Goal: Task Accomplishment & Management: Manage account settings

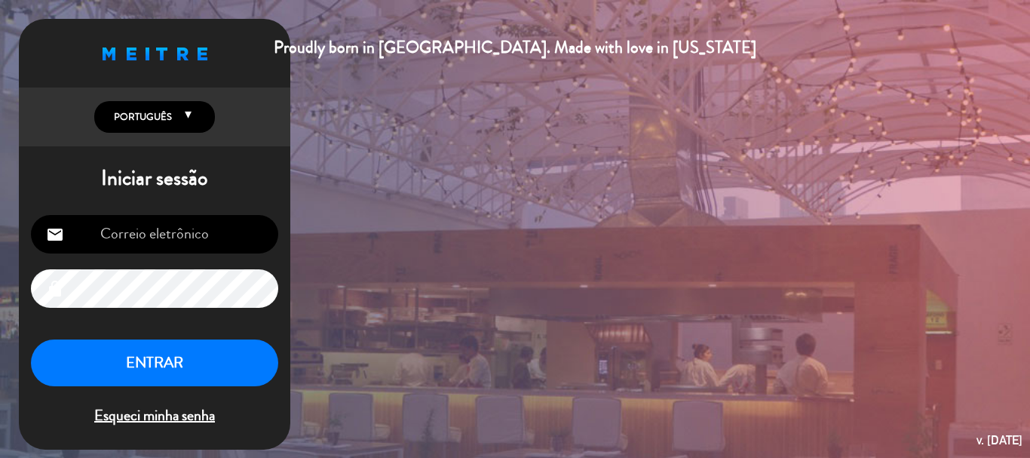
type input "[EMAIL_ADDRESS][DOMAIN_NAME]"
click at [94, 354] on button "ENTRAR" at bounding box center [154, 363] width 247 height 48
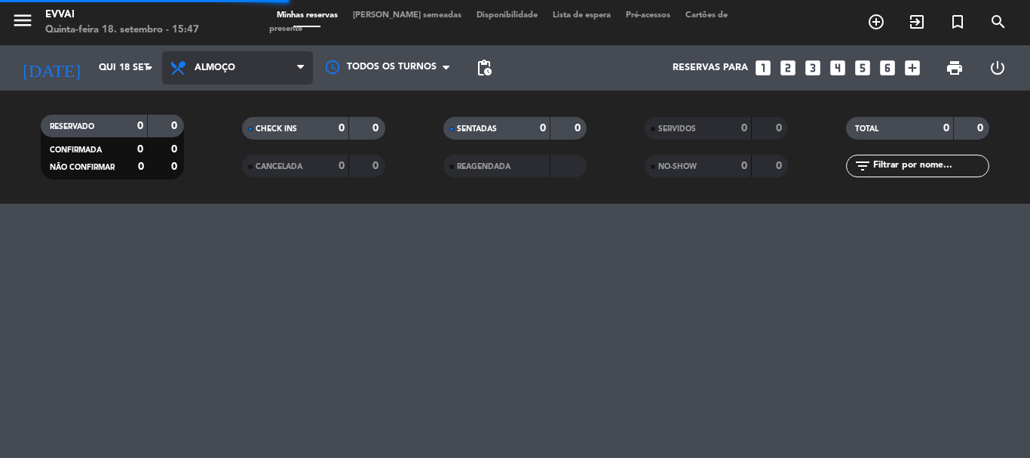
click at [213, 71] on span "Almoço" at bounding box center [215, 68] width 41 height 11
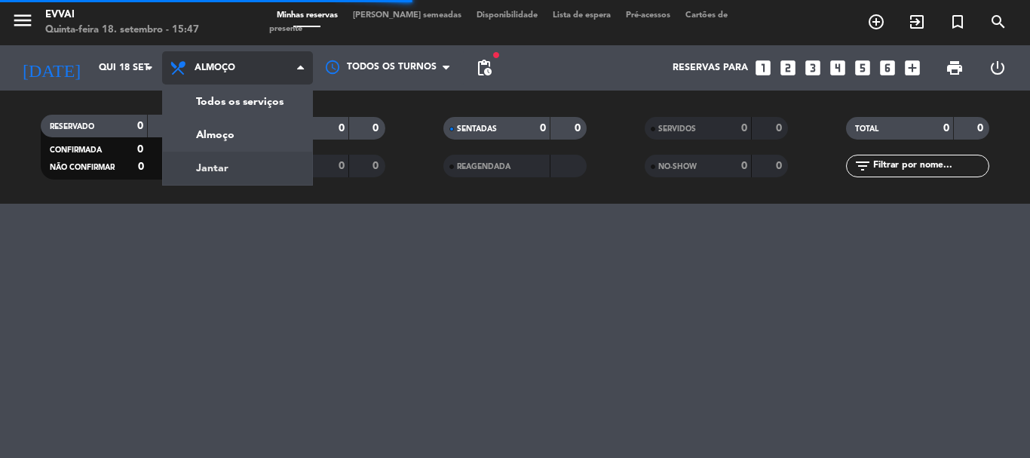
click at [238, 155] on div "menu Evvai Quinta-feira 18. setembro - 15:47 Minhas reservas Mesas semeadas Dis…" at bounding box center [515, 102] width 1030 height 204
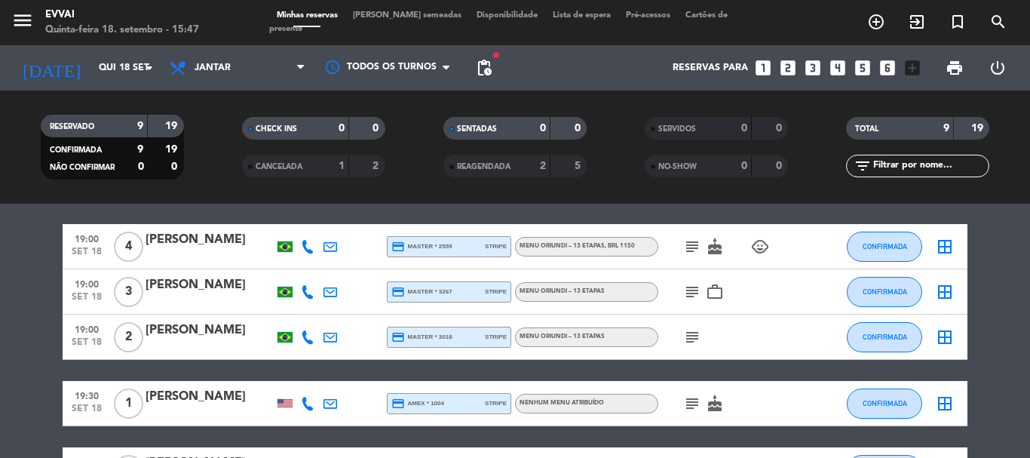
scroll to position [75, 0]
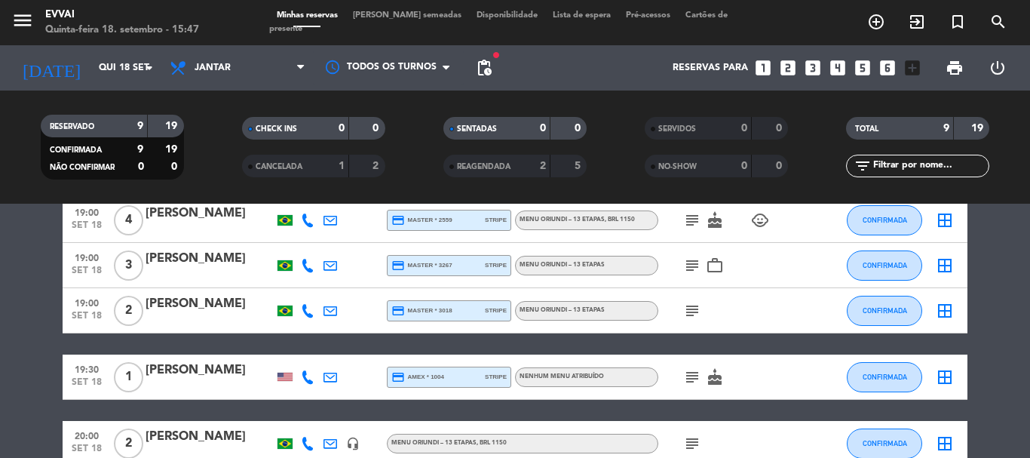
click at [201, 295] on div "[PERSON_NAME]" at bounding box center [210, 304] width 128 height 20
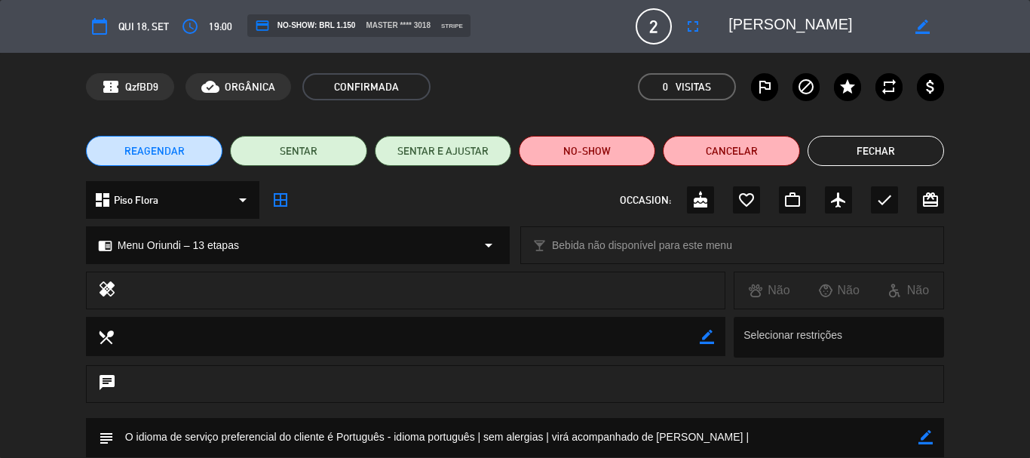
click at [922, 437] on icon "border_color" at bounding box center [926, 437] width 14 height 14
click at [868, 429] on textarea at bounding box center [516, 437] width 805 height 38
paste textarea "CEO na EMIVE FRANQUIA"
type textarea "idioma português | sem alergias | virá acompanhado de [PERSON_NAME] | CEO na EM…"
click at [922, 439] on icon at bounding box center [926, 437] width 14 height 14
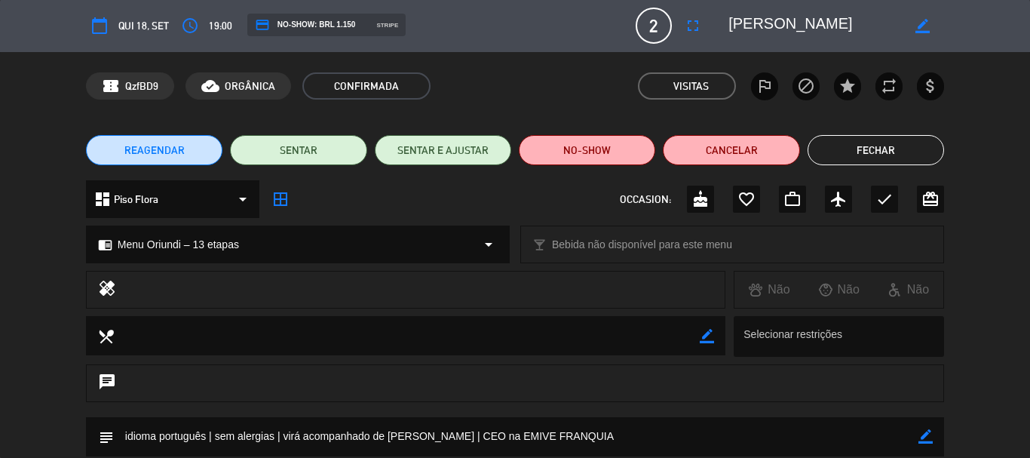
scroll to position [0, 0]
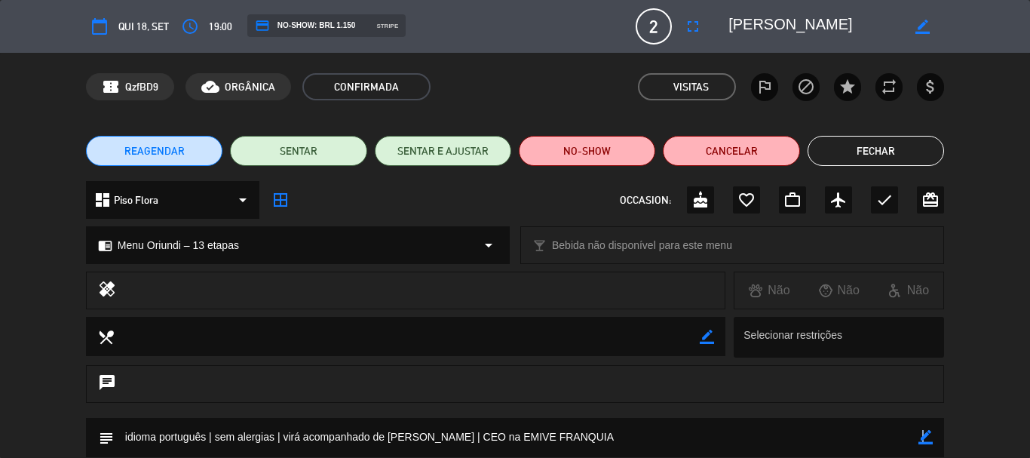
click at [923, 438] on icon "border_color" at bounding box center [926, 437] width 14 height 14
click at [881, 429] on textarea at bounding box center [516, 437] width 805 height 38
paste textarea "Atividades de monitoramento de sistemas de segurança"
type textarea "idioma português | sem alergias | virá acompanhado de [PERSON_NAME] | CEO na EM…"
click at [922, 437] on icon at bounding box center [926, 437] width 14 height 14
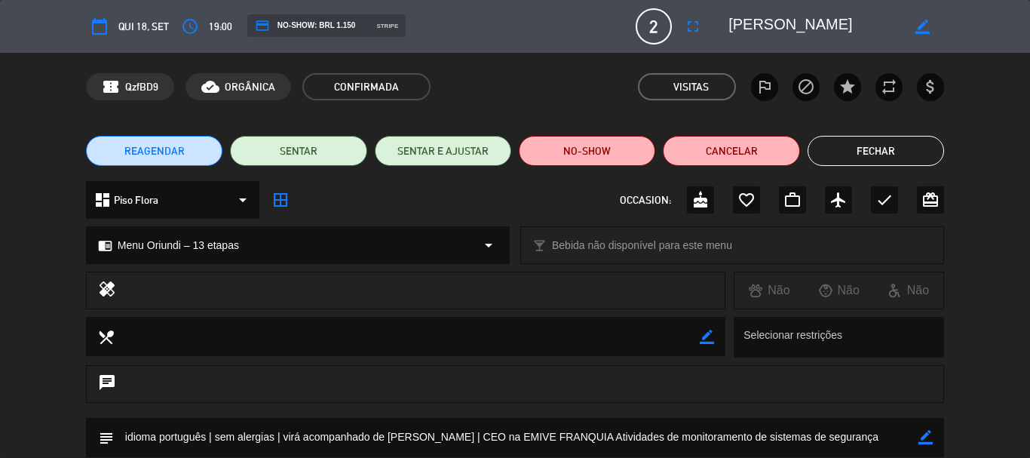
click at [854, 139] on button "Fechar" at bounding box center [876, 151] width 137 height 30
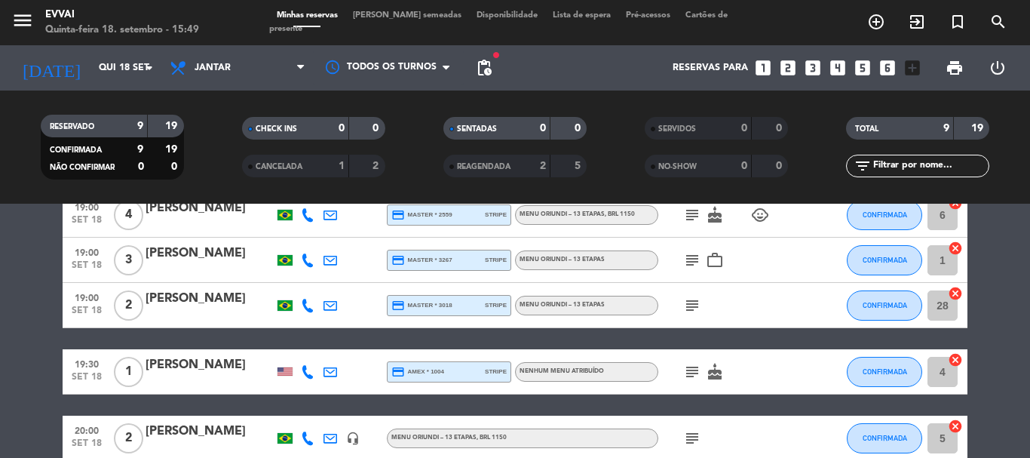
scroll to position [5, 0]
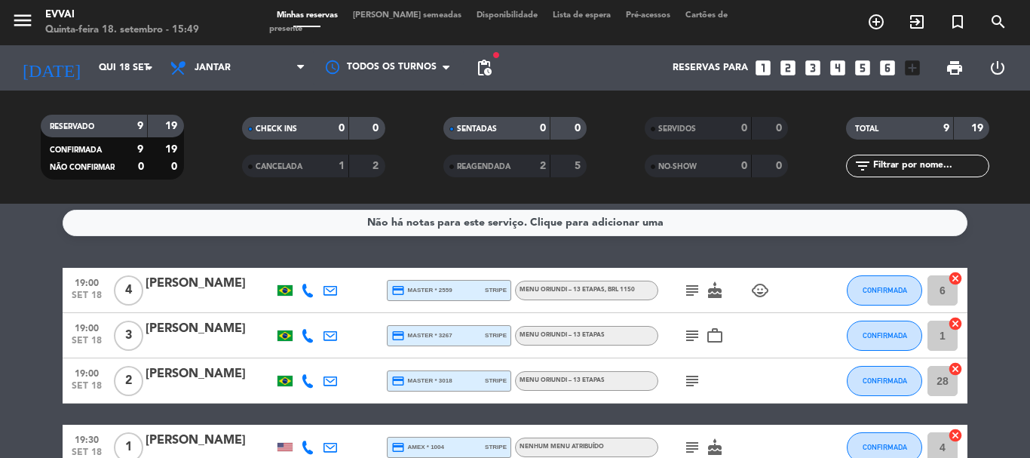
click at [167, 376] on div "[PERSON_NAME]" at bounding box center [210, 374] width 128 height 20
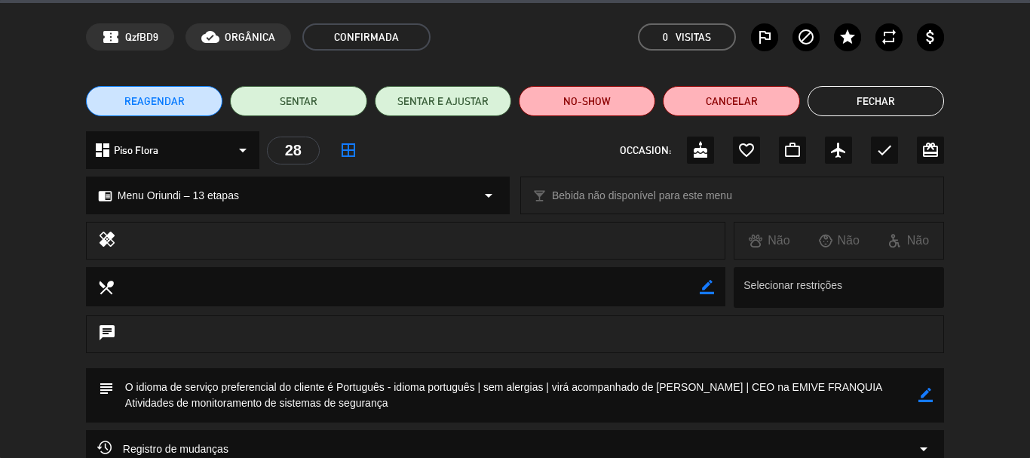
scroll to position [75, 0]
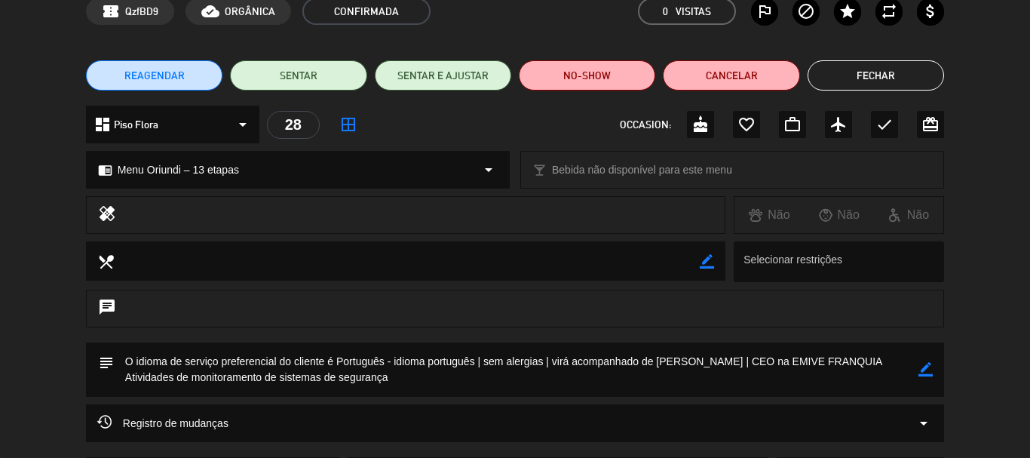
click at [875, 79] on button "Fechar" at bounding box center [876, 75] width 137 height 30
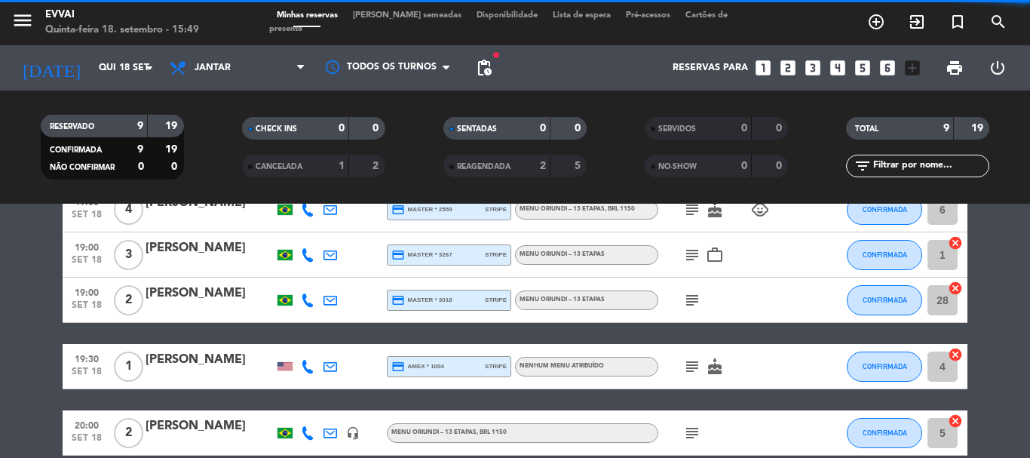
scroll to position [156, 0]
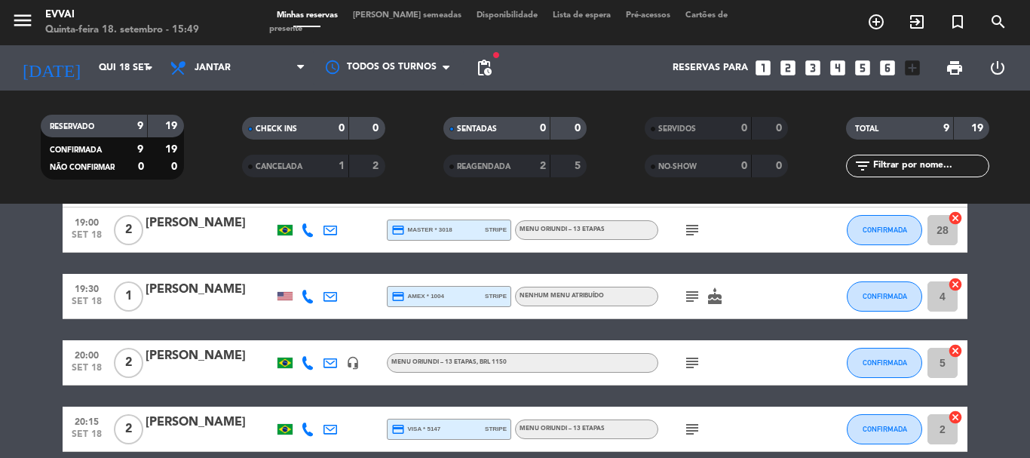
click at [179, 301] on div at bounding box center [210, 306] width 128 height 12
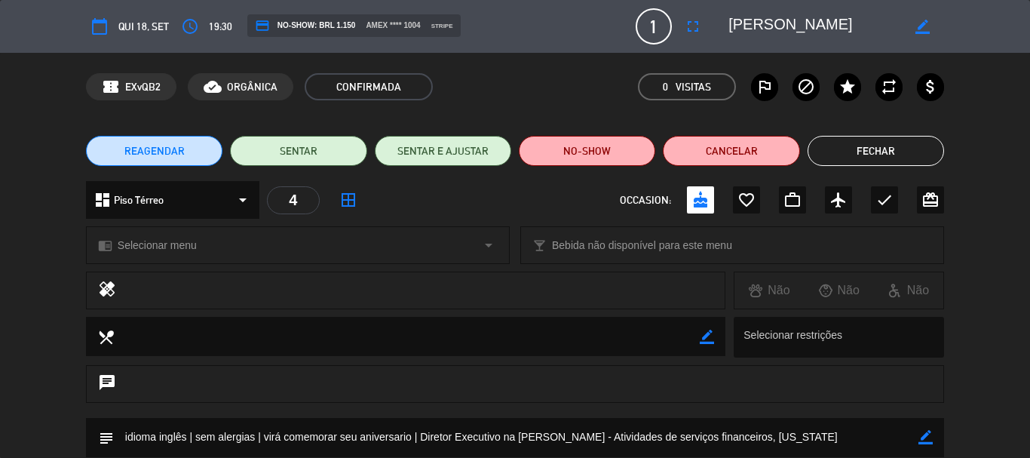
scroll to position [226, 0]
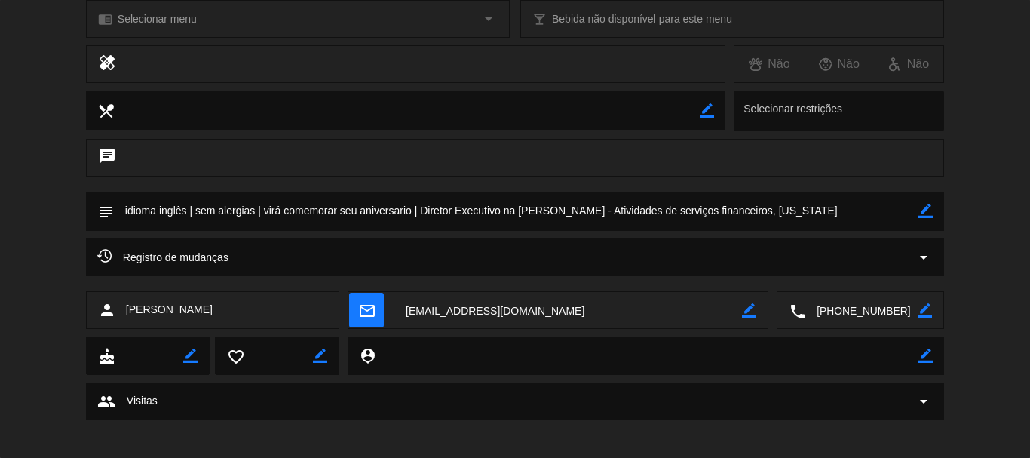
click at [856, 302] on textarea at bounding box center [862, 311] width 112 height 38
click at [465, 303] on textarea at bounding box center [568, 311] width 348 height 38
click at [862, 311] on textarea at bounding box center [862, 311] width 112 height 38
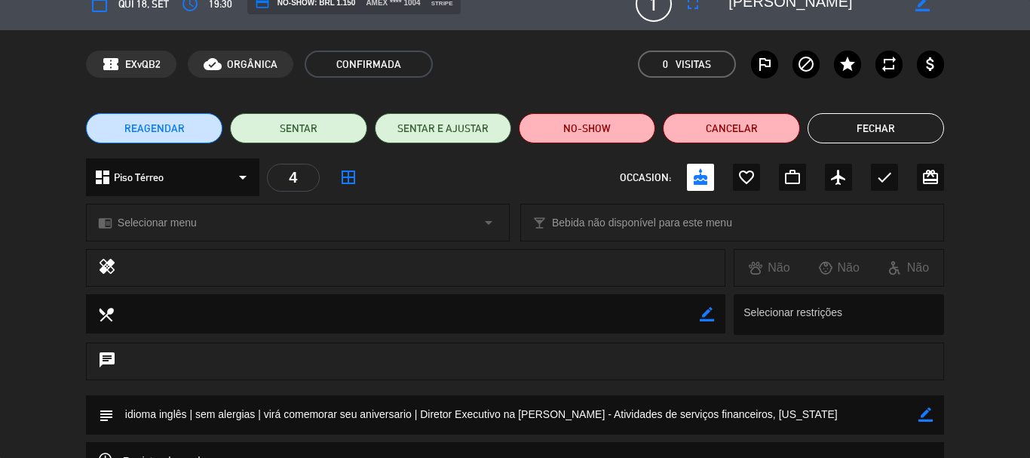
scroll to position [0, 0]
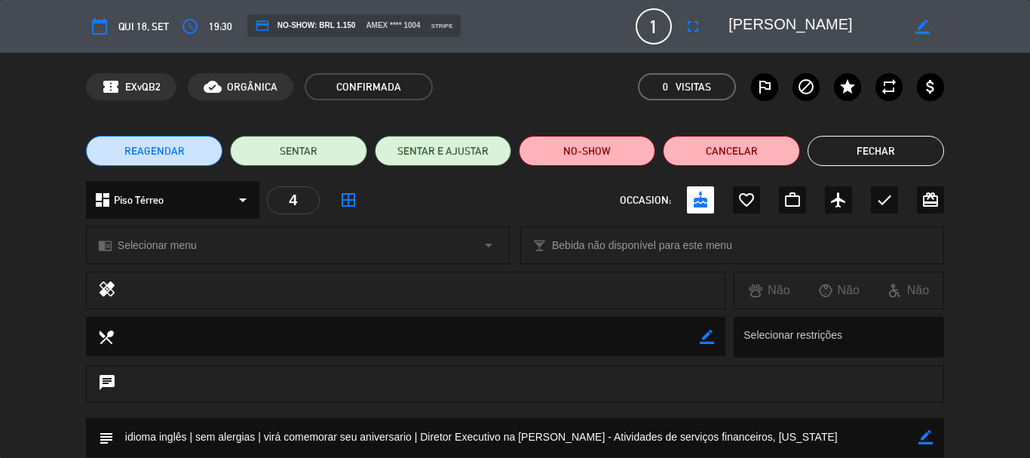
drag, startPoint x: 409, startPoint y: 434, endPoint x: 419, endPoint y: 437, distance: 10.1
click at [419, 437] on textarea at bounding box center [516, 437] width 805 height 38
click at [422, 437] on textarea at bounding box center [516, 437] width 805 height 38
drag, startPoint x: 422, startPoint y: 437, endPoint x: 858, endPoint y: 438, distance: 436.0
click at [858, 438] on textarea at bounding box center [516, 437] width 805 height 38
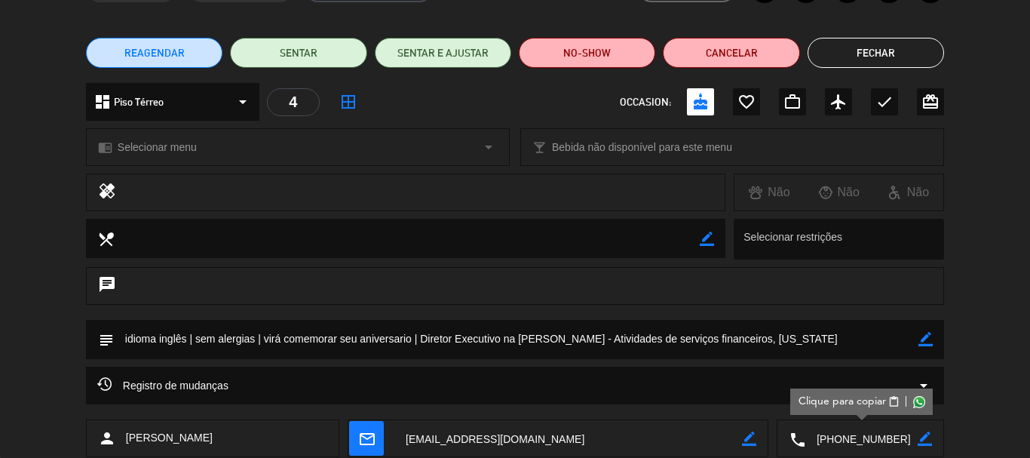
scroll to position [151, 0]
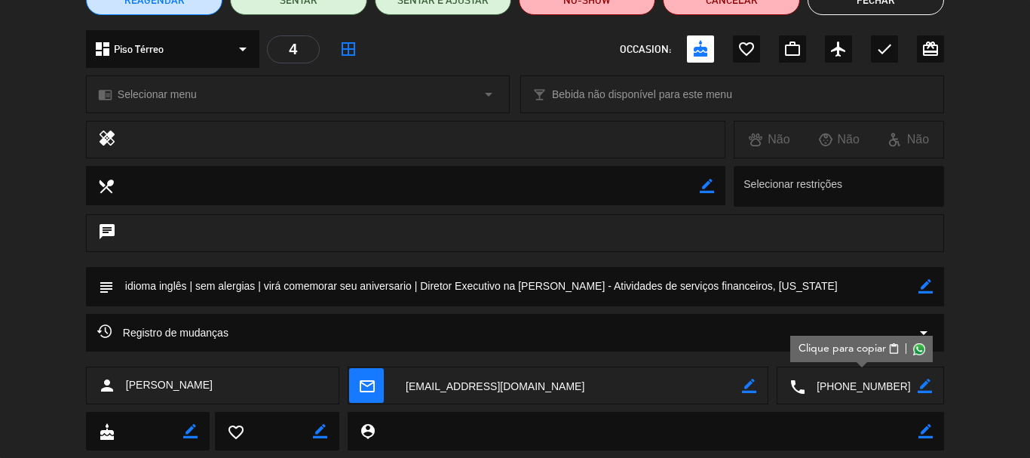
click at [748, 305] on textarea at bounding box center [516, 286] width 805 height 38
drag, startPoint x: 796, startPoint y: 291, endPoint x: 703, endPoint y: 290, distance: 93.5
click at [703, 290] on textarea at bounding box center [516, 286] width 805 height 38
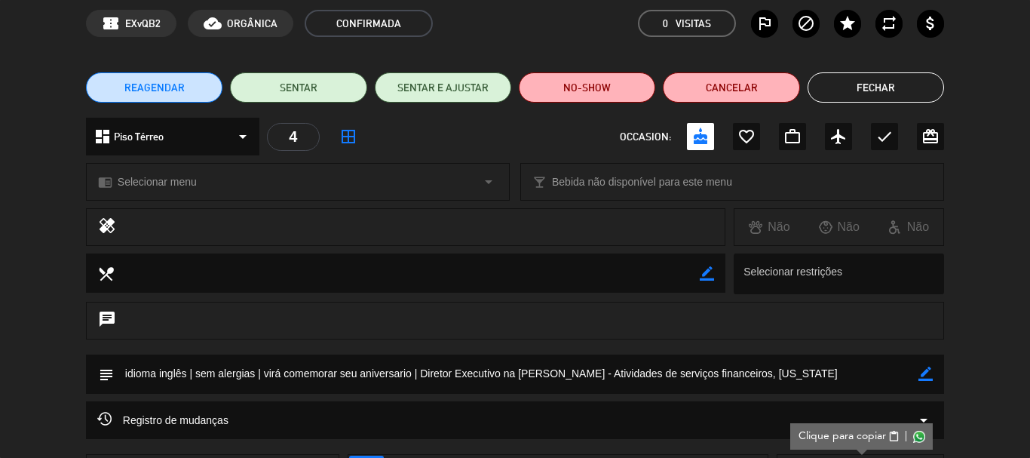
scroll to position [0, 0]
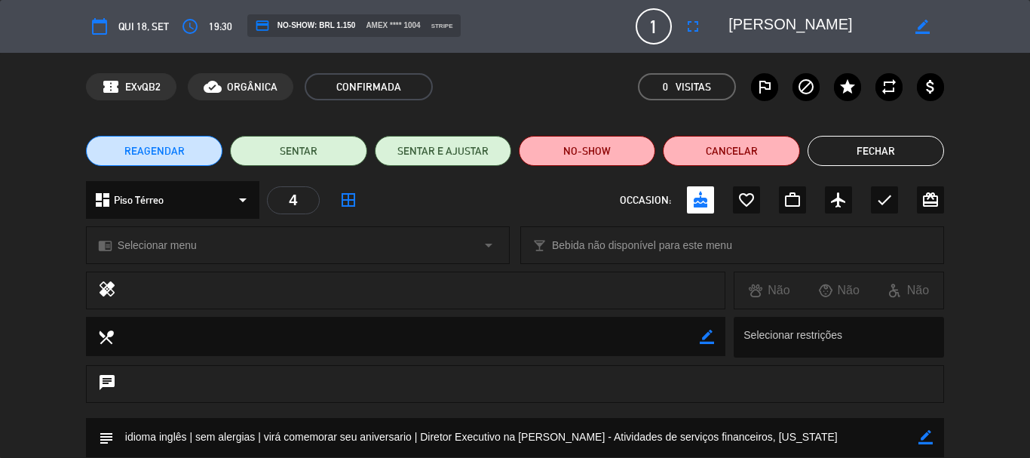
click at [748, 36] on textarea at bounding box center [815, 26] width 173 height 27
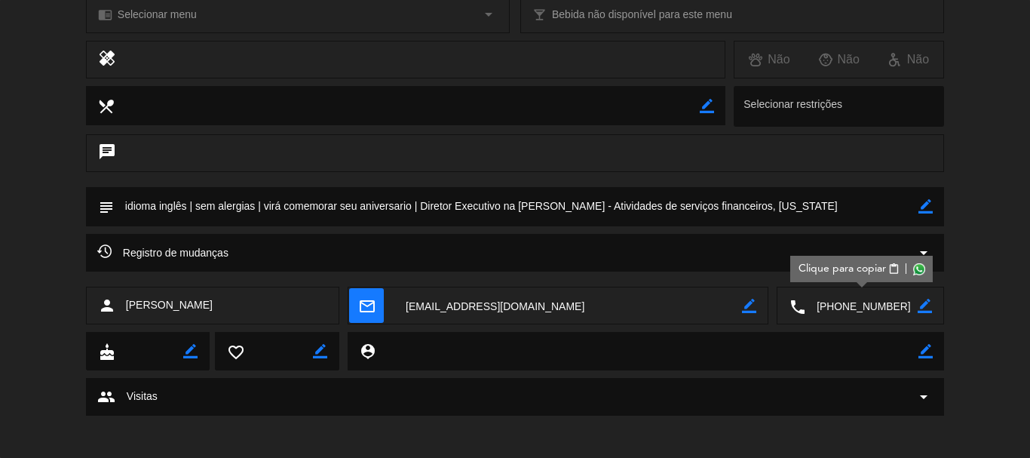
scroll to position [234, 0]
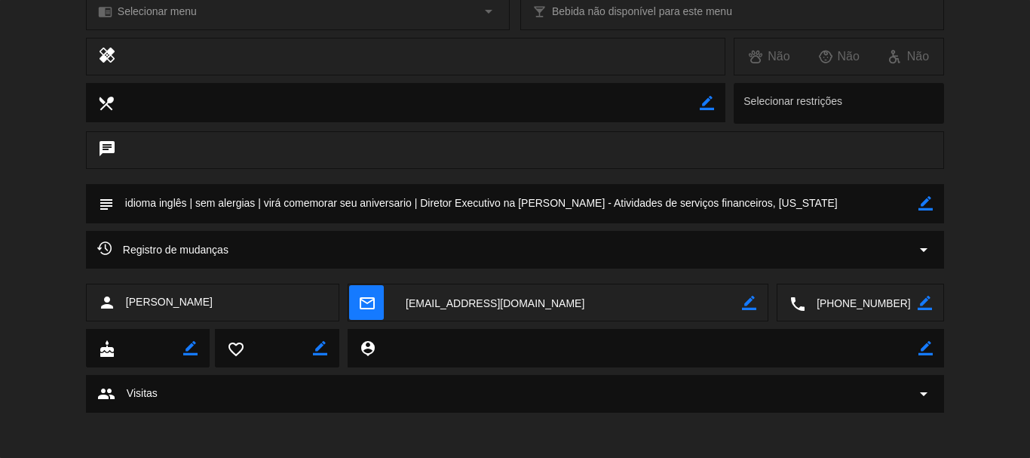
click at [828, 301] on textarea at bounding box center [862, 303] width 112 height 38
click at [459, 308] on textarea at bounding box center [568, 303] width 348 height 38
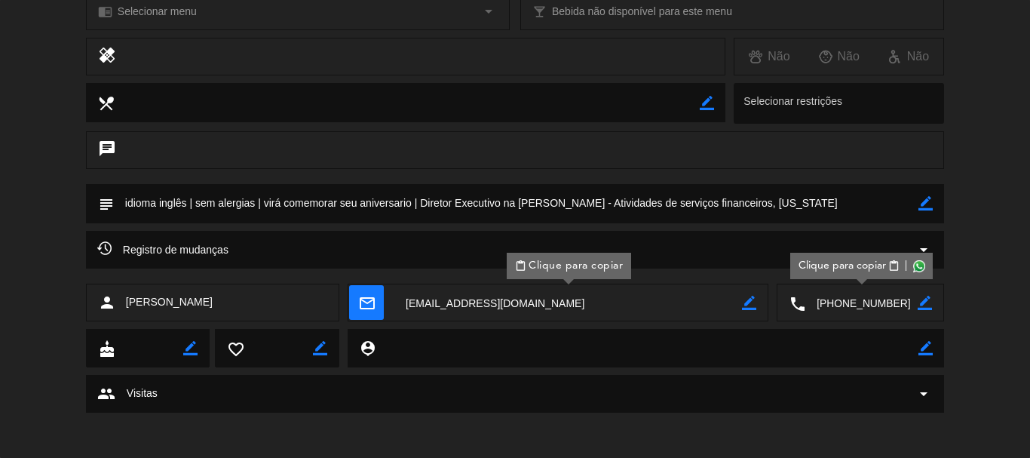
scroll to position [83, 0]
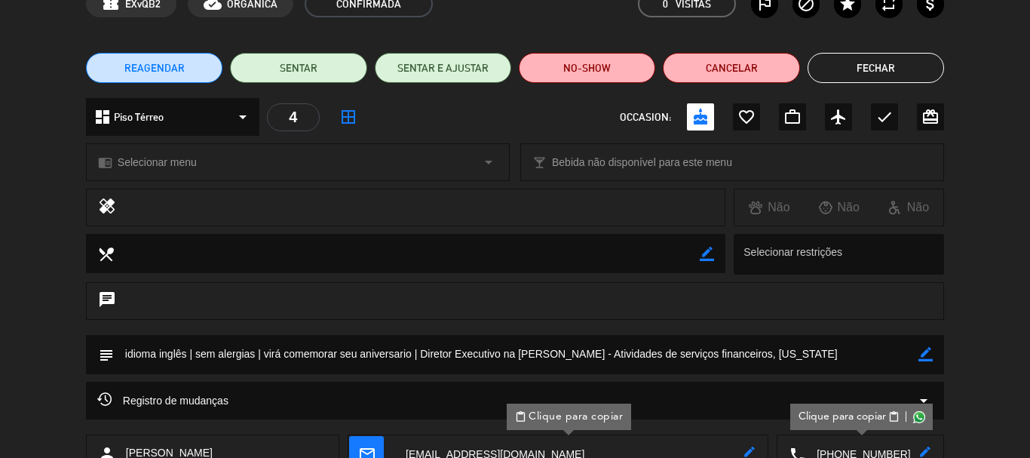
click at [887, 42] on div "REAGENDAR SENTAR SENTAR E AJUSTAR NO-SHOW Cancelar Fechar" at bounding box center [515, 68] width 1030 height 60
click at [885, 64] on button "Fechar" at bounding box center [876, 68] width 137 height 30
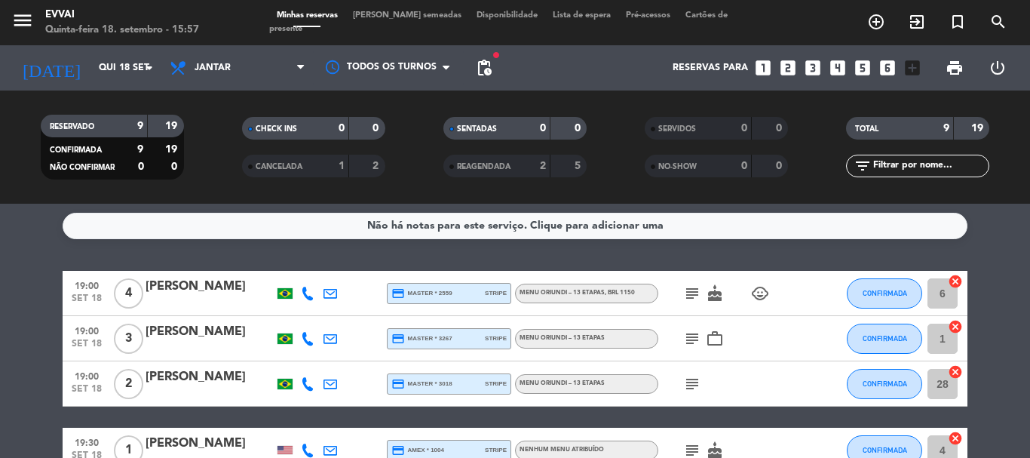
scroll to position [0, 0]
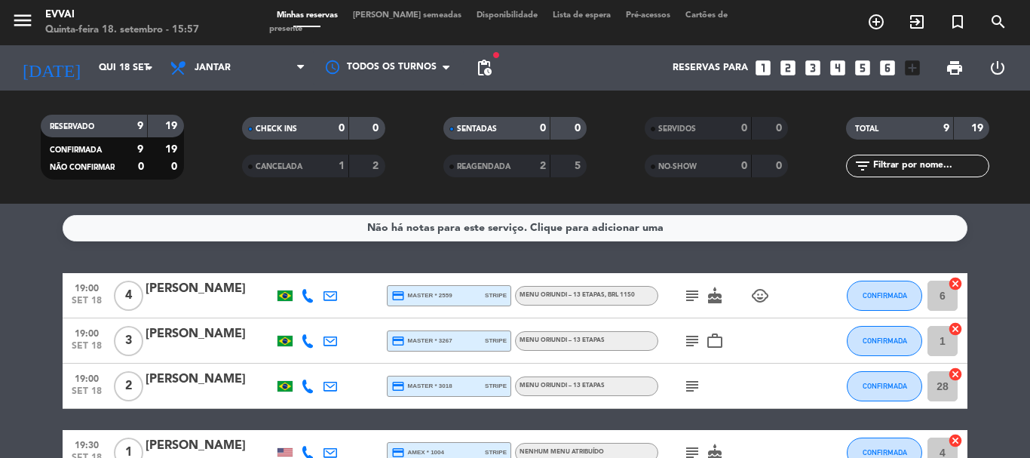
click at [201, 284] on div "[PERSON_NAME]" at bounding box center [210, 289] width 128 height 20
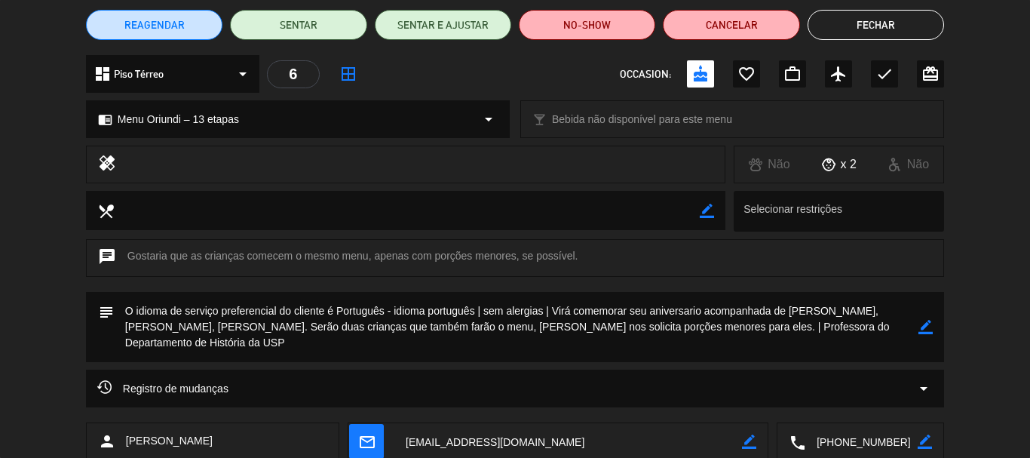
scroll to position [151, 0]
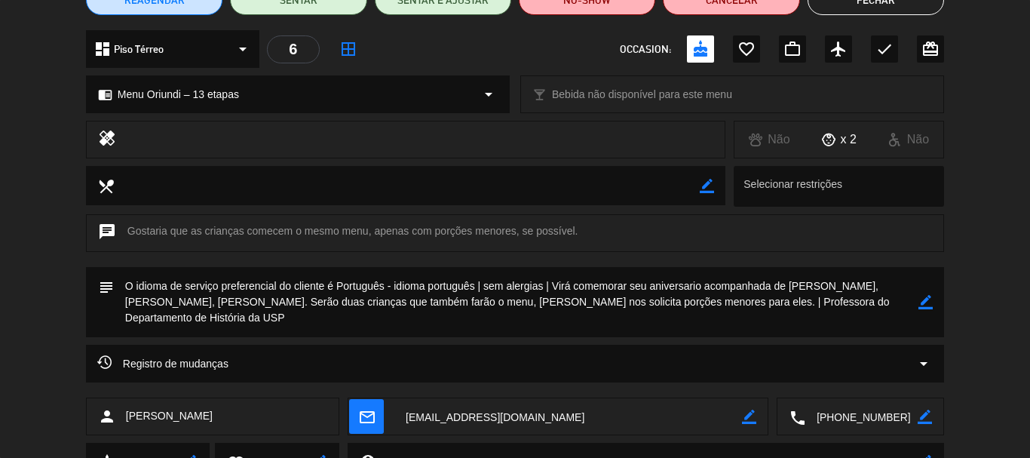
click at [925, 302] on icon "border_color" at bounding box center [926, 302] width 14 height 14
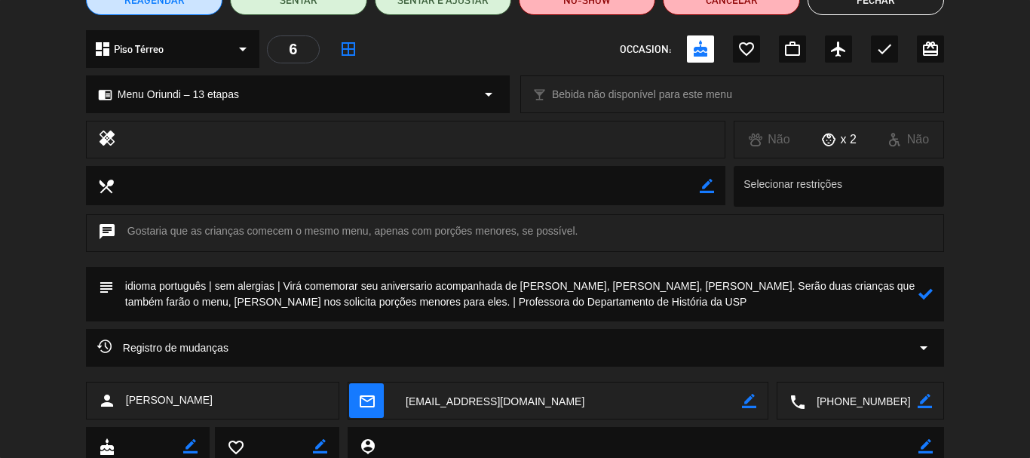
click at [925, 300] on icon at bounding box center [926, 294] width 14 height 14
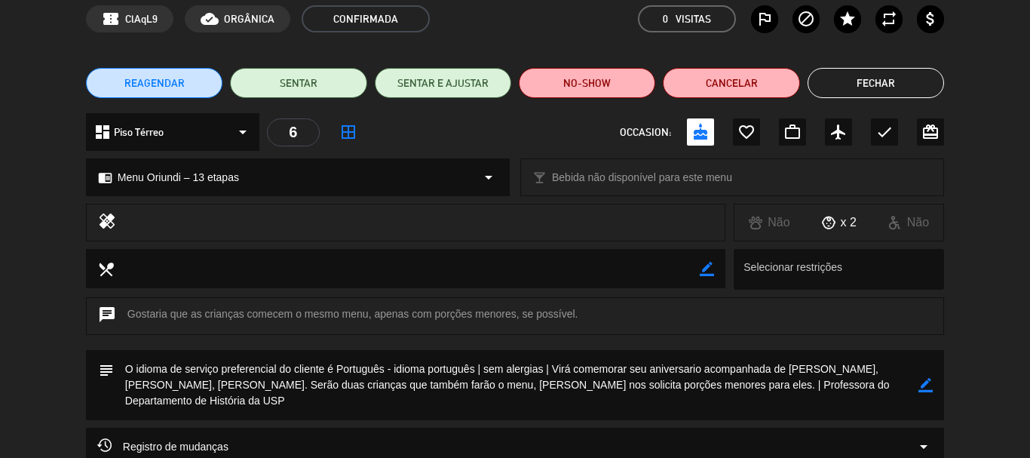
scroll to position [0, 0]
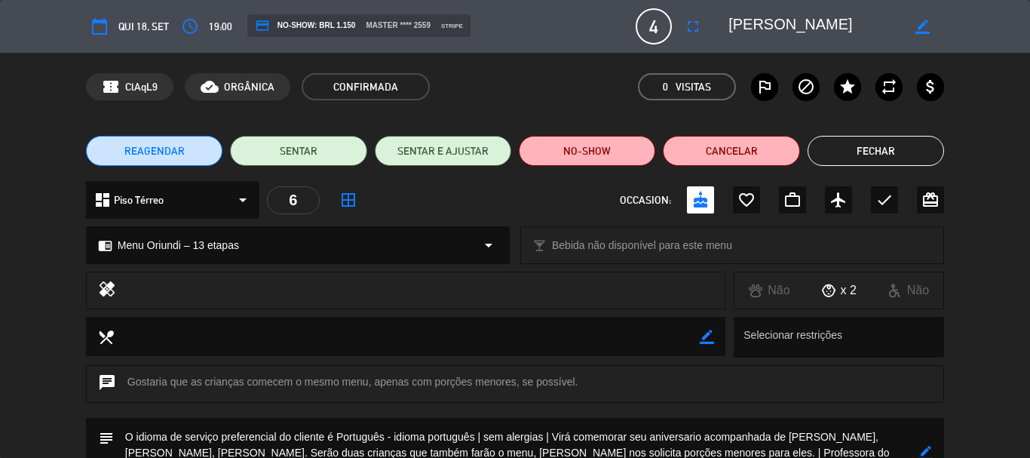
click at [869, 145] on button "Fechar" at bounding box center [876, 151] width 137 height 30
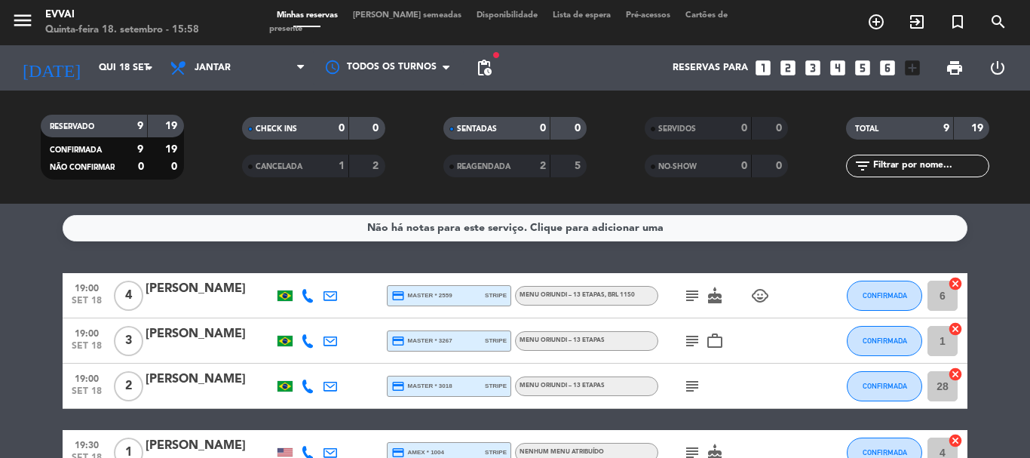
click at [169, 336] on div "[PERSON_NAME]" at bounding box center [210, 334] width 128 height 20
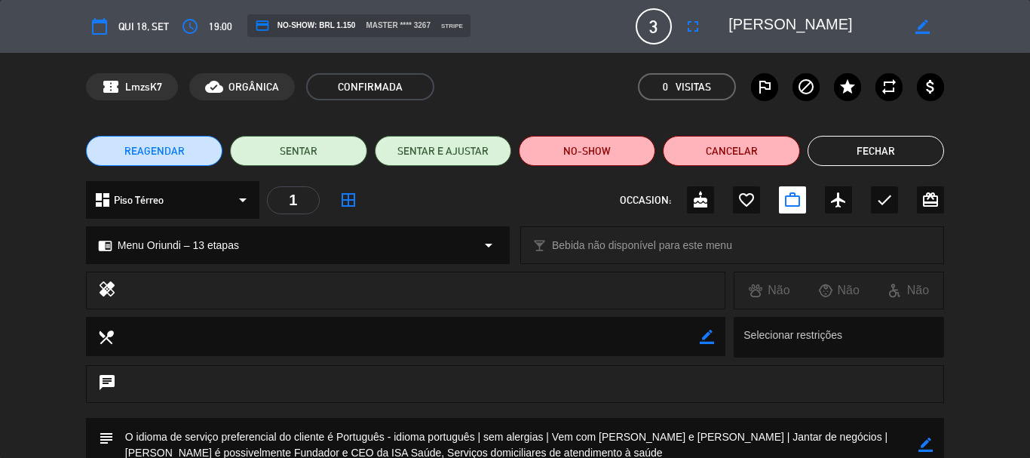
click at [867, 149] on button "Fechar" at bounding box center [876, 151] width 137 height 30
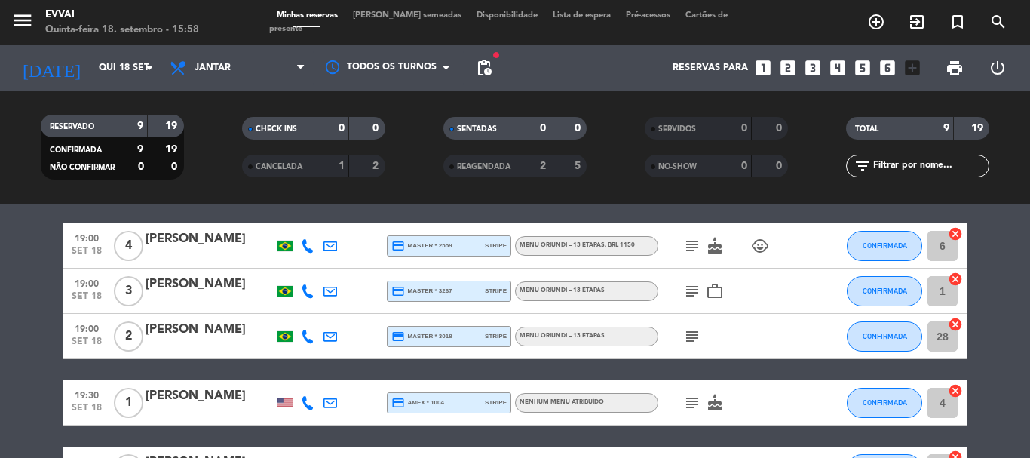
scroll to position [75, 0]
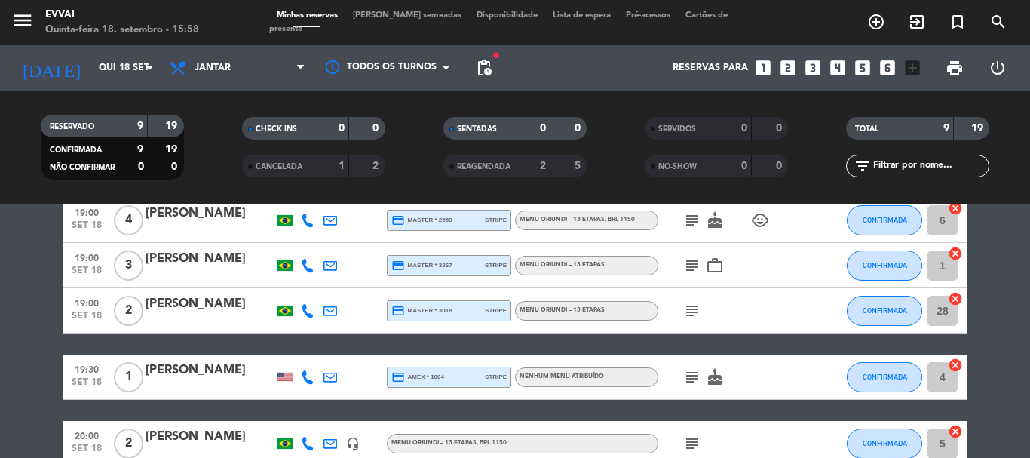
click at [176, 318] on div at bounding box center [210, 321] width 128 height 12
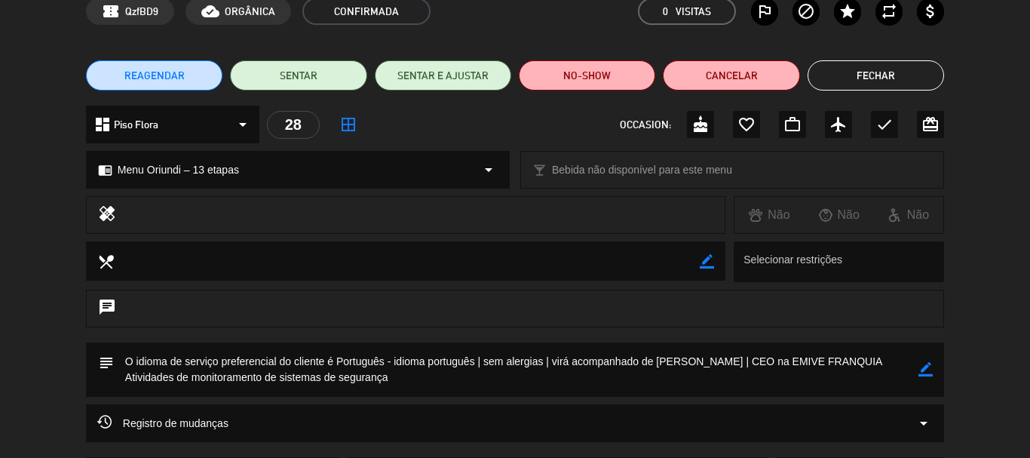
scroll to position [53, 0]
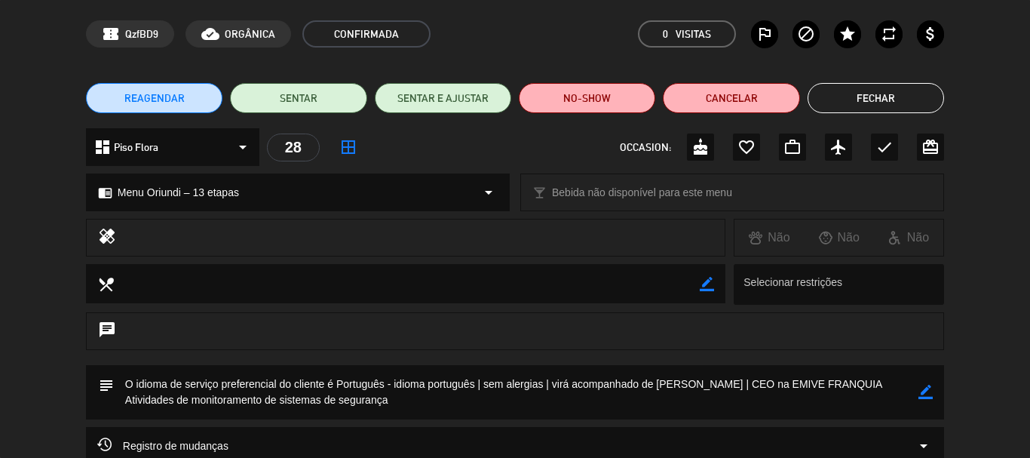
click at [889, 97] on button "Fechar" at bounding box center [876, 98] width 137 height 30
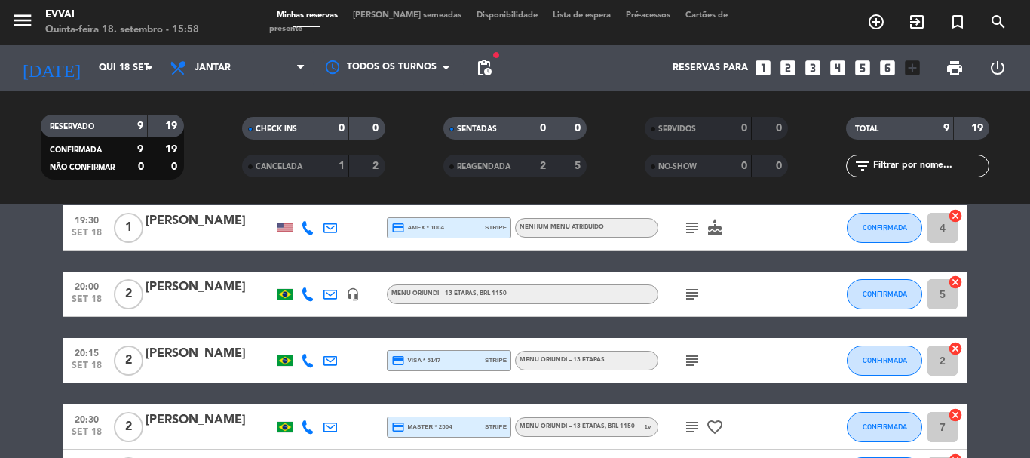
scroll to position [226, 0]
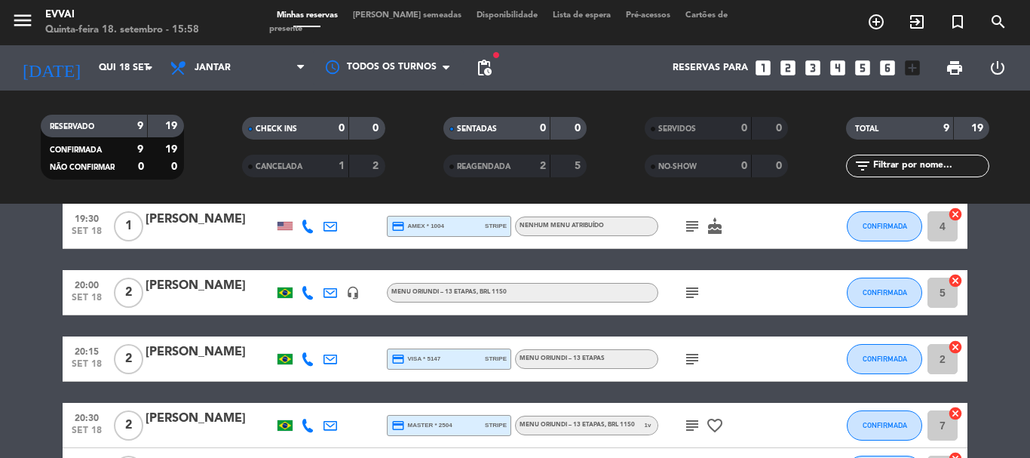
click at [166, 291] on div "[PERSON_NAME]" at bounding box center [210, 286] width 128 height 20
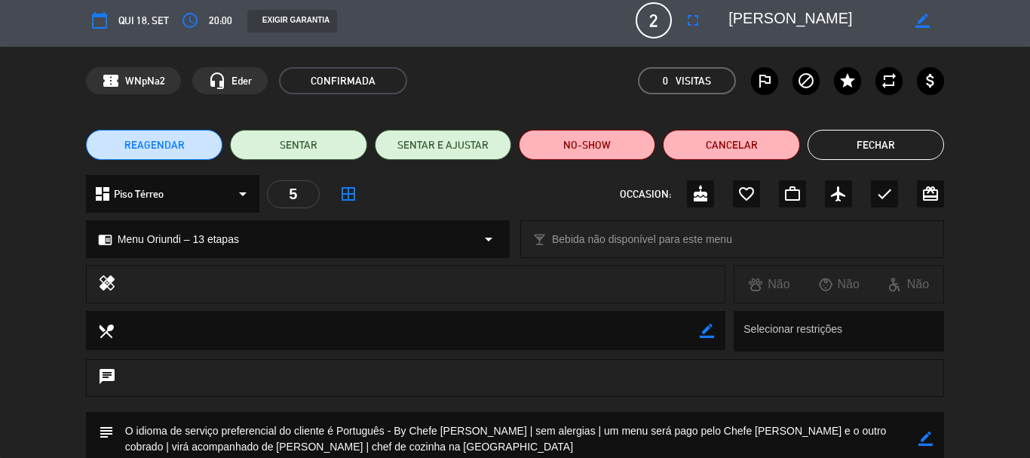
scroll to position [0, 0]
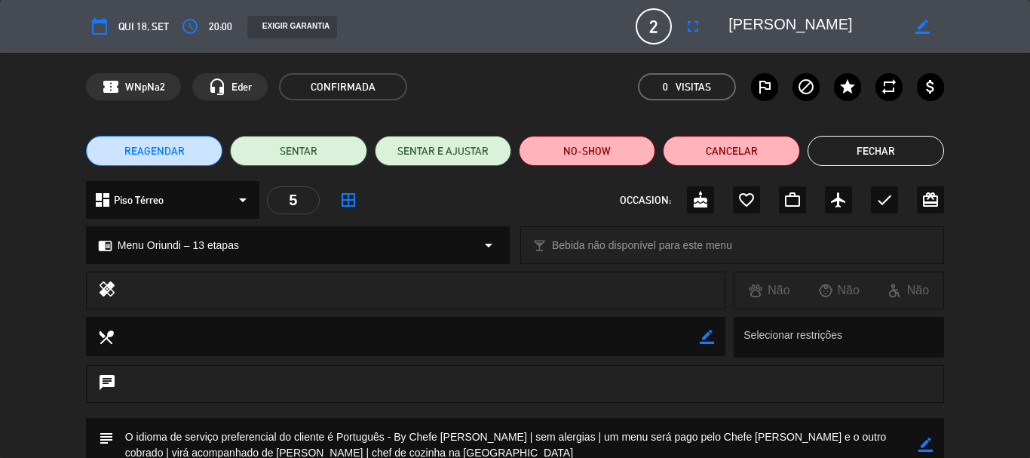
click at [891, 141] on button "Fechar" at bounding box center [876, 151] width 137 height 30
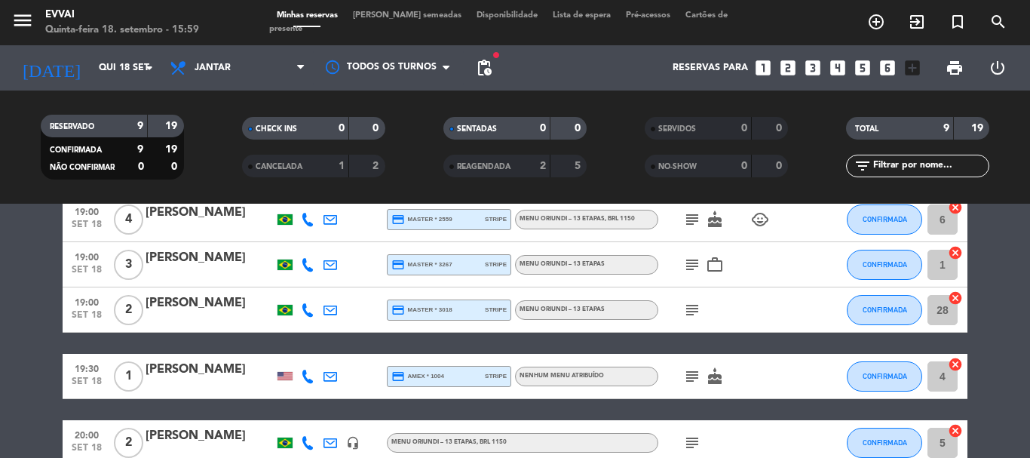
scroll to position [75, 0]
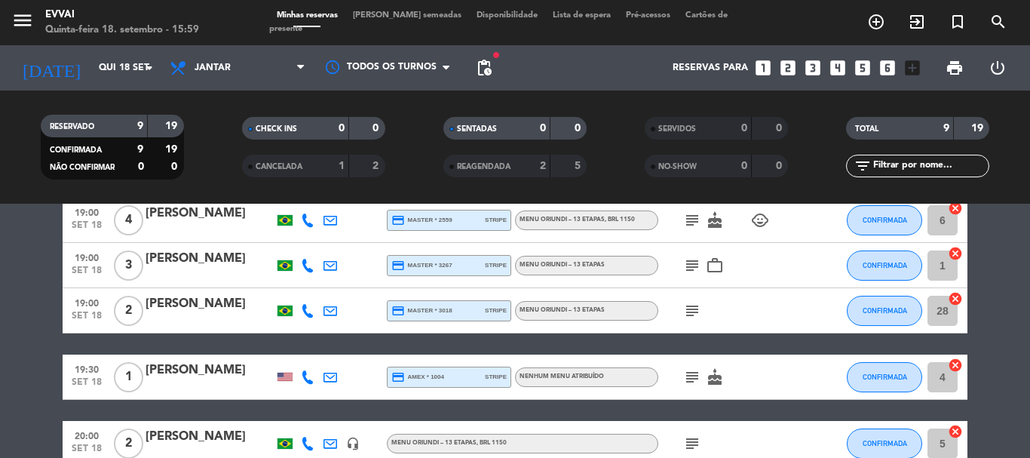
click at [166, 370] on div "[PERSON_NAME]" at bounding box center [210, 371] width 128 height 20
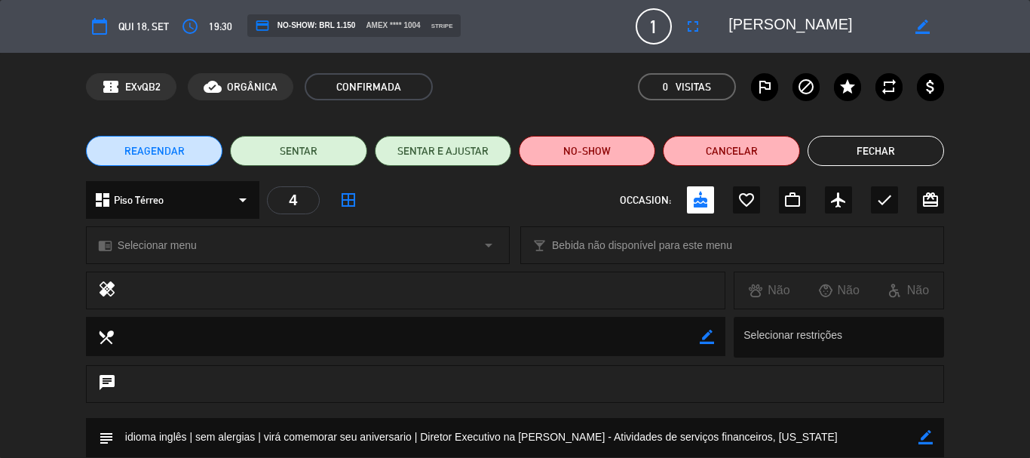
click at [882, 149] on button "Fechar" at bounding box center [876, 151] width 137 height 30
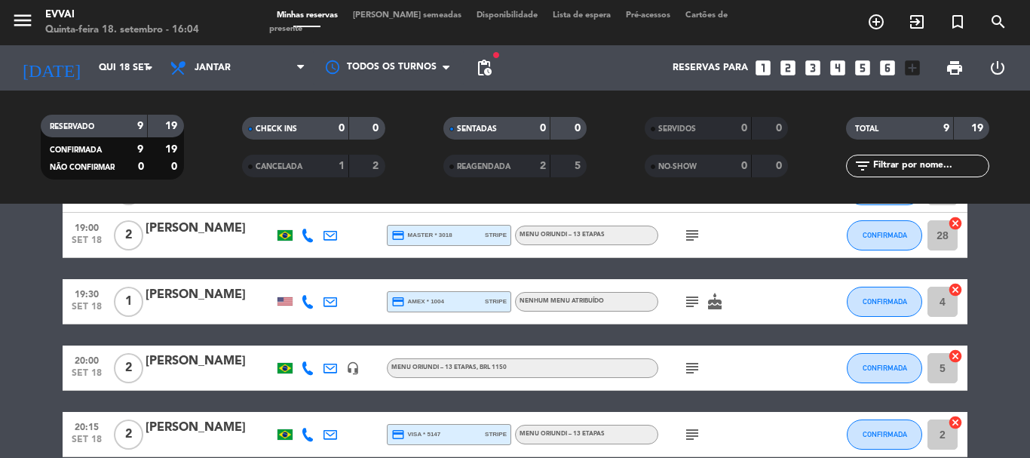
scroll to position [226, 0]
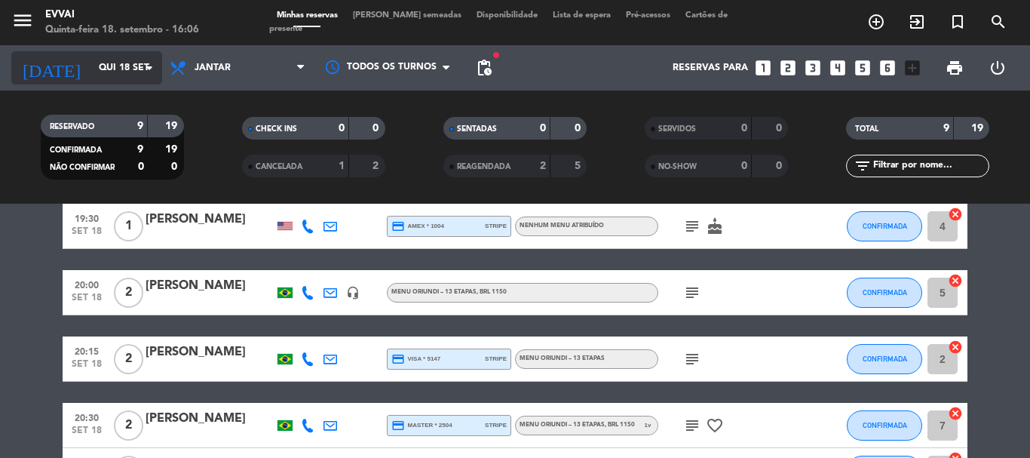
click at [91, 82] on div "[DATE] [DATE] arrow_drop_down" at bounding box center [86, 67] width 151 height 33
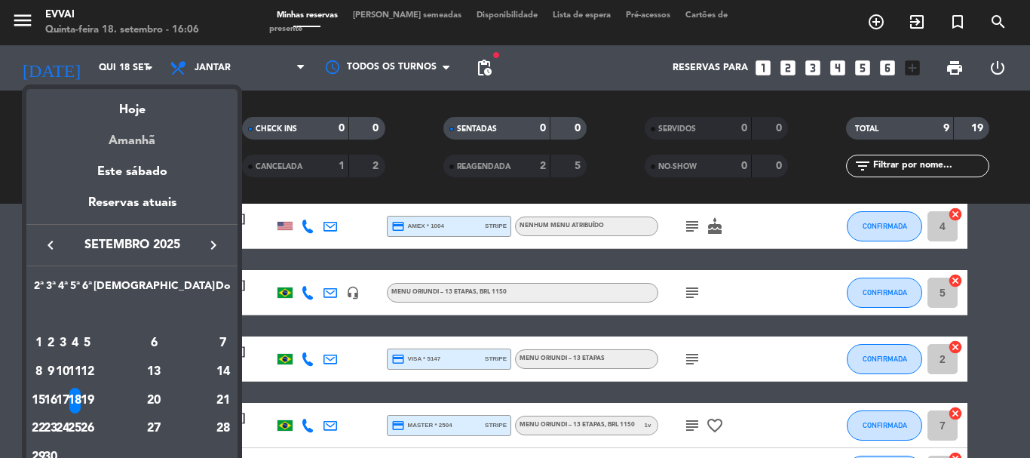
click at [123, 141] on div "Amanhã" at bounding box center [131, 135] width 211 height 31
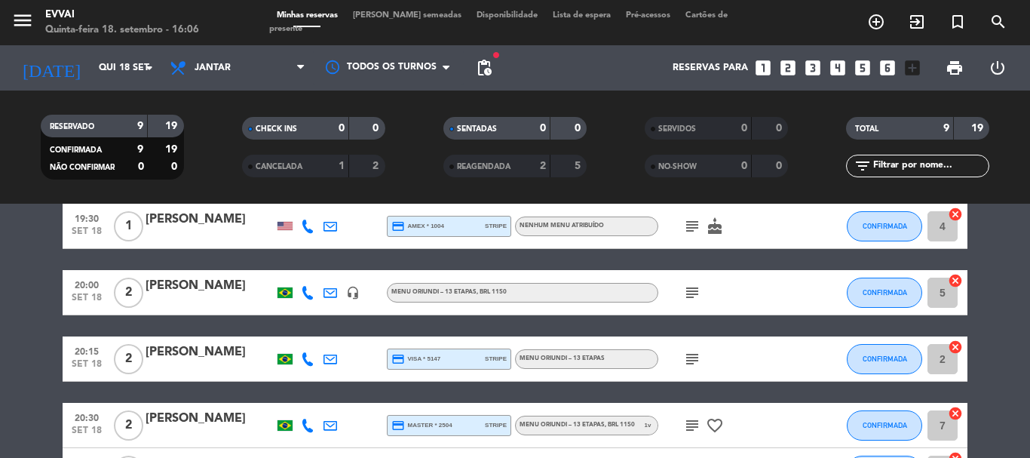
type input "Sex 19 set"
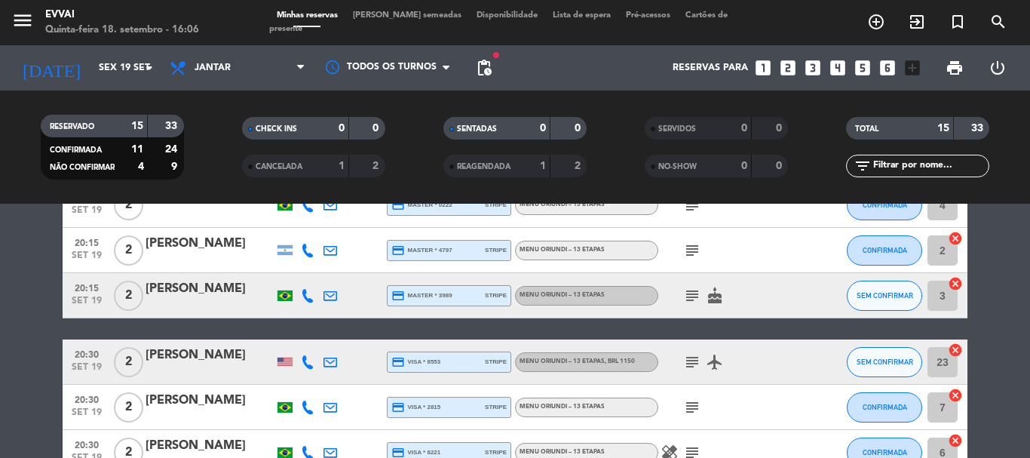
scroll to position [679, 0]
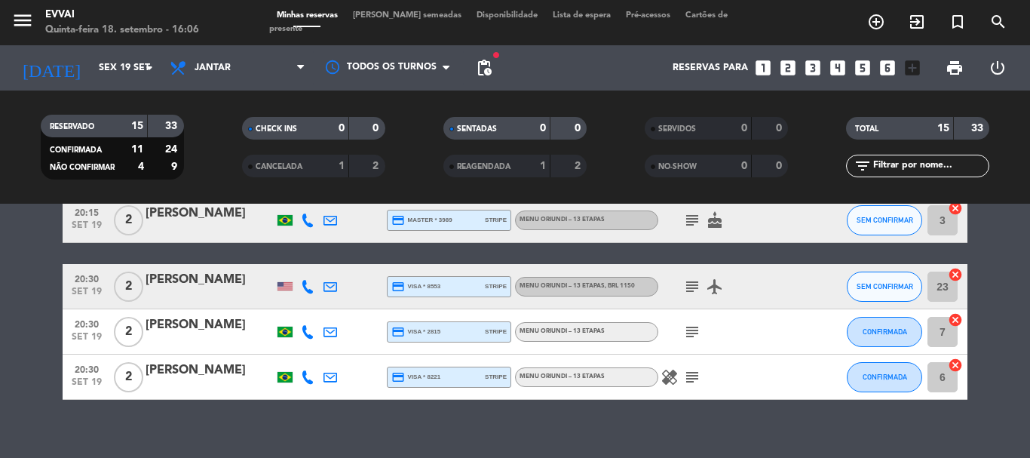
click at [146, 284] on div "[PERSON_NAME]" at bounding box center [210, 280] width 128 height 20
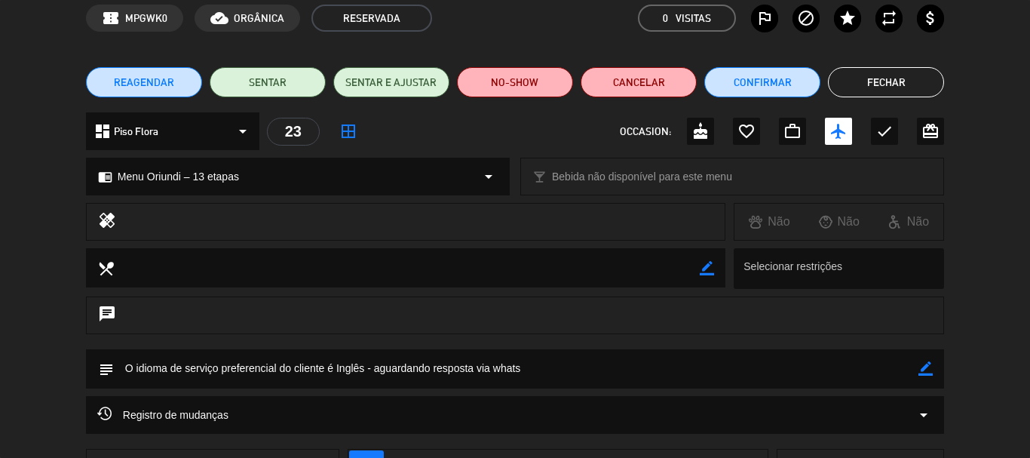
scroll to position [151, 0]
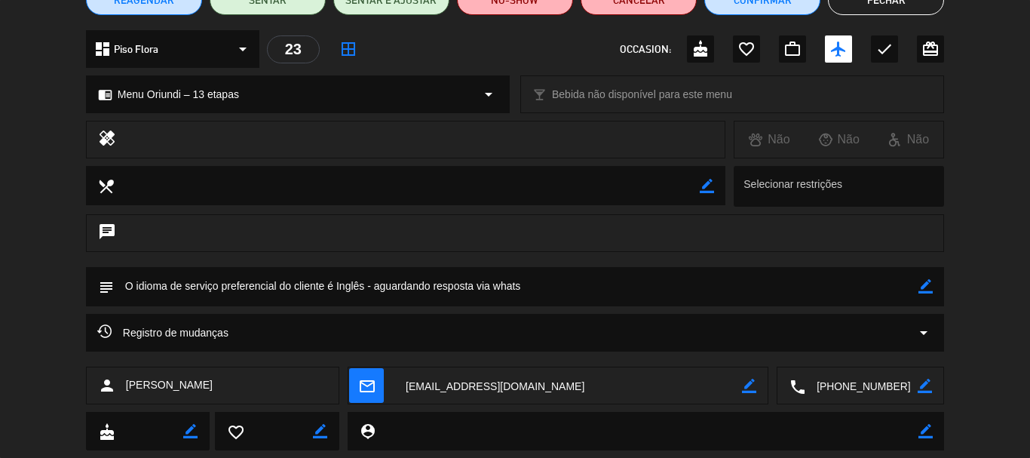
click at [923, 287] on icon "border_color" at bounding box center [926, 286] width 14 height 14
click at [901, 288] on textarea at bounding box center [516, 286] width 805 height 38
drag, startPoint x: 158, startPoint y: 271, endPoint x: 26, endPoint y: 259, distance: 132.5
click at [26, 259] on div "calendar_today Sex 19, set access_time 20:30 credit_card NO-SHOW: BRL 1.150 vis…" at bounding box center [515, 229] width 1030 height 458
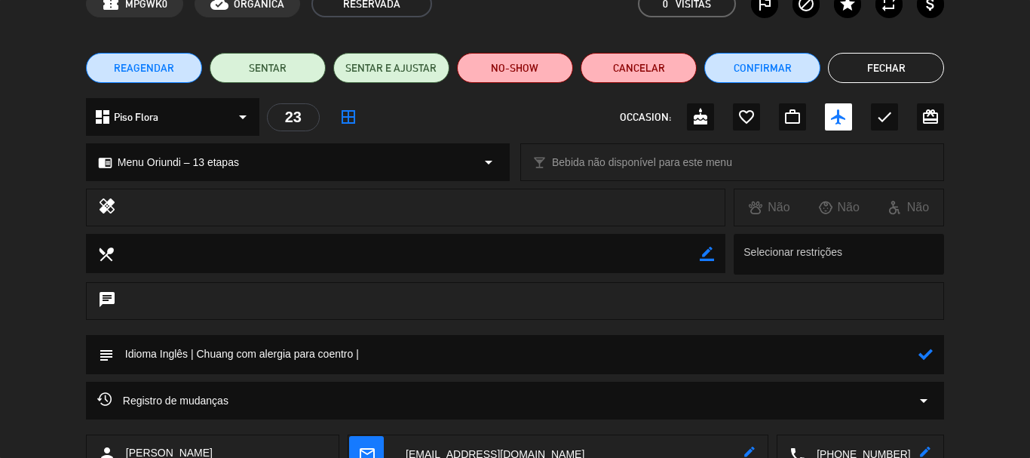
scroll to position [189, 0]
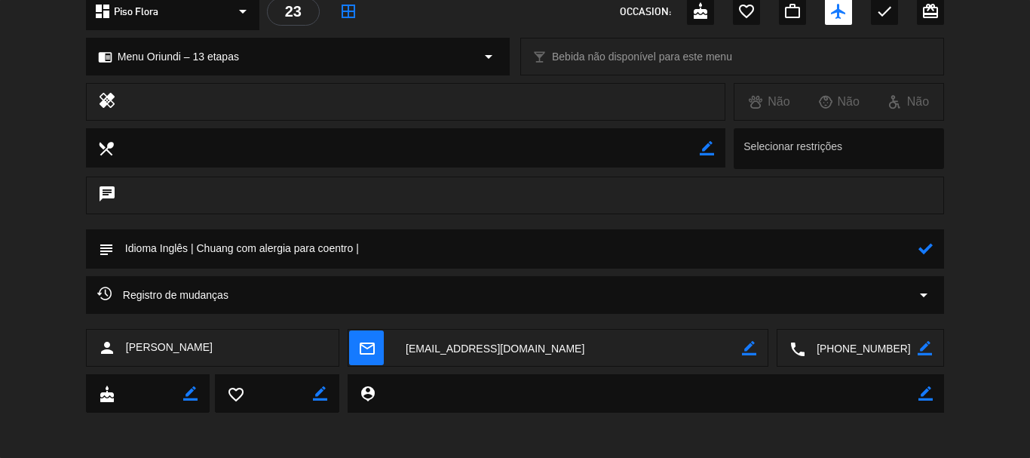
type textarea "Idioma Inglês | Chuang com alergia para coentro |"
click at [931, 256] on icon at bounding box center [926, 248] width 14 height 14
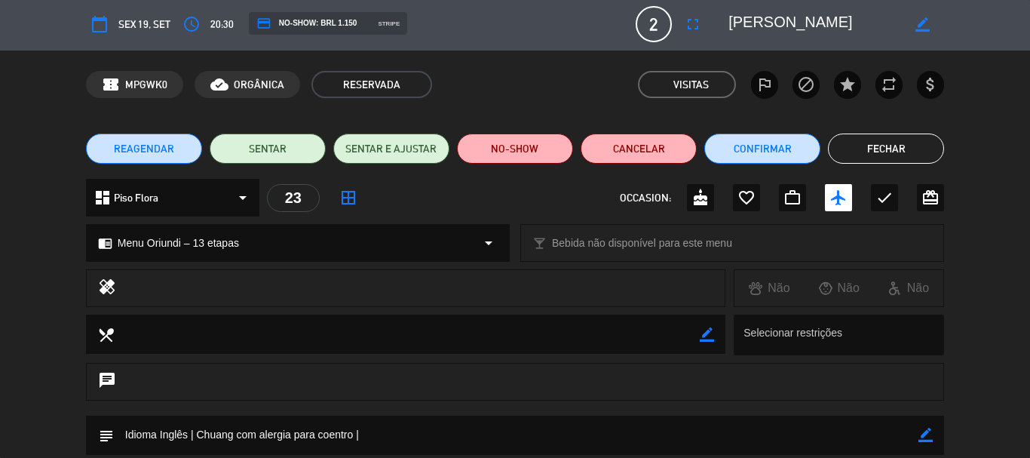
scroll to position [0, 0]
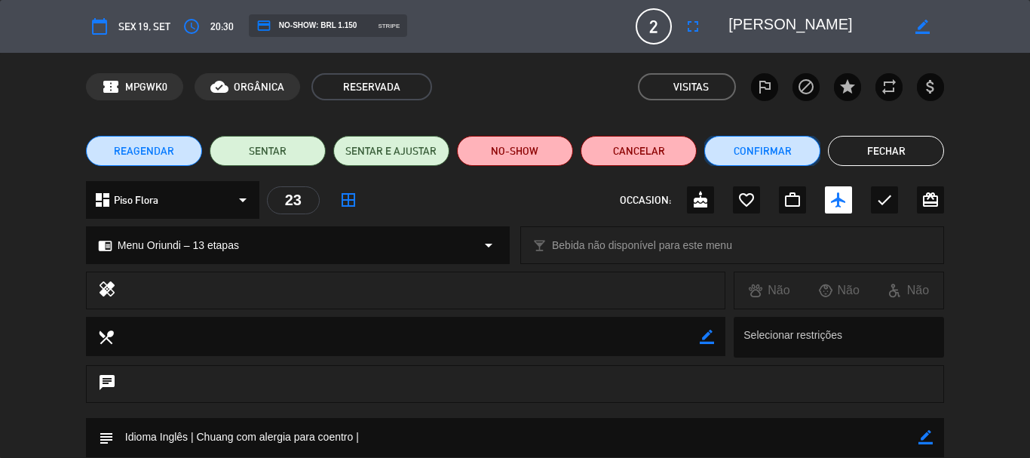
click at [778, 136] on button "Confirmar" at bounding box center [762, 151] width 116 height 30
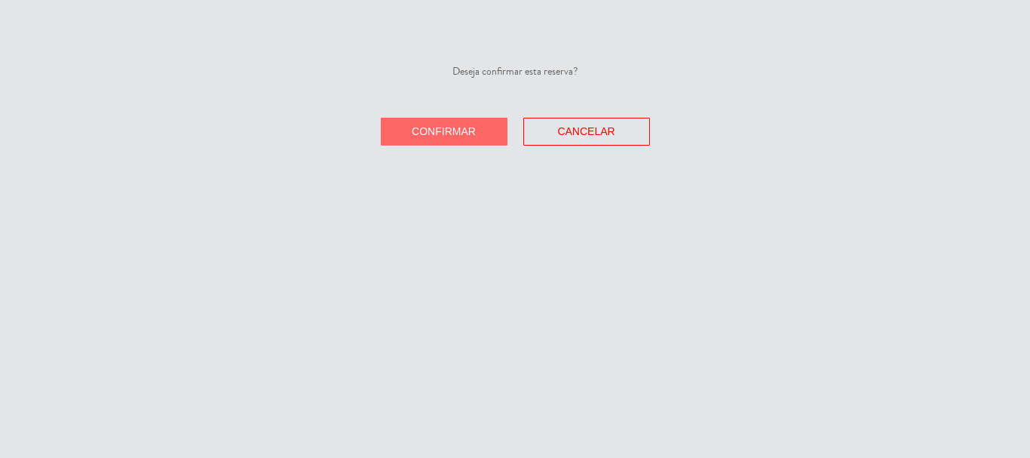
click at [391, 131] on button "Confirmar" at bounding box center [444, 132] width 127 height 28
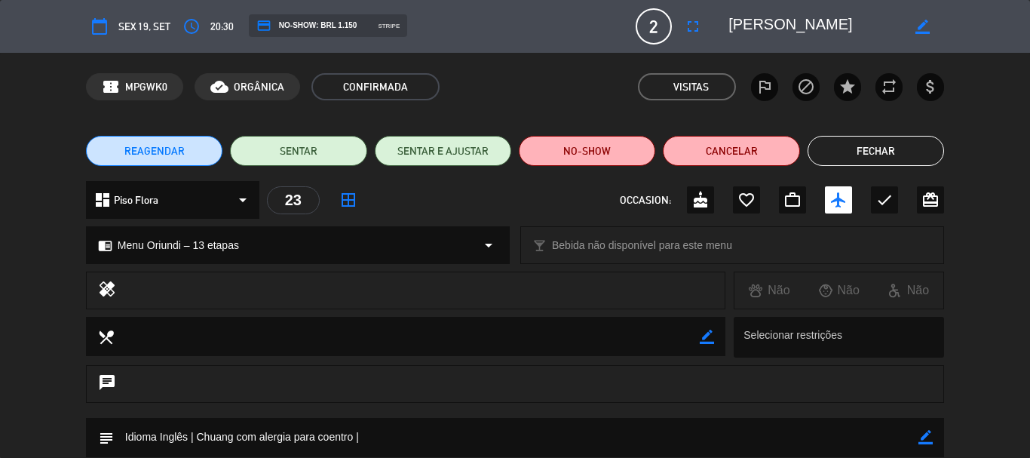
click at [857, 145] on button "Fechar" at bounding box center [876, 151] width 137 height 30
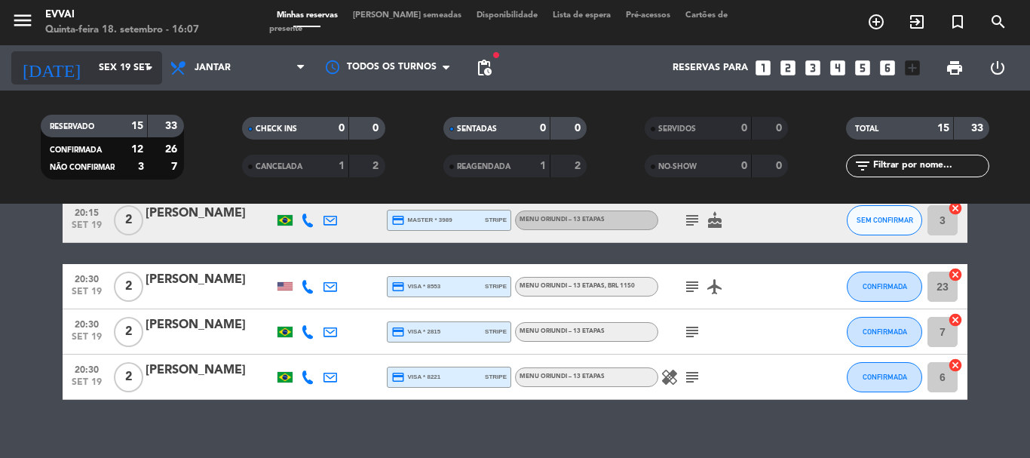
click at [91, 70] on input "Sex 19 set" at bounding box center [154, 68] width 127 height 26
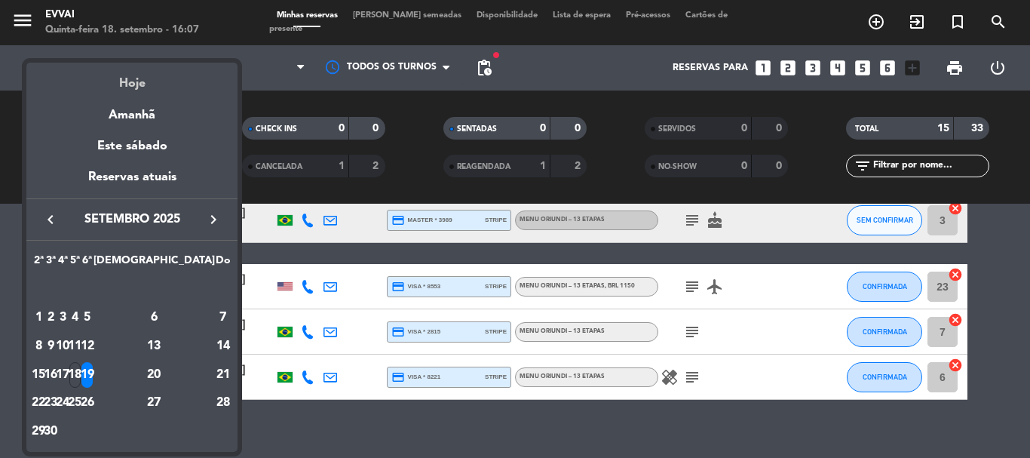
click at [142, 80] on div "Hoje" at bounding box center [131, 78] width 211 height 31
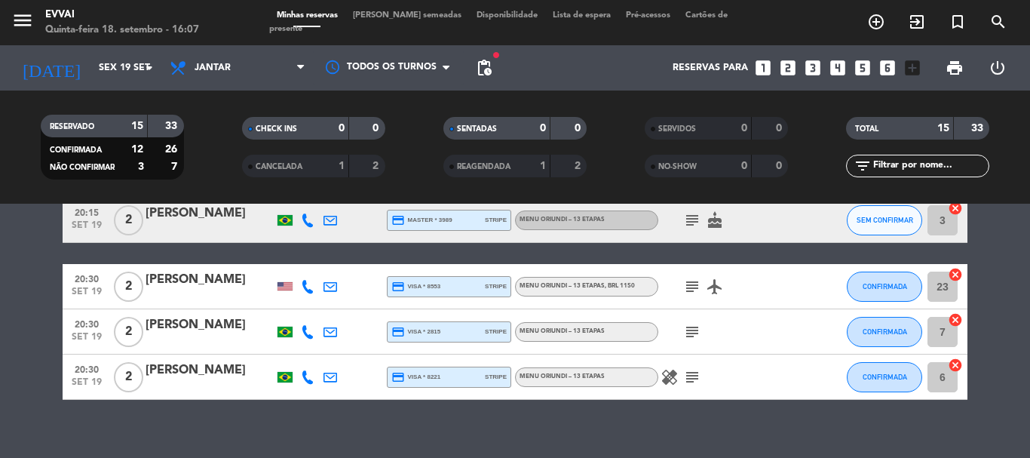
type input "Qui 18 set"
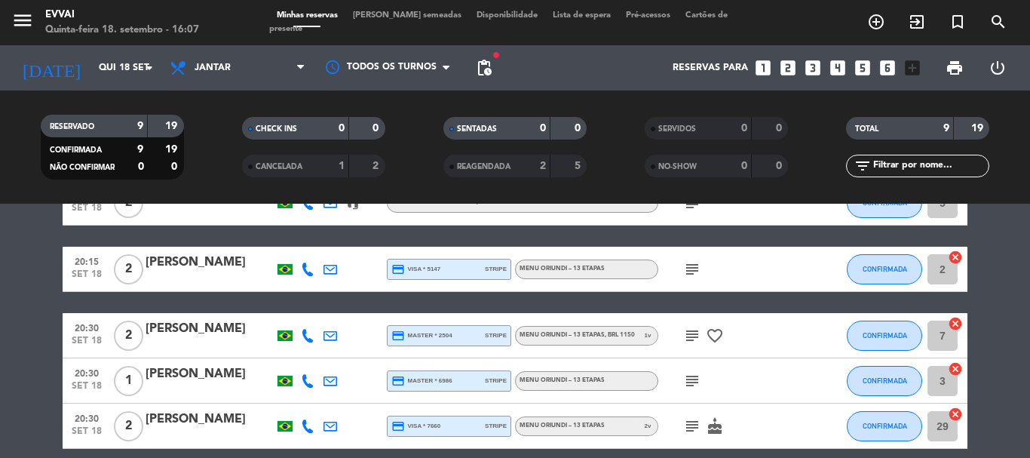
scroll to position [232, 0]
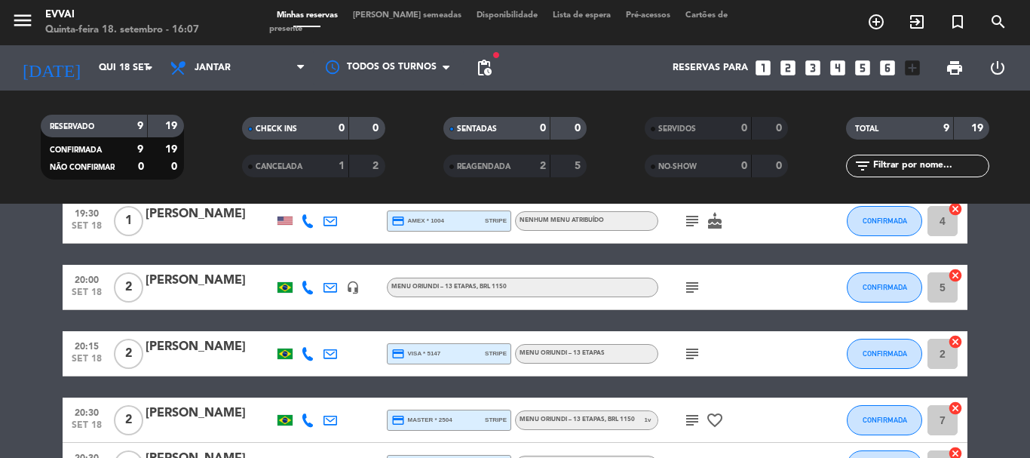
click at [183, 352] on div "[PERSON_NAME]" at bounding box center [210, 347] width 128 height 20
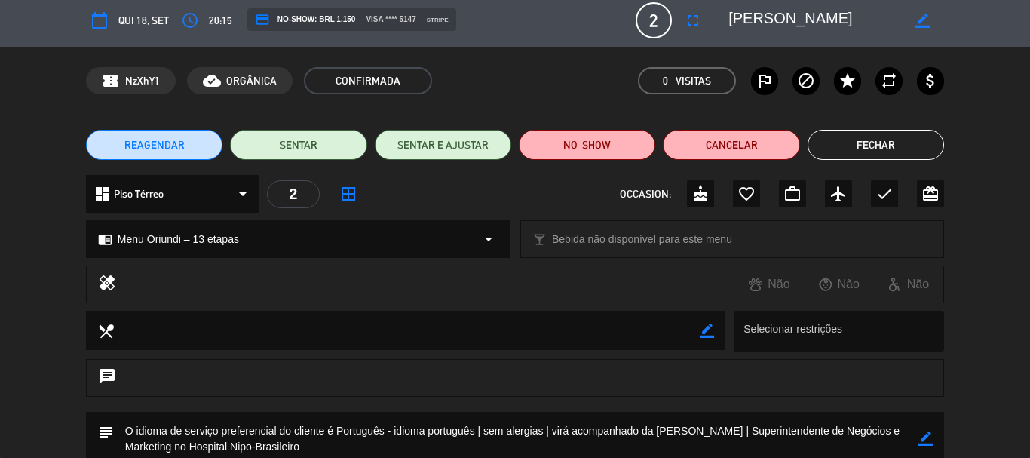
scroll to position [0, 0]
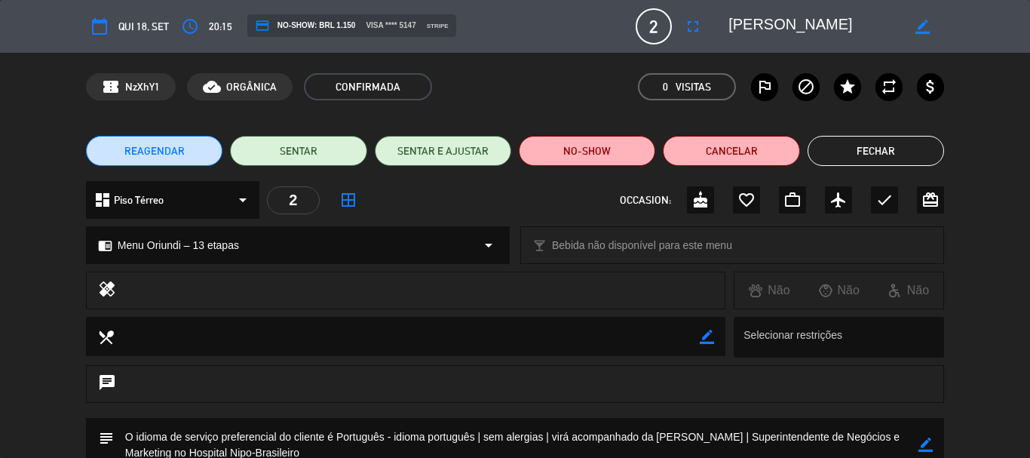
click at [833, 167] on div "REAGENDAR SENTAR SENTAR E AJUSTAR NO-SHOW Cancelar Fechar" at bounding box center [515, 151] width 1030 height 60
click at [842, 151] on button "Fechar" at bounding box center [876, 151] width 137 height 30
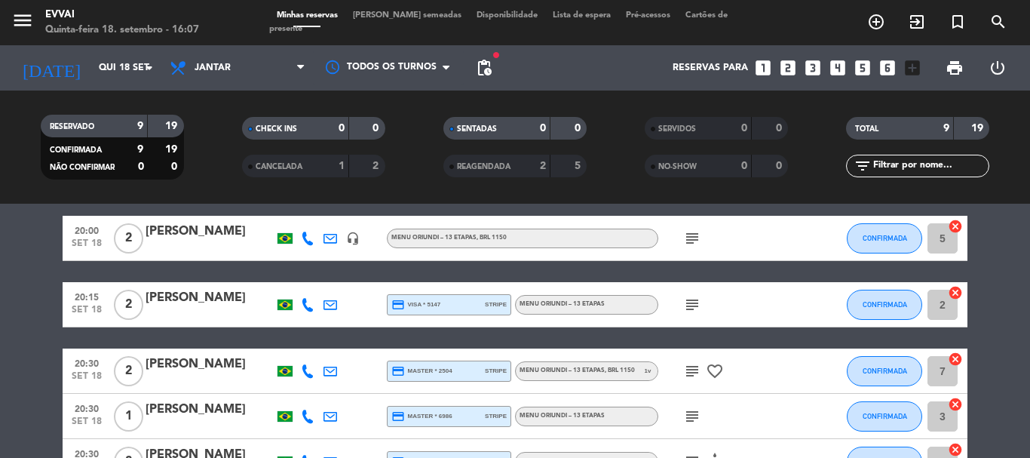
scroll to position [307, 0]
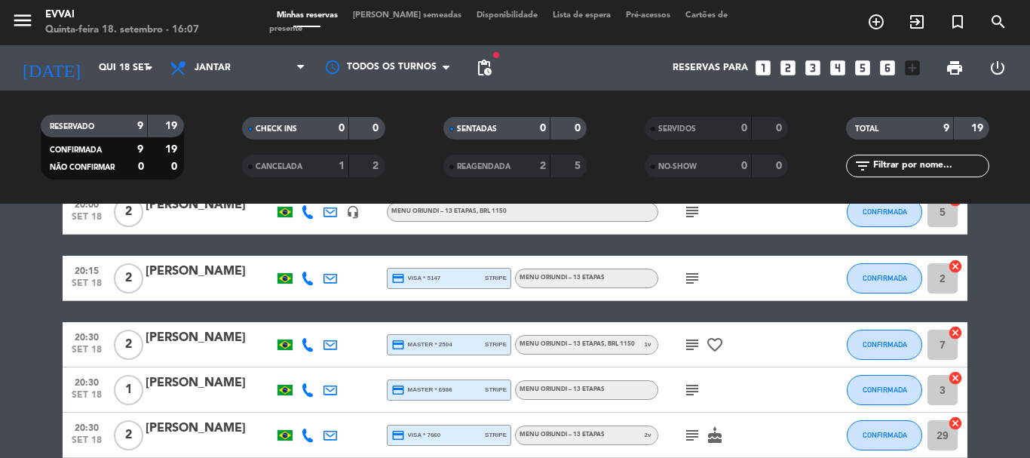
click at [176, 334] on div "[PERSON_NAME]" at bounding box center [210, 338] width 128 height 20
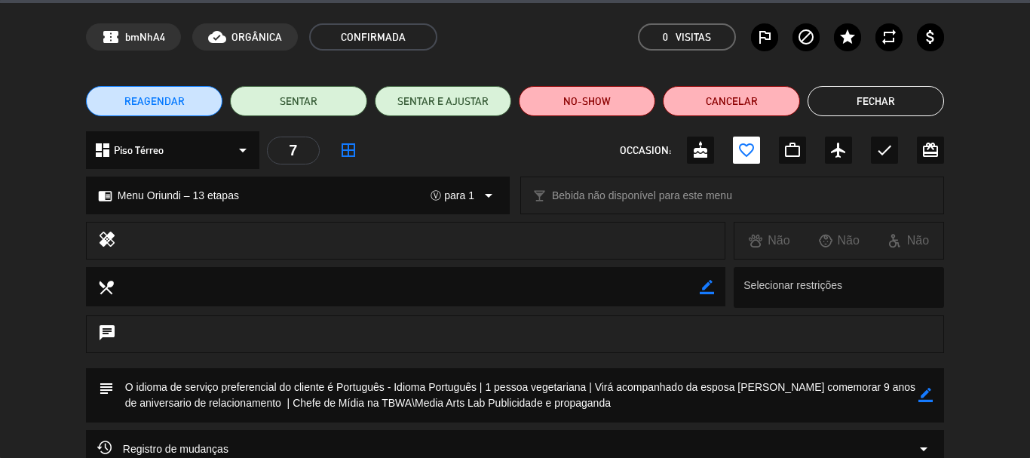
scroll to position [75, 0]
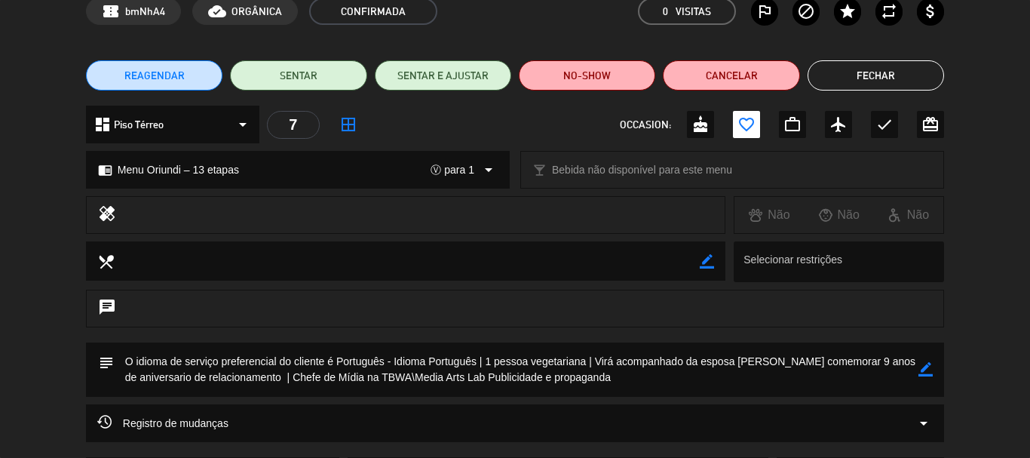
click at [850, 82] on button "Fechar" at bounding box center [876, 75] width 137 height 30
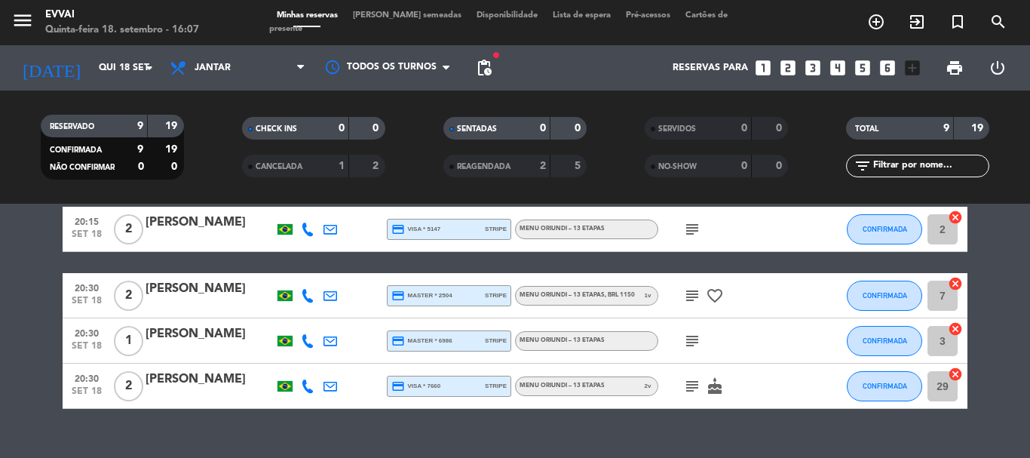
scroll to position [382, 0]
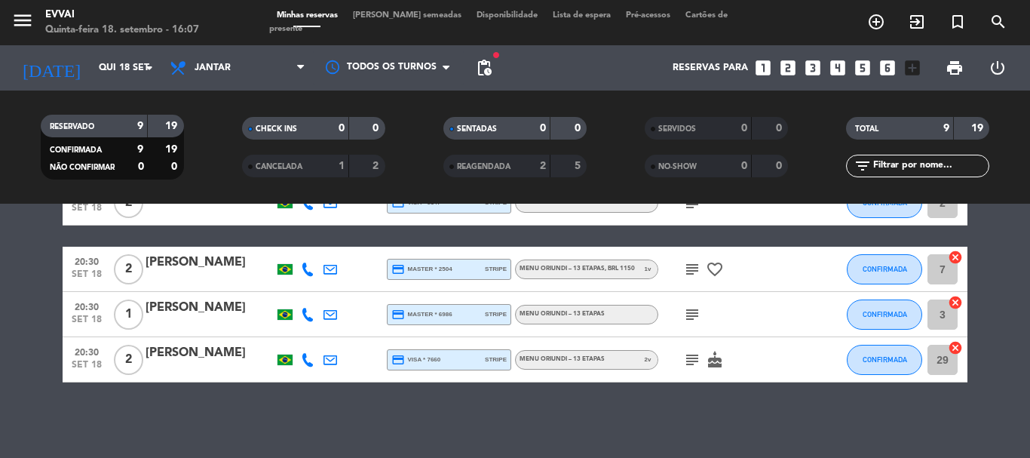
click at [198, 301] on div "[PERSON_NAME]" at bounding box center [210, 308] width 128 height 20
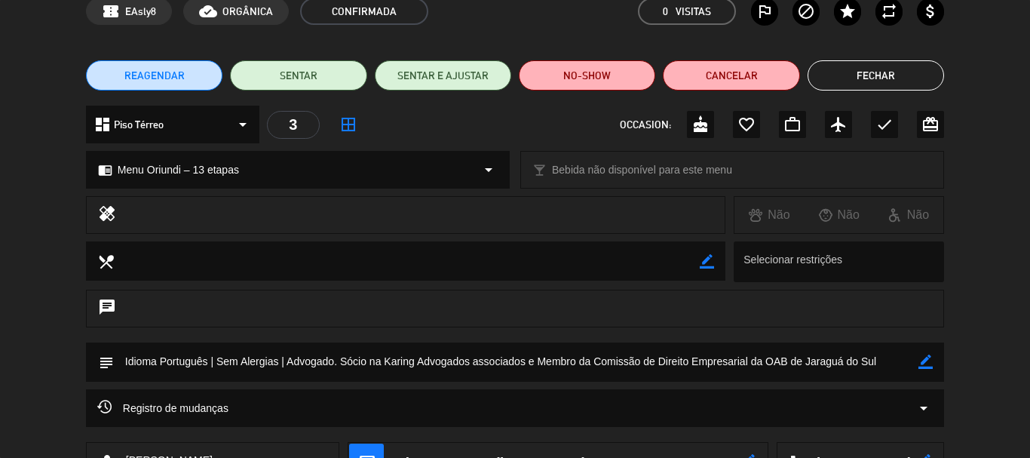
scroll to position [0, 0]
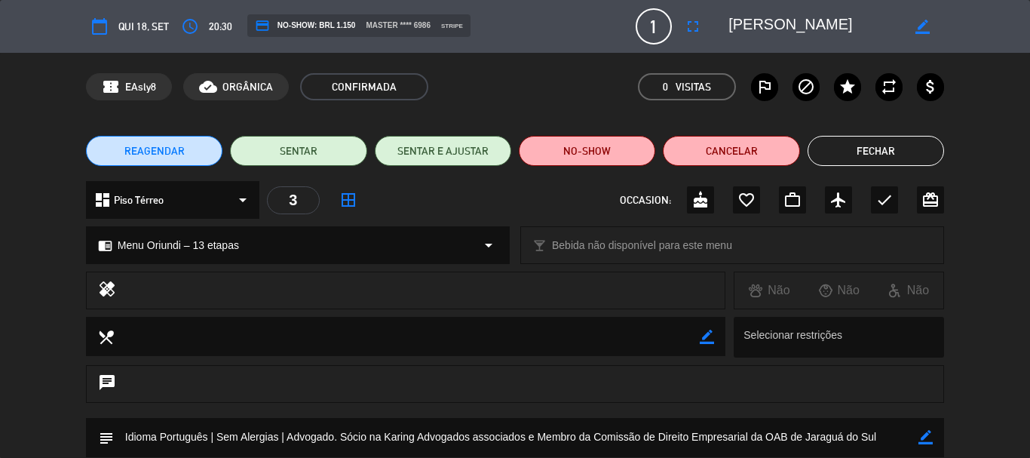
click at [887, 136] on button "Fechar" at bounding box center [876, 151] width 137 height 30
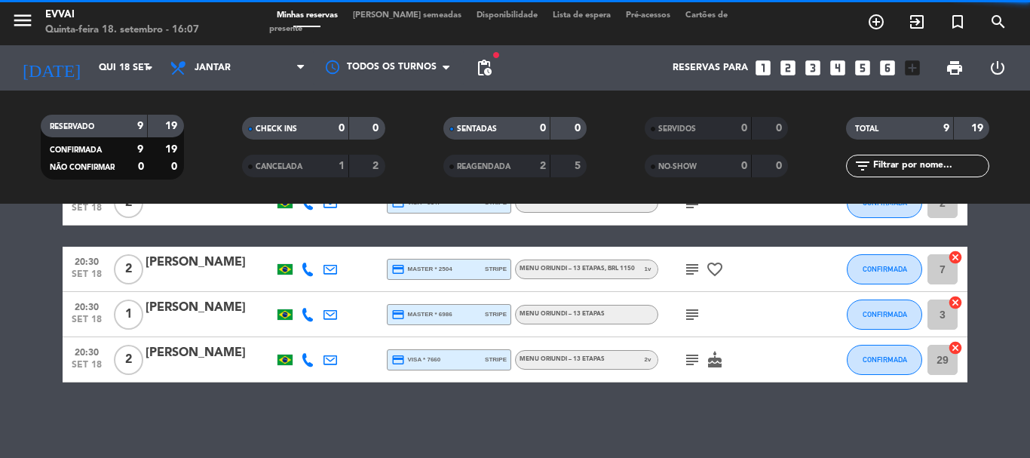
click at [160, 349] on div "[PERSON_NAME]" at bounding box center [210, 353] width 128 height 20
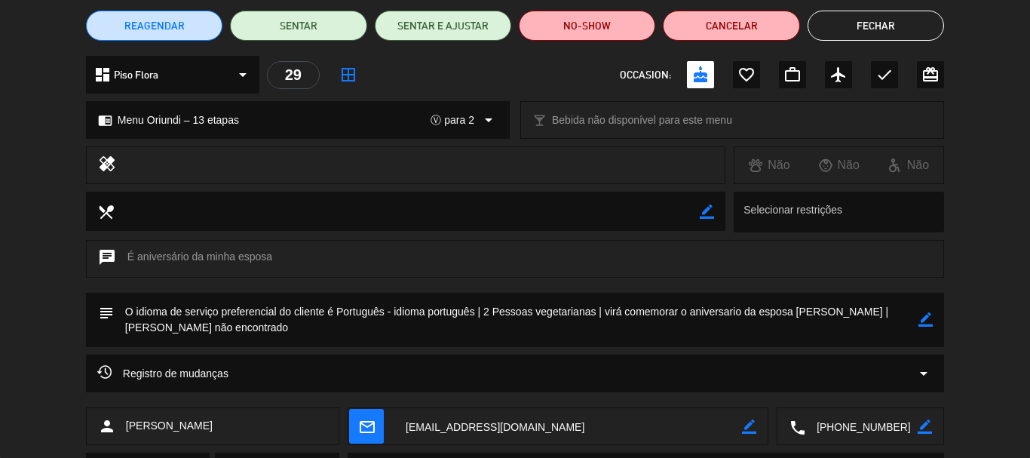
scroll to position [151, 0]
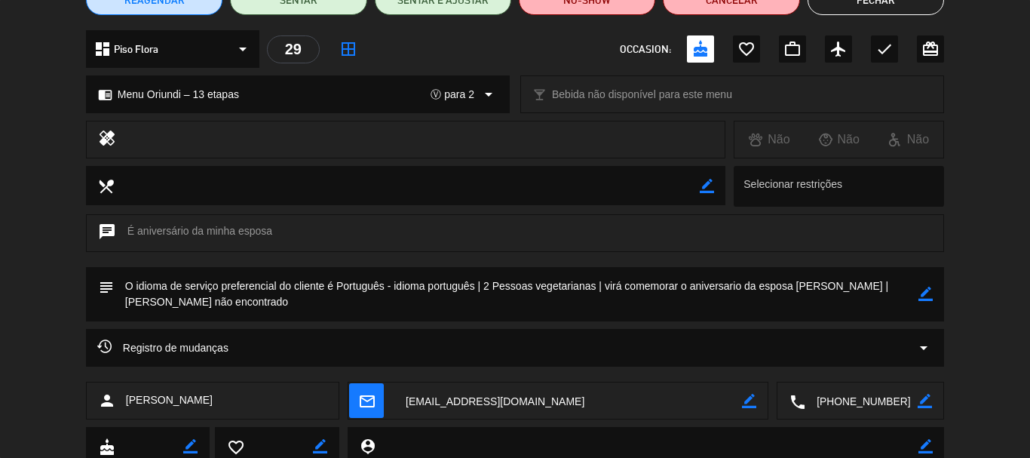
click at [923, 292] on icon "border_color" at bounding box center [926, 294] width 14 height 14
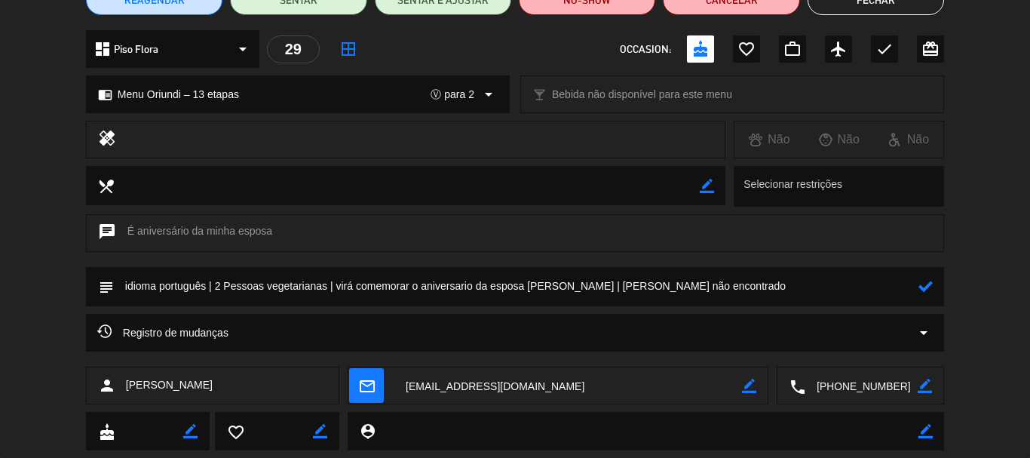
click at [217, 285] on textarea at bounding box center [516, 286] width 805 height 38
click at [310, 282] on textarea at bounding box center [516, 286] width 805 height 38
click at [705, 278] on textarea at bounding box center [516, 286] width 805 height 38
type textarea "idioma português | Casal vegetariano | Virá comemorar o aniversario da esposa […"
click at [931, 279] on icon at bounding box center [926, 286] width 14 height 14
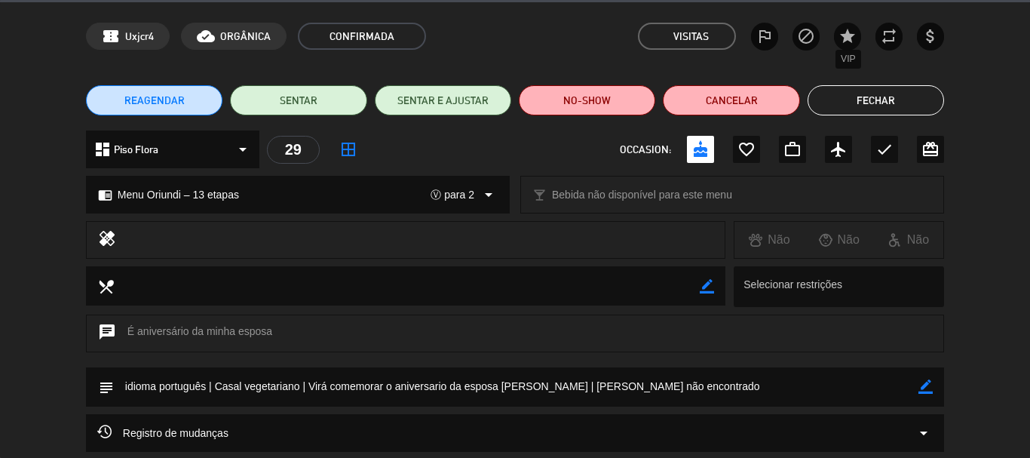
scroll to position [0, 0]
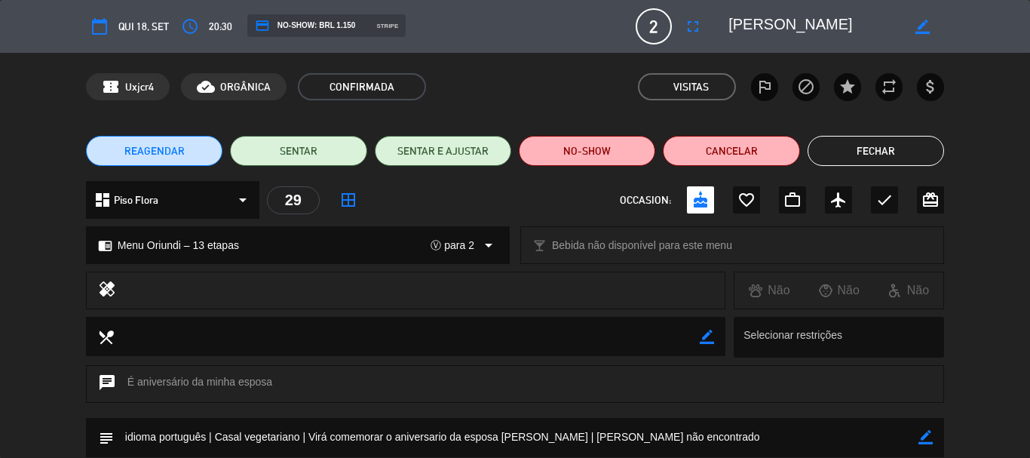
click at [850, 162] on button "Fechar" at bounding box center [876, 151] width 137 height 30
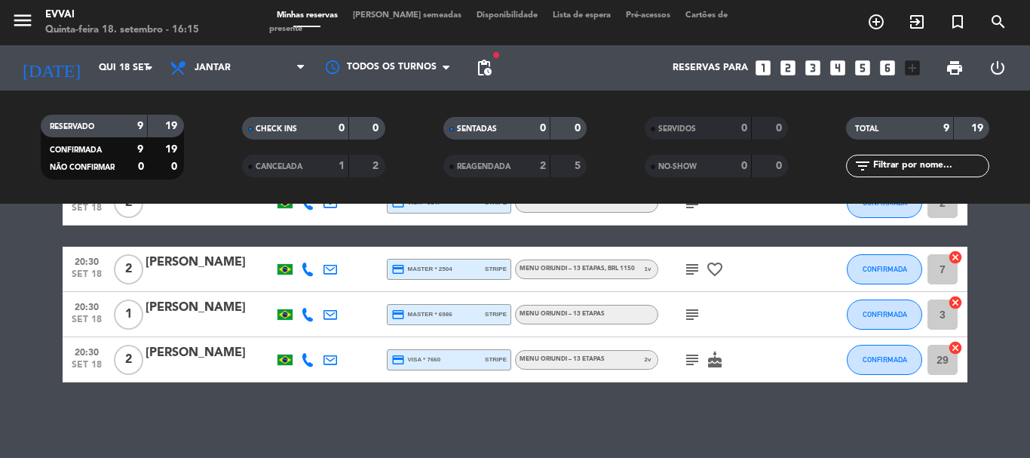
click at [134, 48] on div "[DATE] [DATE] arrow_drop_down" at bounding box center [86, 67] width 151 height 45
click at [135, 63] on input "Qui 18 set" at bounding box center [154, 68] width 127 height 26
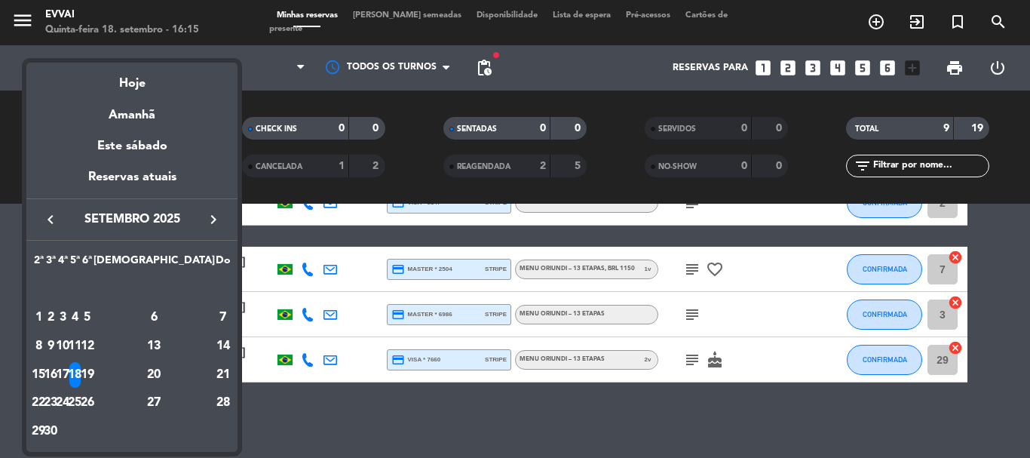
click at [213, 217] on icon "keyboard_arrow_right" at bounding box center [213, 219] width 18 height 18
click at [192, 397] on div "25" at bounding box center [154, 404] width 109 height 26
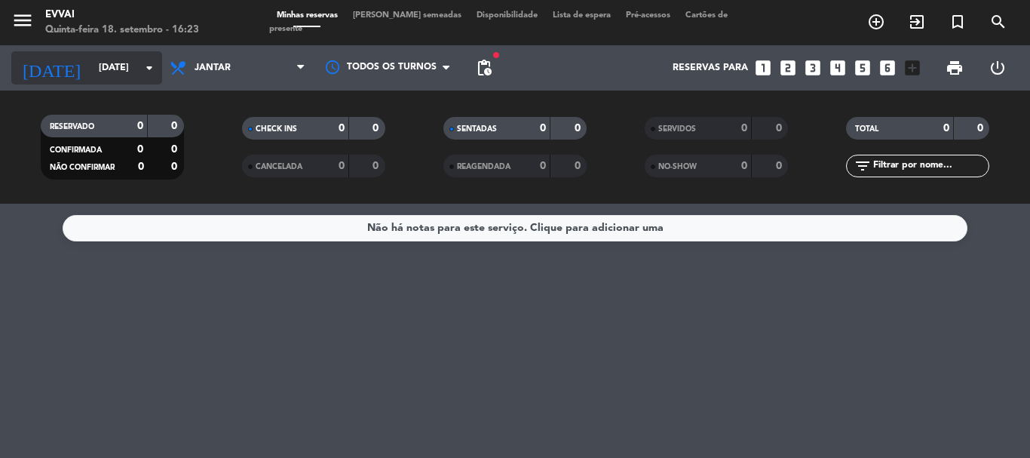
click at [149, 66] on icon "arrow_drop_down" at bounding box center [149, 68] width 18 height 18
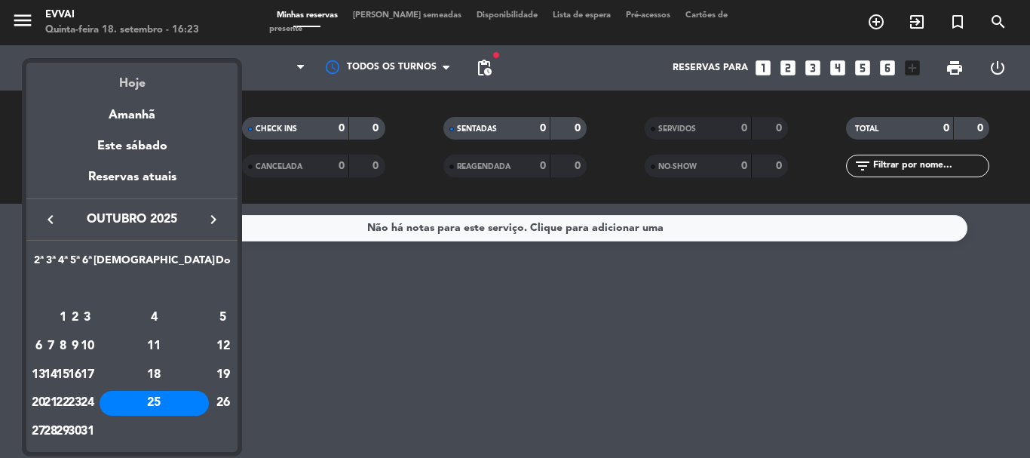
click at [152, 90] on div "Hoje" at bounding box center [131, 78] width 211 height 31
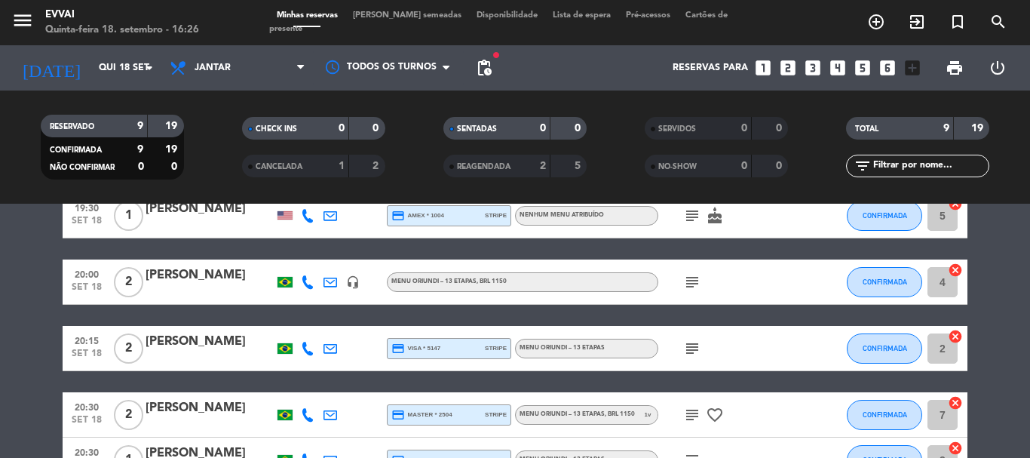
scroll to position [232, 0]
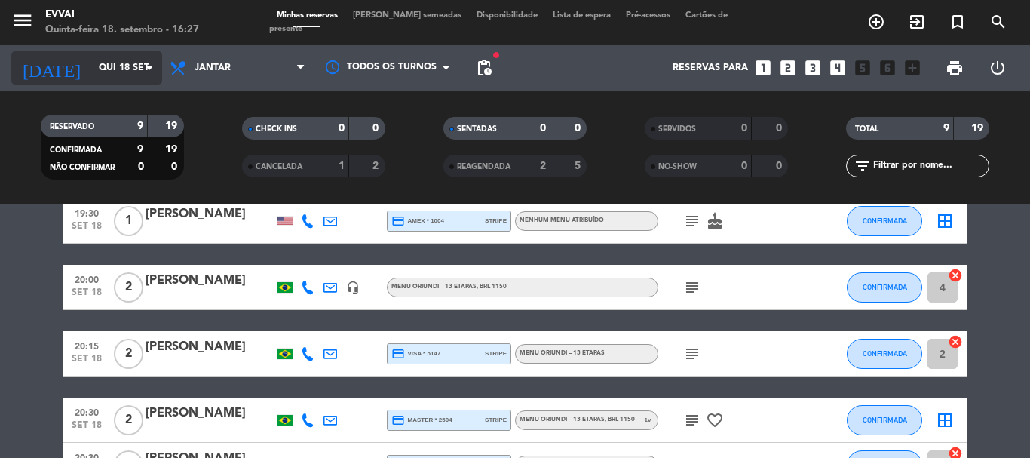
click at [102, 60] on input "Qui 18 set" at bounding box center [154, 68] width 127 height 26
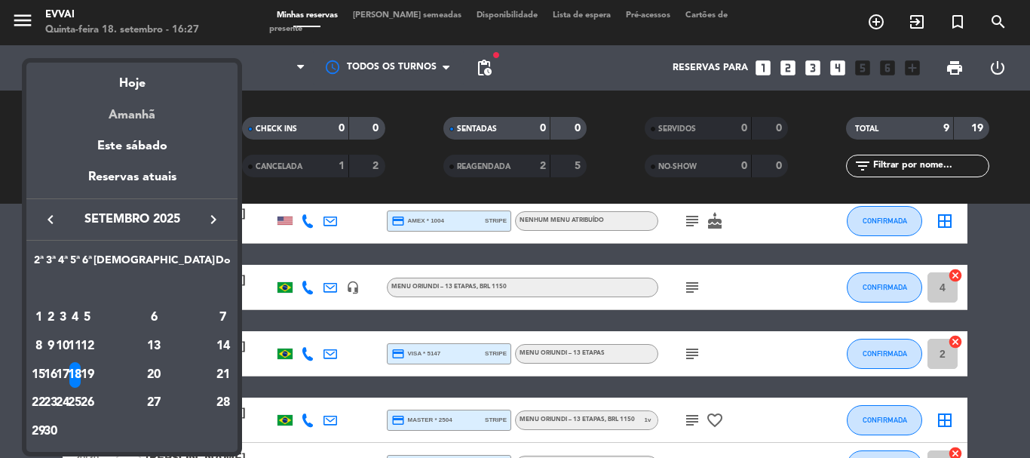
click at [142, 110] on div "Amanhã" at bounding box center [131, 109] width 211 height 31
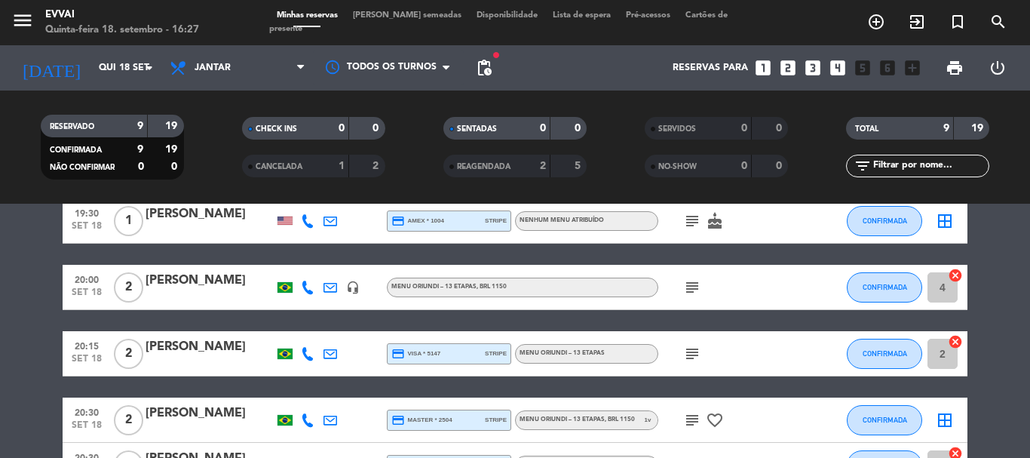
type input "Sex 19 set"
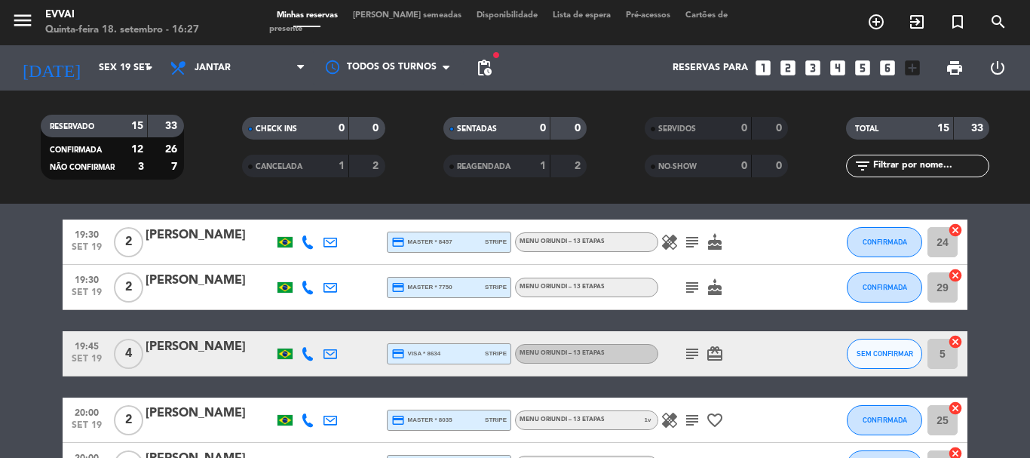
click at [383, 16] on div "Minhas reservas Mesas semeadas Disponibilidade Lista de espera Pré-acessos Cart…" at bounding box center [515, 22] width 493 height 27
click at [379, 20] on span "[PERSON_NAME] semeadas" at bounding box center [407, 15] width 124 height 8
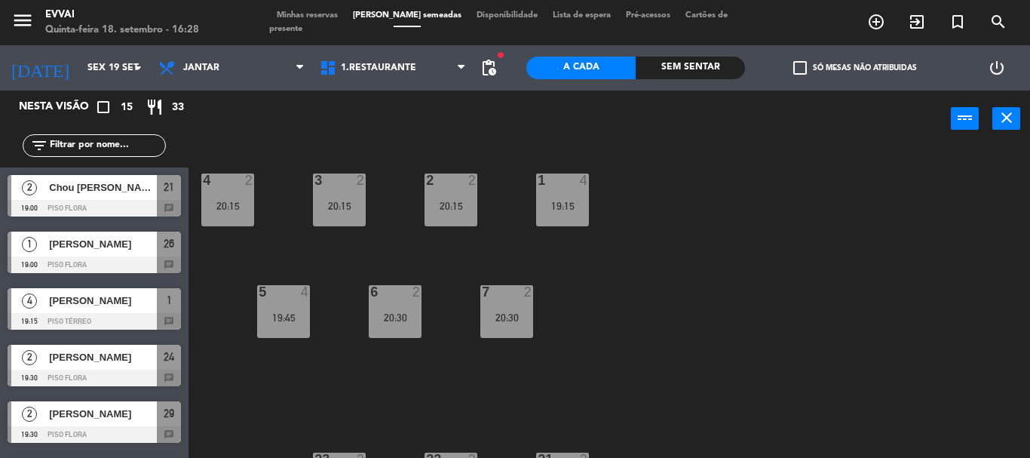
click at [553, 20] on span "Lista de espera" at bounding box center [581, 15] width 73 height 8
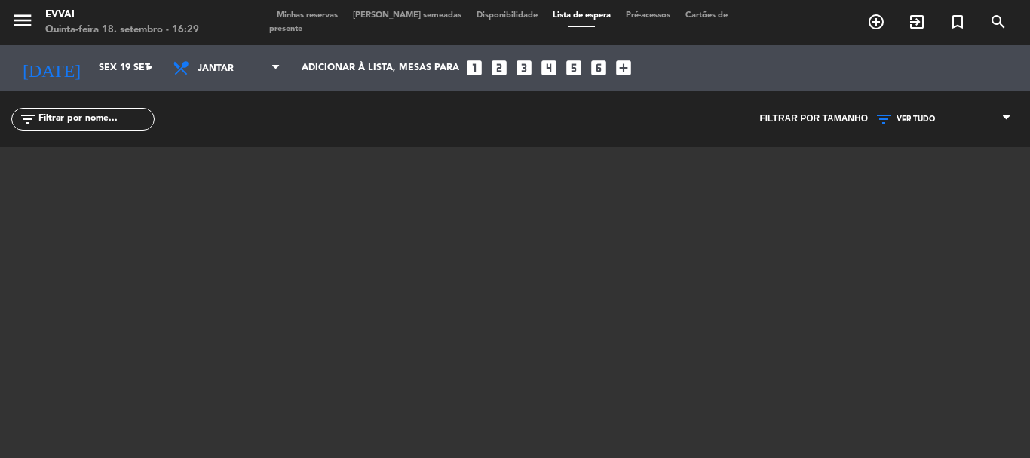
click at [310, 20] on span "Minhas reservas" at bounding box center [307, 15] width 76 height 8
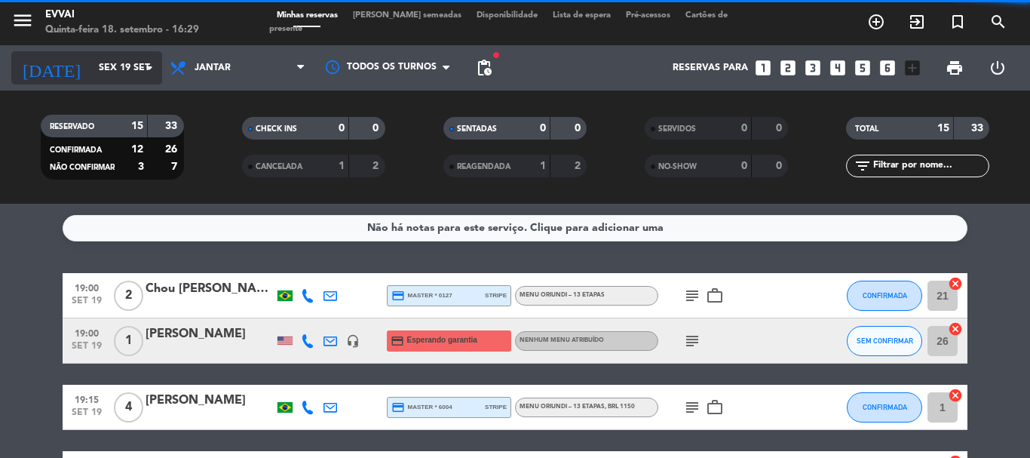
click at [112, 69] on input "Sex 19 set" at bounding box center [154, 68] width 127 height 26
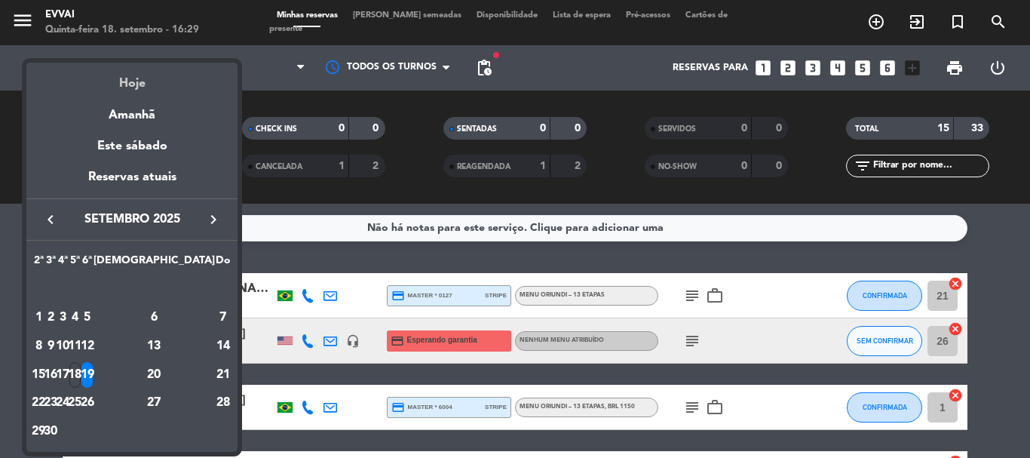
click at [137, 87] on div "Hoje" at bounding box center [131, 78] width 211 height 31
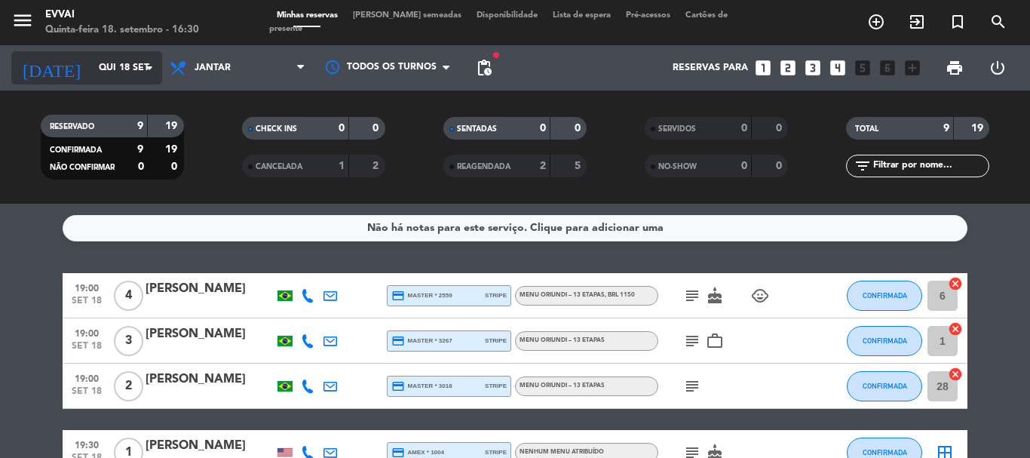
click at [115, 66] on input "Qui 18 set" at bounding box center [154, 68] width 127 height 26
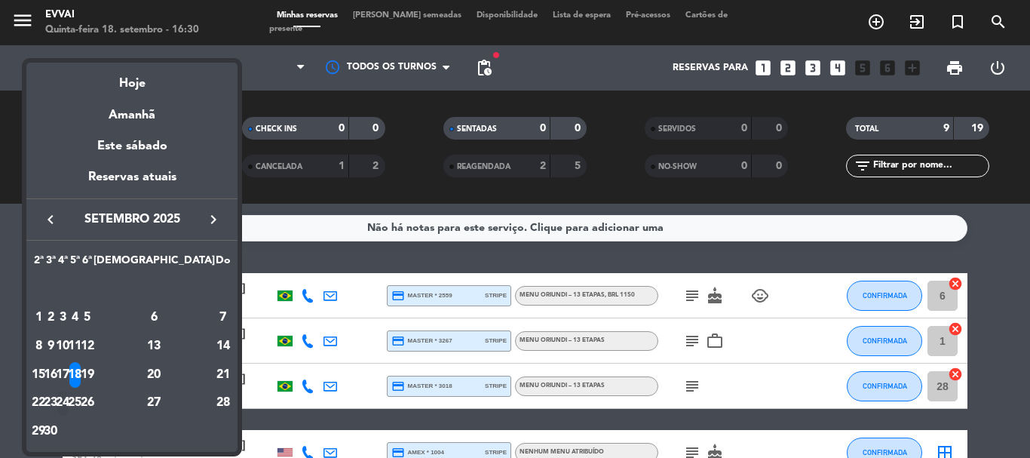
click at [69, 402] on div "24" at bounding box center [62, 404] width 11 height 26
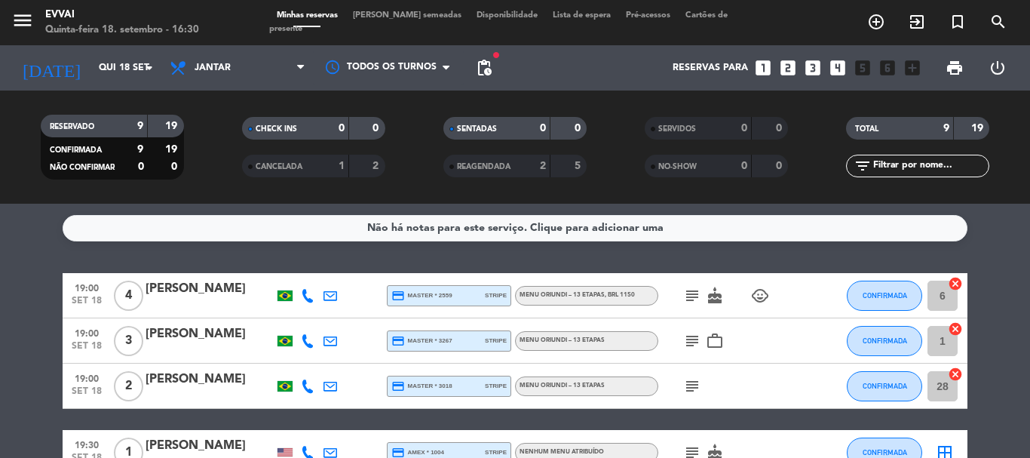
type input "Qua 24 set"
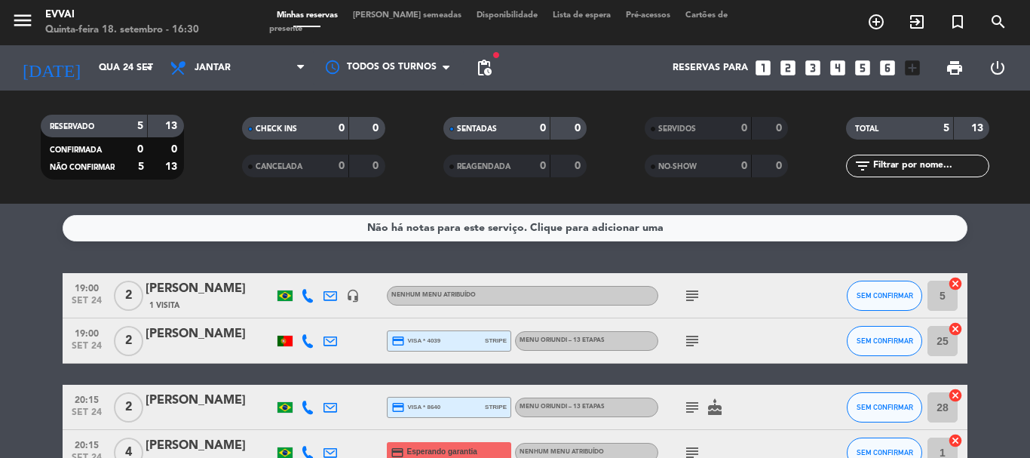
click at [409, 20] on span "[PERSON_NAME] semeadas" at bounding box center [407, 15] width 124 height 8
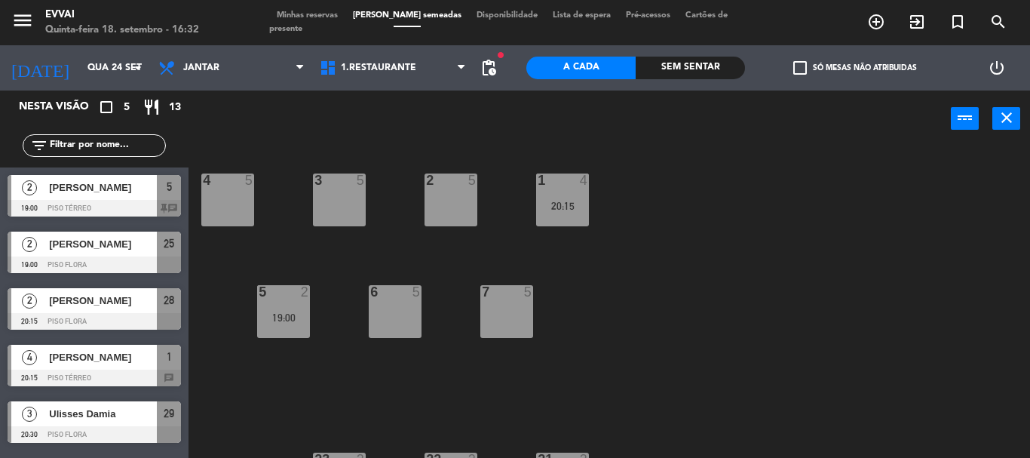
click at [317, 20] on span "Minhas reservas" at bounding box center [307, 15] width 76 height 8
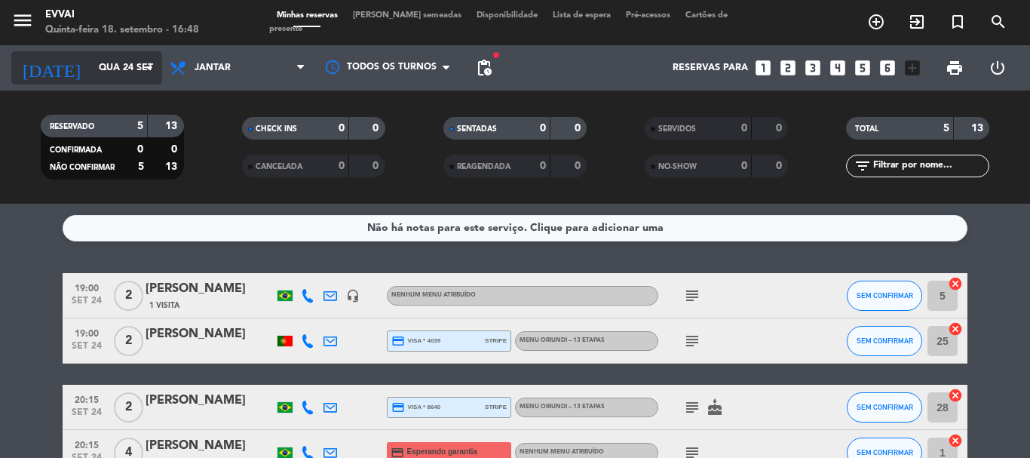
click at [124, 74] on input "Qua 24 set" at bounding box center [154, 68] width 127 height 26
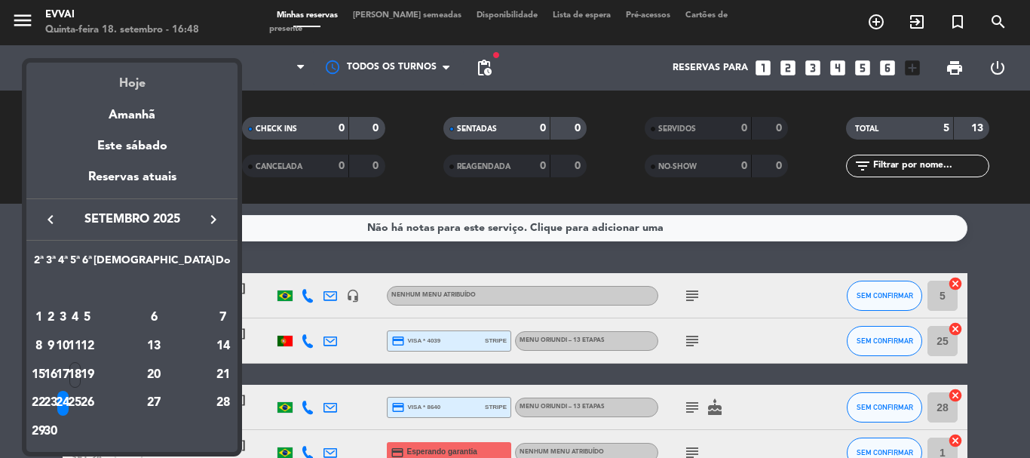
click at [143, 83] on div "Hoje" at bounding box center [131, 78] width 211 height 31
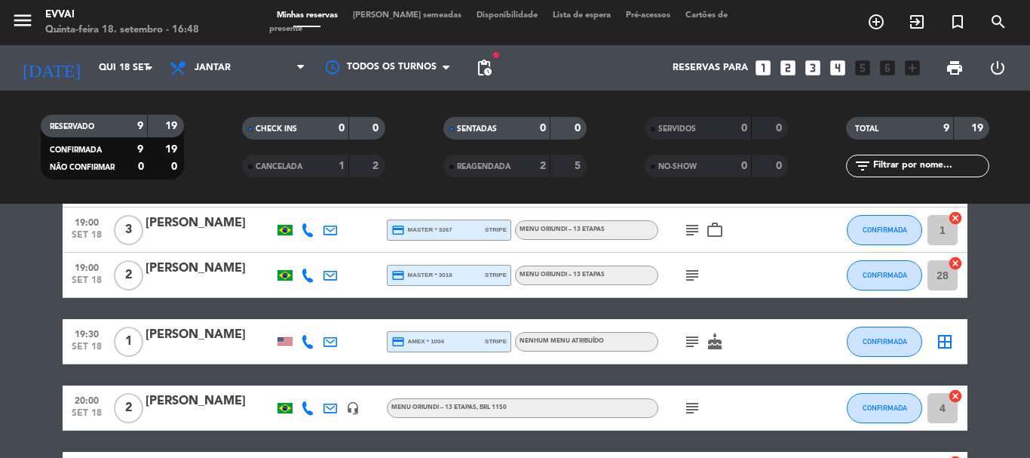
scroll to position [75, 0]
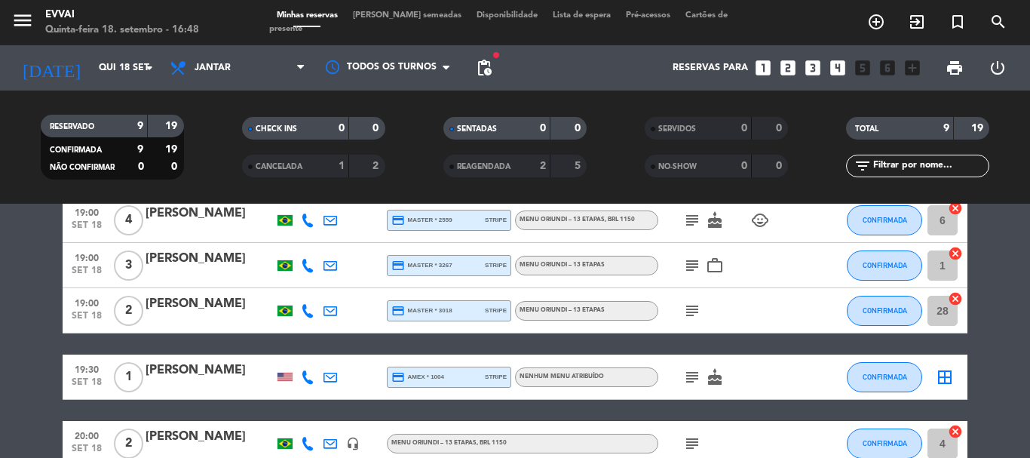
click at [188, 249] on div "[PERSON_NAME]" at bounding box center [210, 259] width 128 height 20
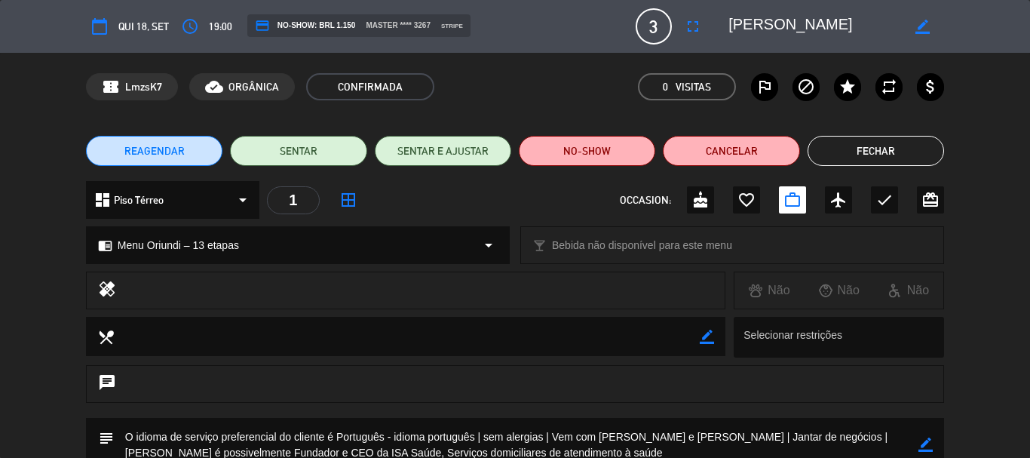
click at [784, 26] on textarea at bounding box center [815, 26] width 173 height 27
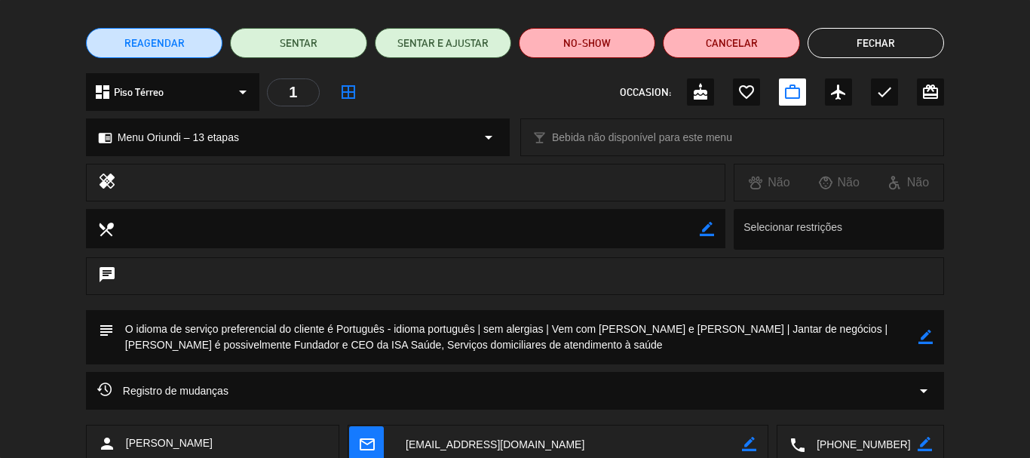
scroll to position [204, 0]
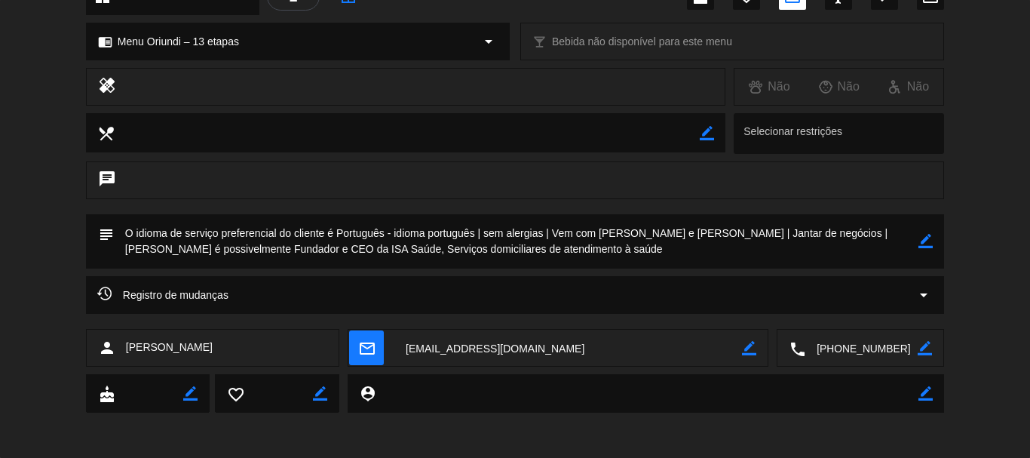
click at [845, 354] on textarea at bounding box center [862, 349] width 112 height 38
click at [437, 344] on textarea at bounding box center [568, 349] width 348 height 38
drag, startPoint x: 394, startPoint y: 235, endPoint x: 613, endPoint y: 267, distance: 221.9
click at [613, 267] on textarea at bounding box center [516, 241] width 805 height 54
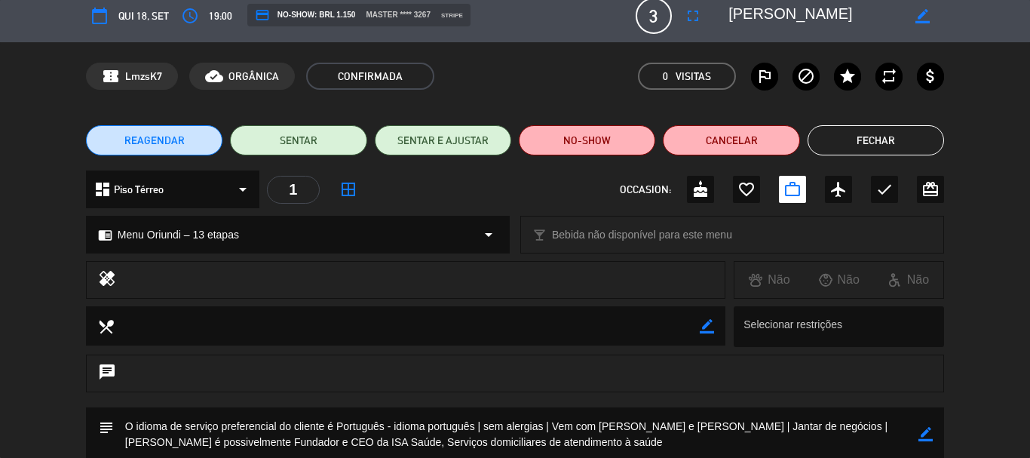
scroll to position [0, 0]
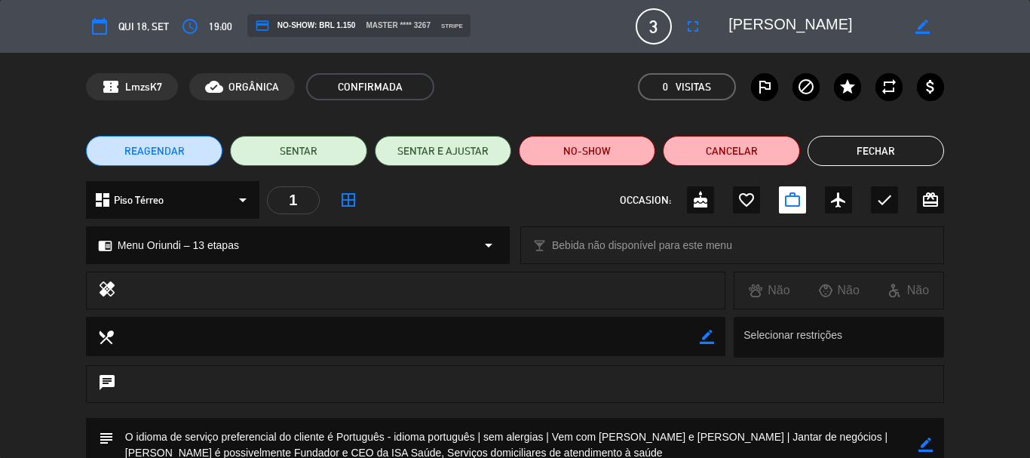
click at [216, 31] on span "19:00" at bounding box center [220, 26] width 23 height 17
copy span "19:00"
click at [854, 145] on button "Fechar" at bounding box center [876, 151] width 137 height 30
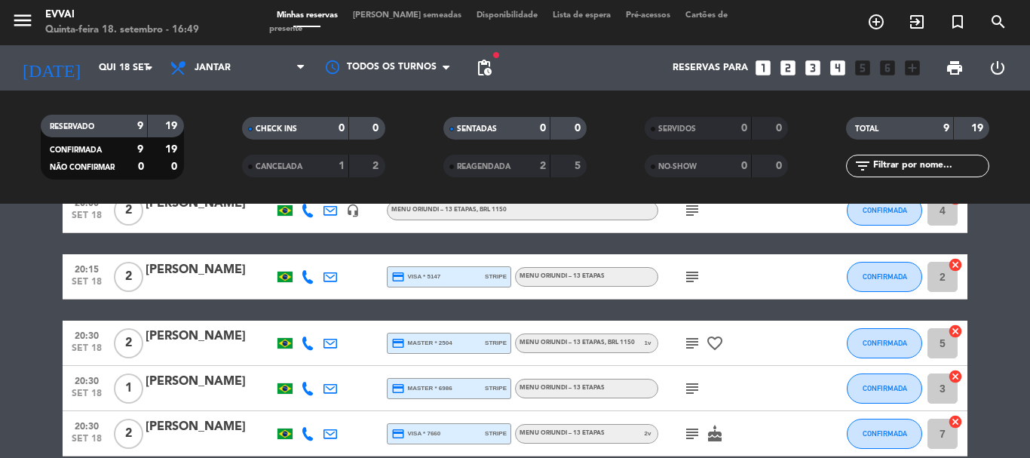
scroll to position [226, 0]
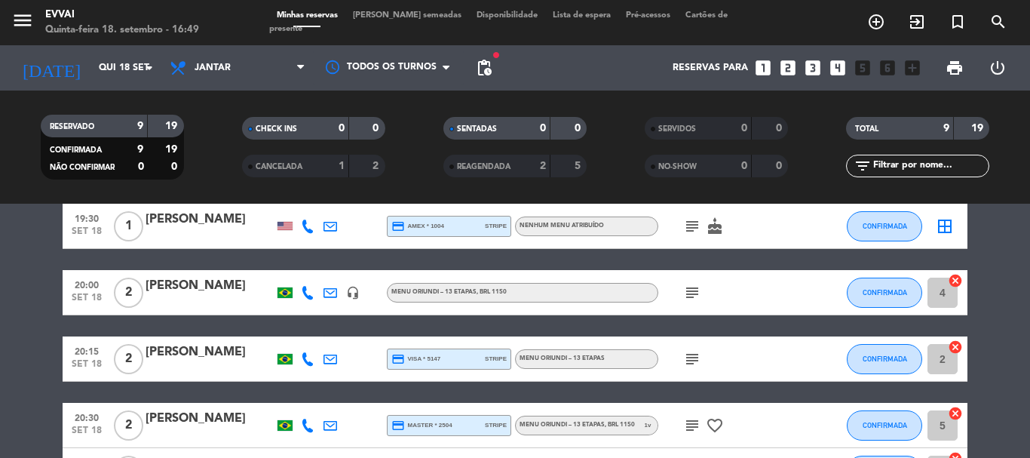
click at [167, 351] on div "[PERSON_NAME]" at bounding box center [210, 352] width 128 height 20
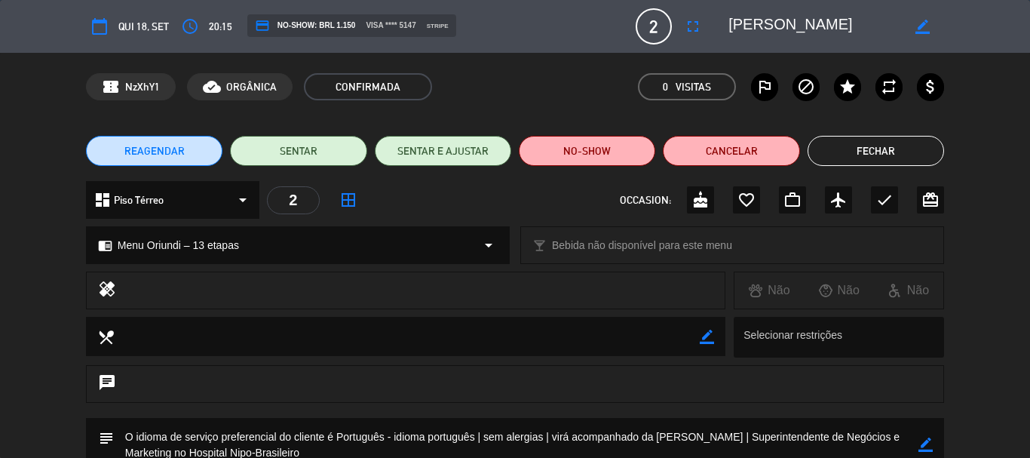
click at [798, 22] on textarea at bounding box center [815, 26] width 173 height 27
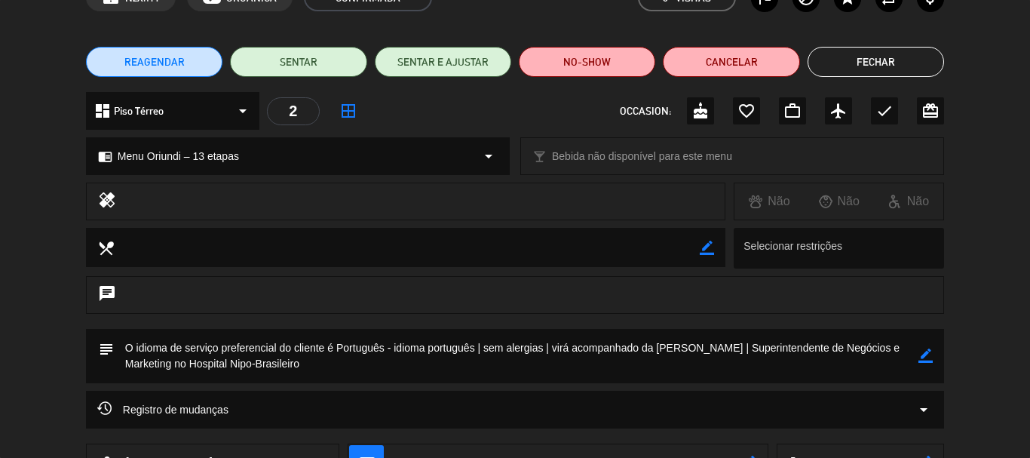
scroll to position [204, 0]
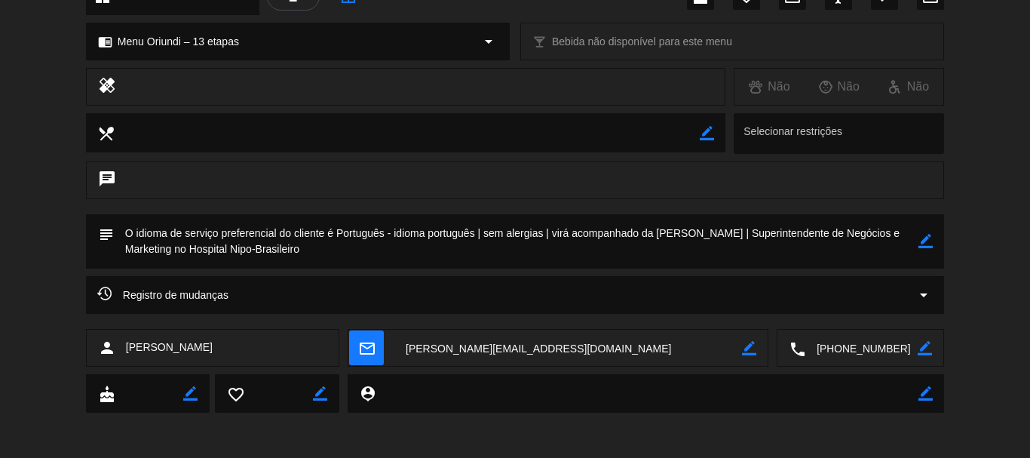
click at [834, 361] on textarea at bounding box center [862, 349] width 112 height 38
click at [491, 338] on textarea at bounding box center [568, 349] width 348 height 38
drag, startPoint x: 391, startPoint y: 231, endPoint x: 408, endPoint y: 254, distance: 29.1
click at [408, 254] on textarea at bounding box center [516, 241] width 805 height 54
click at [406, 229] on textarea at bounding box center [516, 241] width 805 height 54
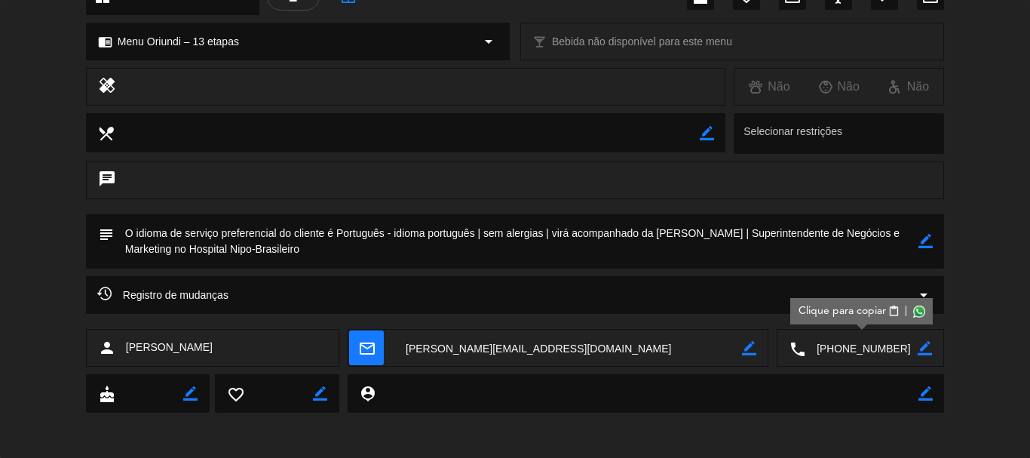
drag, startPoint x: 392, startPoint y: 229, endPoint x: 403, endPoint y: 252, distance: 25.7
click at [403, 252] on textarea at bounding box center [516, 241] width 805 height 54
click at [402, 248] on textarea at bounding box center [516, 241] width 805 height 54
drag, startPoint x: 395, startPoint y: 230, endPoint x: 399, endPoint y: 243, distance: 13.4
click at [399, 243] on textarea at bounding box center [516, 241] width 805 height 54
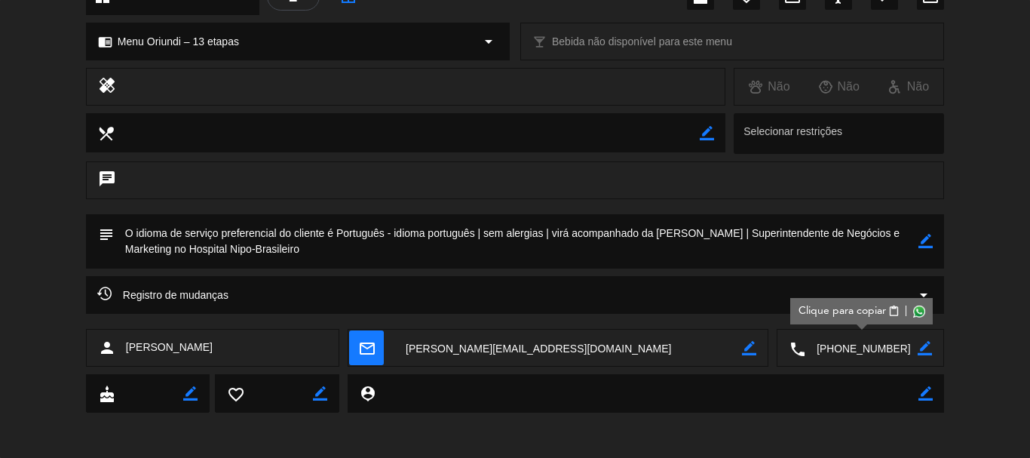
click at [394, 235] on textarea at bounding box center [516, 241] width 805 height 54
drag, startPoint x: 394, startPoint y: 230, endPoint x: 404, endPoint y: 242, distance: 15.5
click at [404, 242] on textarea at bounding box center [516, 241] width 805 height 54
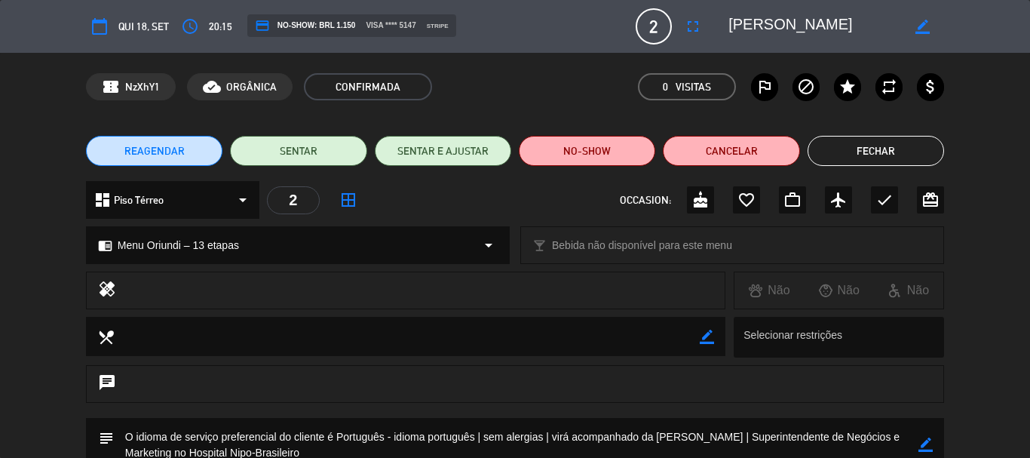
click at [223, 26] on span "20:15" at bounding box center [220, 26] width 23 height 17
copy span "20:15"
click at [824, 140] on button "Fechar" at bounding box center [876, 151] width 137 height 30
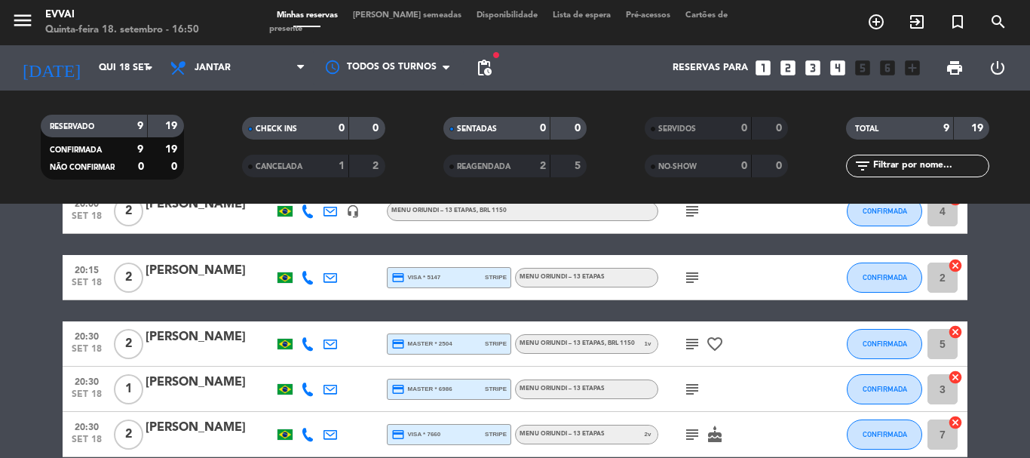
scroll to position [307, 0]
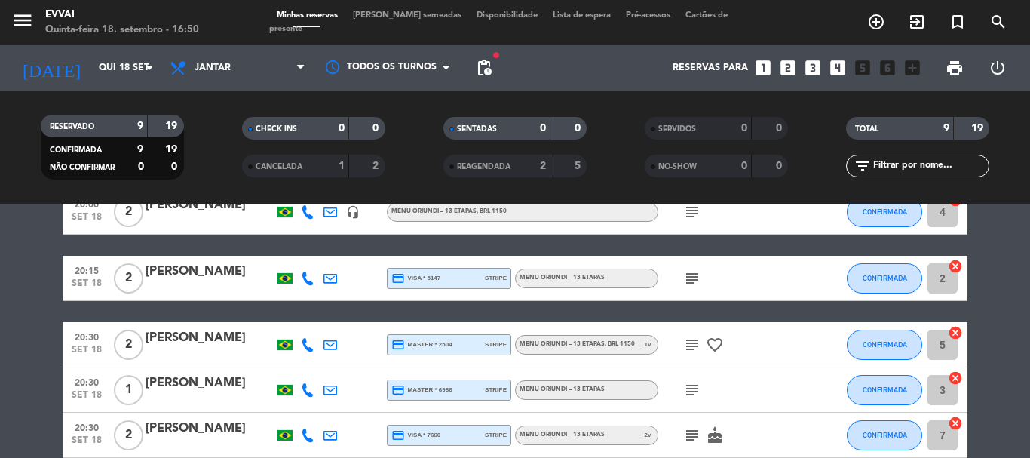
click at [165, 393] on div "[PERSON_NAME]" at bounding box center [210, 383] width 128 height 20
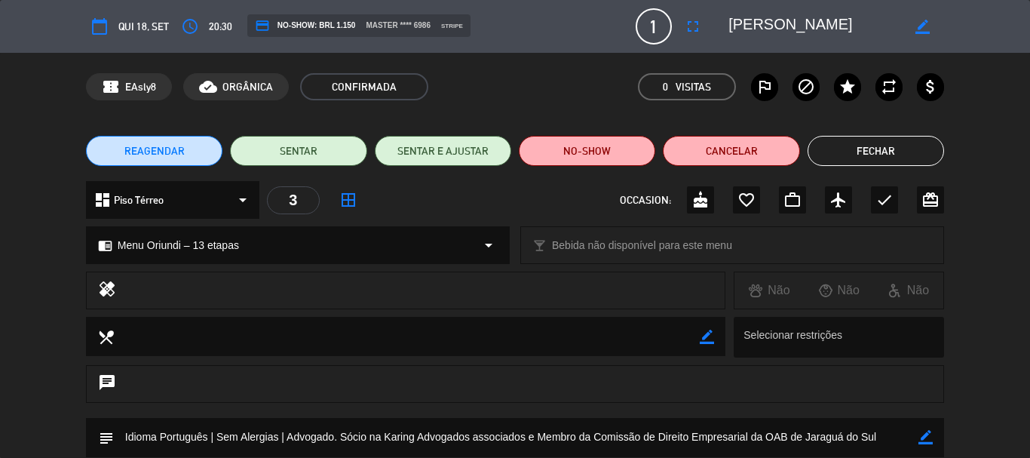
click at [744, 26] on textarea at bounding box center [815, 26] width 173 height 27
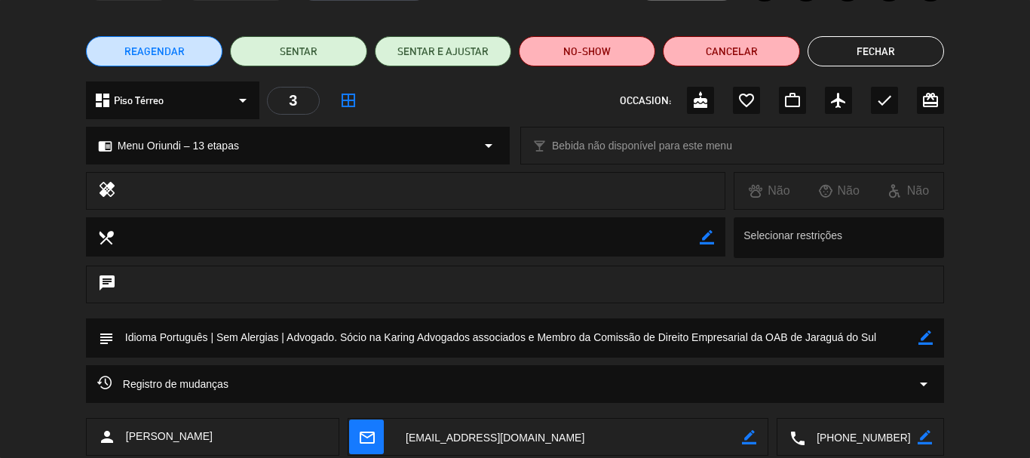
scroll to position [151, 0]
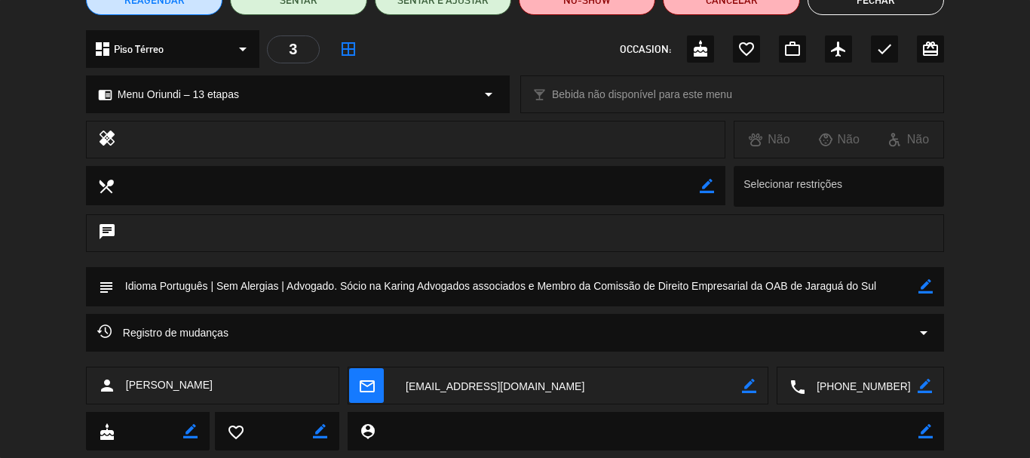
click at [861, 385] on textarea at bounding box center [862, 386] width 112 height 38
click at [303, 290] on textarea at bounding box center [516, 286] width 805 height 38
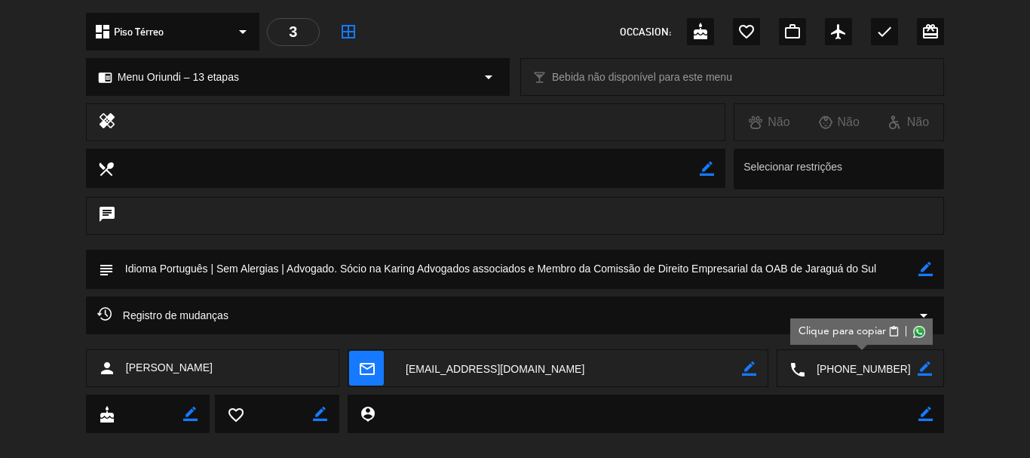
scroll to position [189, 0]
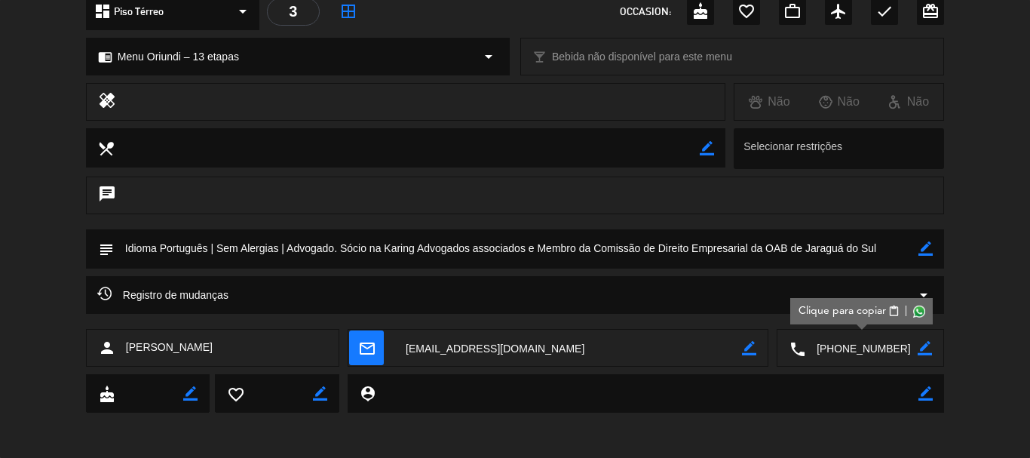
click at [464, 351] on textarea at bounding box center [568, 349] width 348 height 38
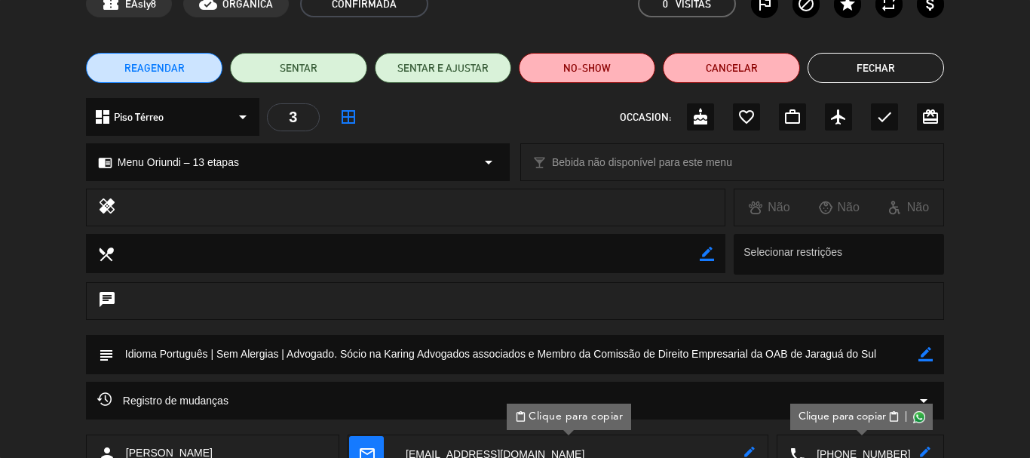
scroll to position [0, 0]
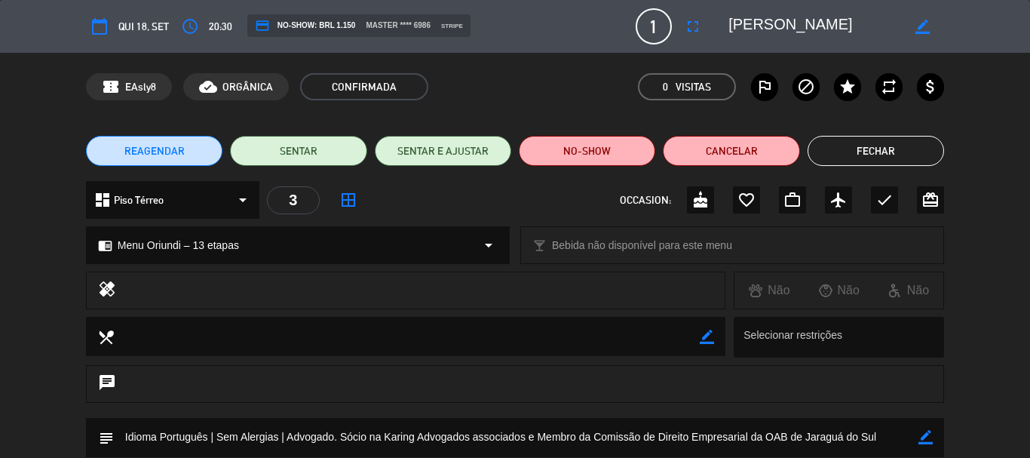
click at [226, 23] on span "20:30" at bounding box center [220, 26] width 23 height 17
copy span "20:30"
click at [920, 121] on div "REAGENDAR SENTAR SENTAR E AJUSTAR NO-SHOW Cancelar Fechar" at bounding box center [515, 151] width 1030 height 60
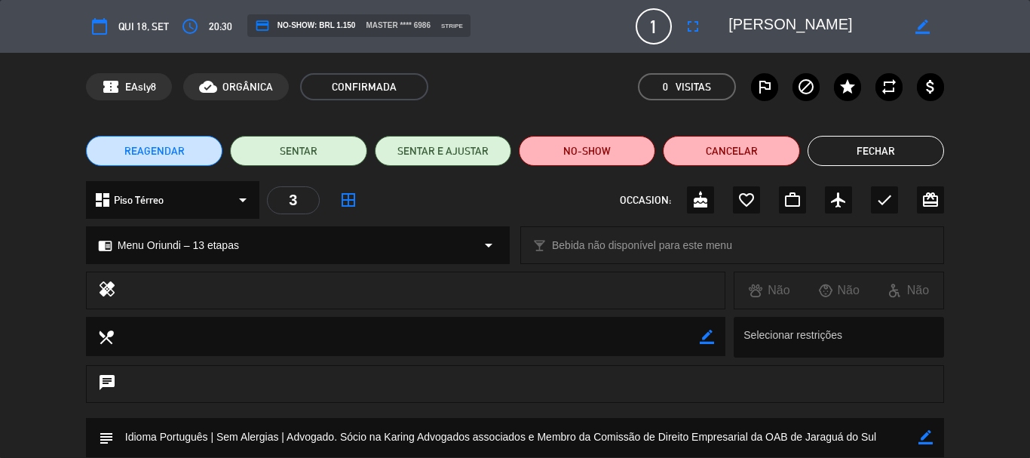
click at [913, 152] on button "Fechar" at bounding box center [876, 151] width 137 height 30
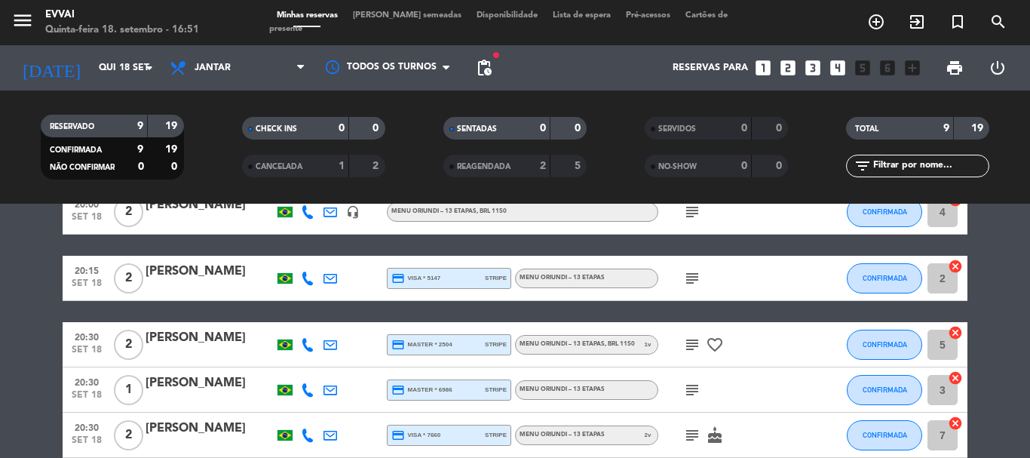
scroll to position [156, 0]
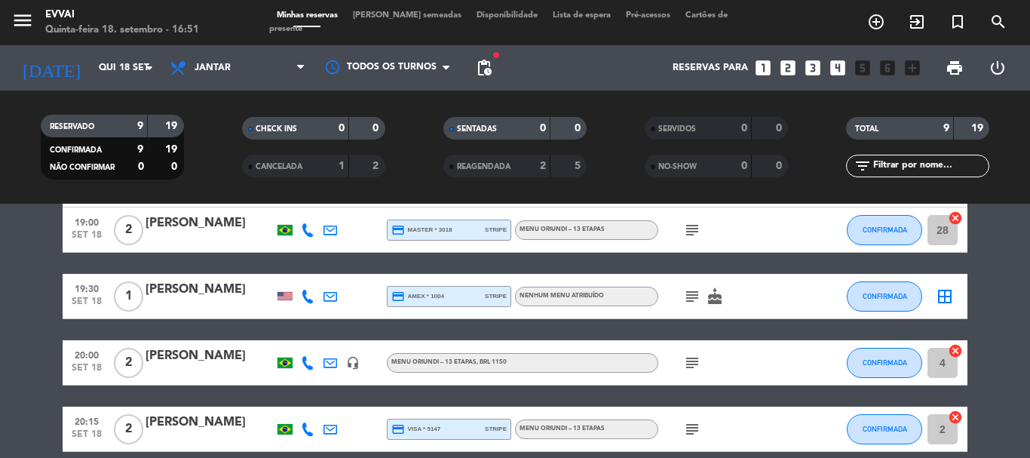
click at [176, 363] on div "[PERSON_NAME]" at bounding box center [210, 356] width 128 height 20
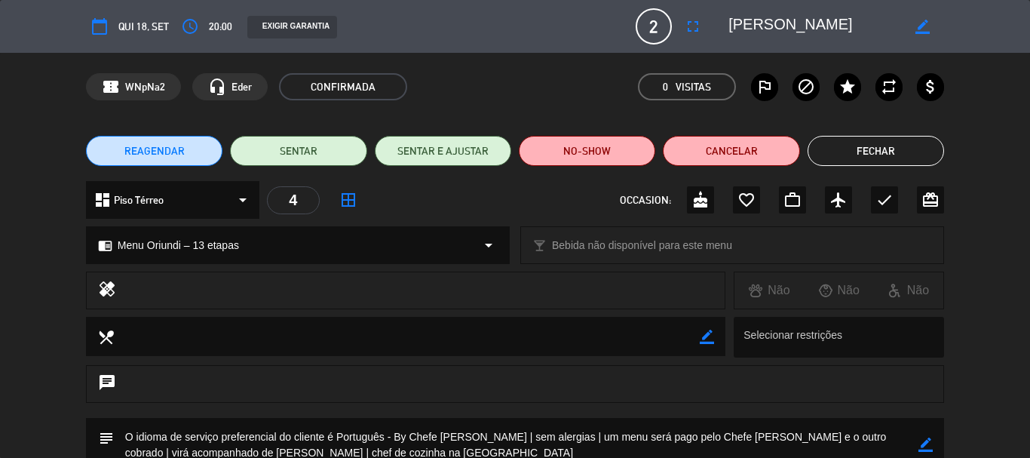
click at [753, 25] on textarea at bounding box center [815, 26] width 173 height 27
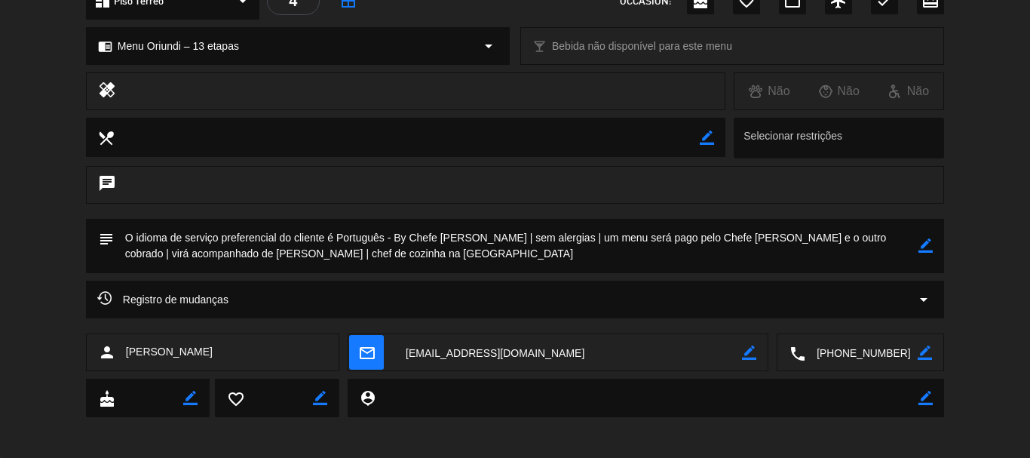
scroll to position [204, 0]
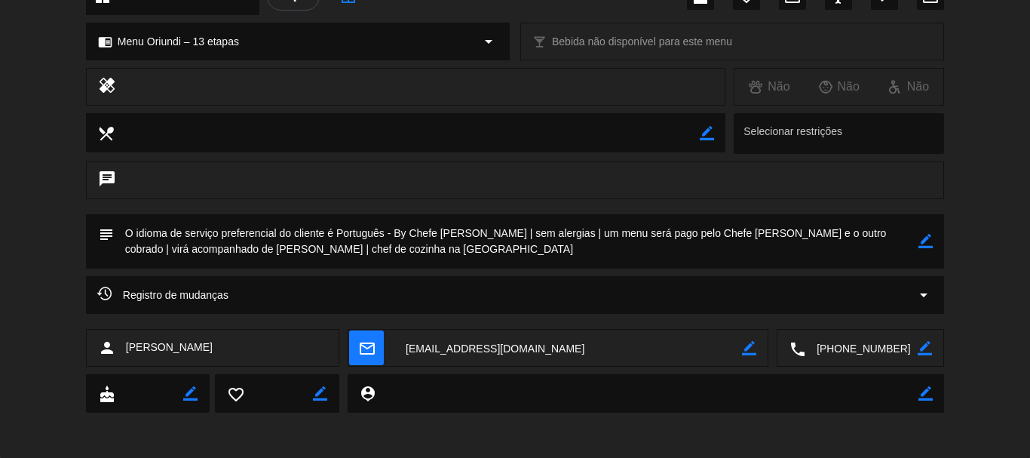
click at [814, 353] on textarea at bounding box center [862, 349] width 112 height 38
click at [465, 354] on textarea at bounding box center [568, 349] width 348 height 38
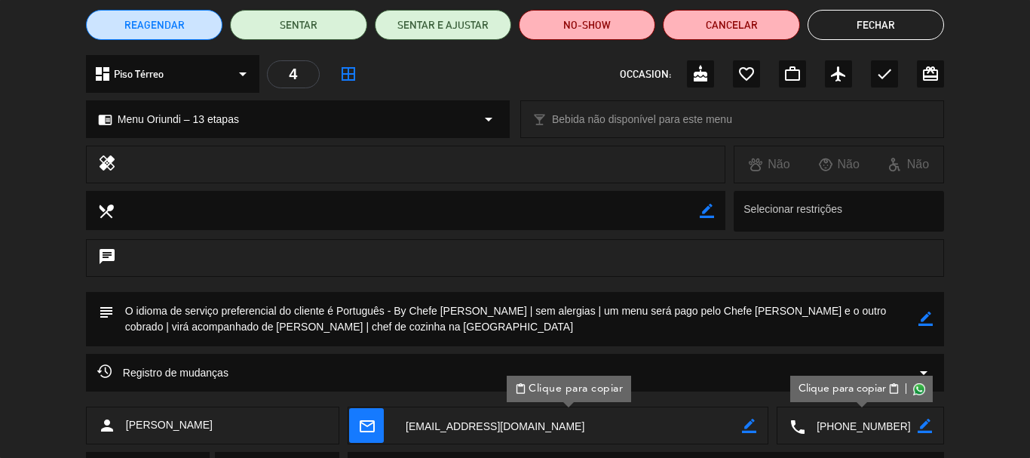
scroll to position [151, 0]
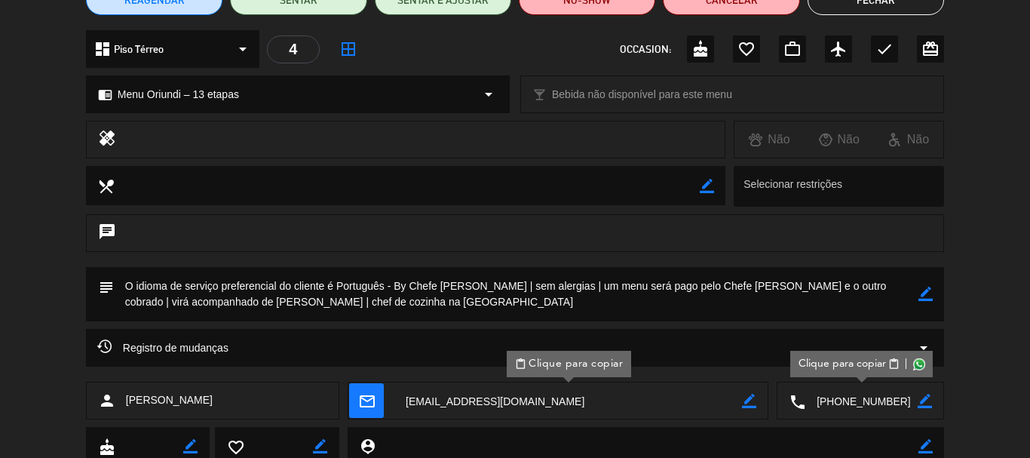
drag, startPoint x: 391, startPoint y: 280, endPoint x: 552, endPoint y: 319, distance: 165.4
click at [552, 319] on textarea at bounding box center [516, 294] width 805 height 54
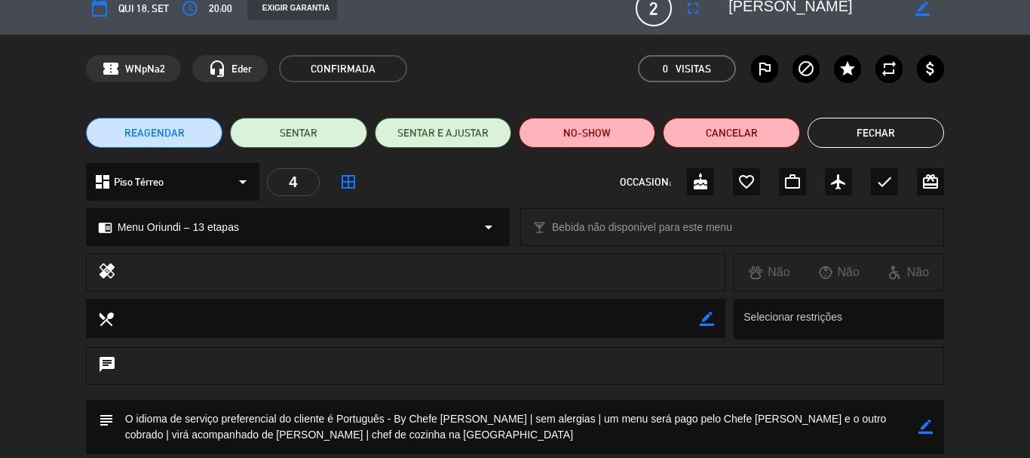
scroll to position [0, 0]
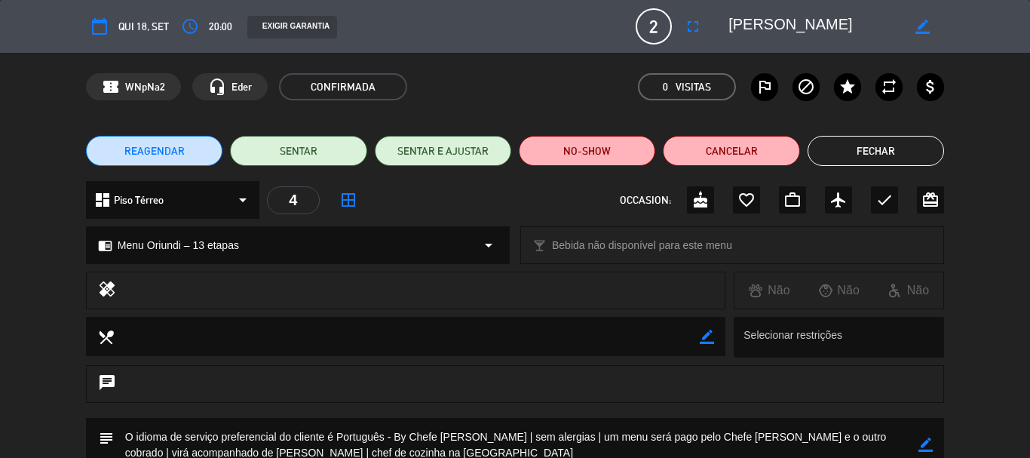
click at [215, 28] on span "20:00" at bounding box center [220, 26] width 23 height 17
copy div "20:00"
click at [831, 157] on button "Fechar" at bounding box center [876, 151] width 137 height 30
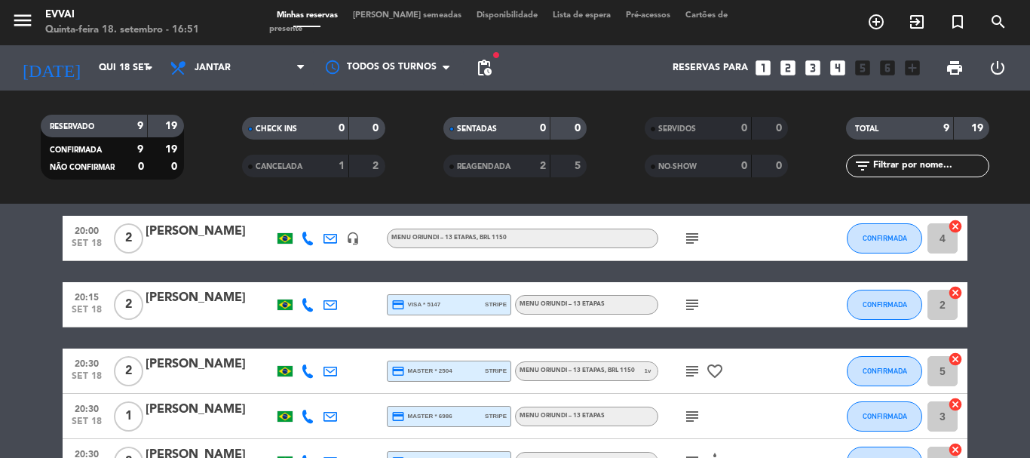
scroll to position [307, 0]
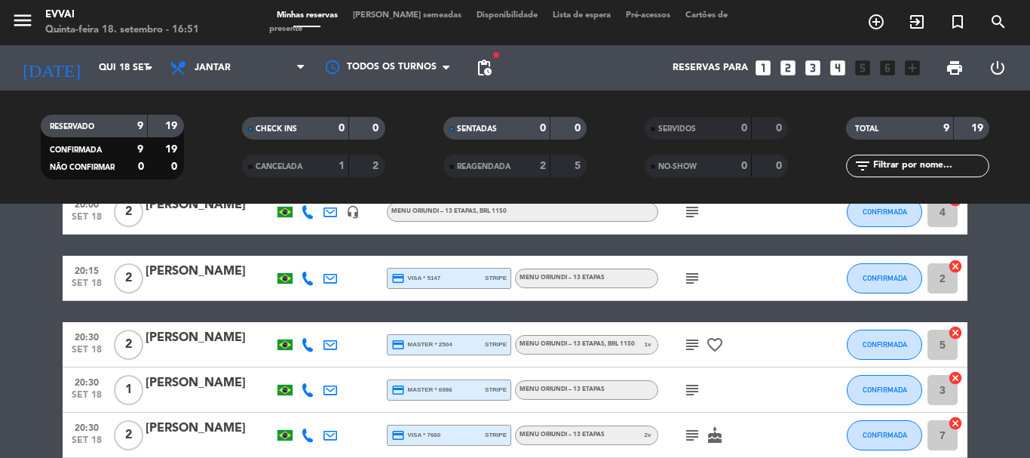
click at [187, 338] on div "[PERSON_NAME]" at bounding box center [210, 338] width 128 height 20
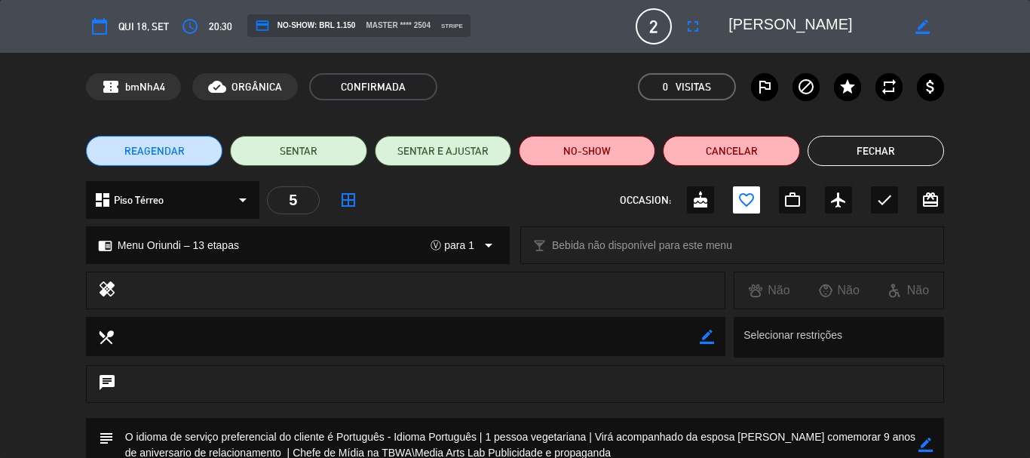
click at [735, 26] on textarea at bounding box center [815, 26] width 173 height 27
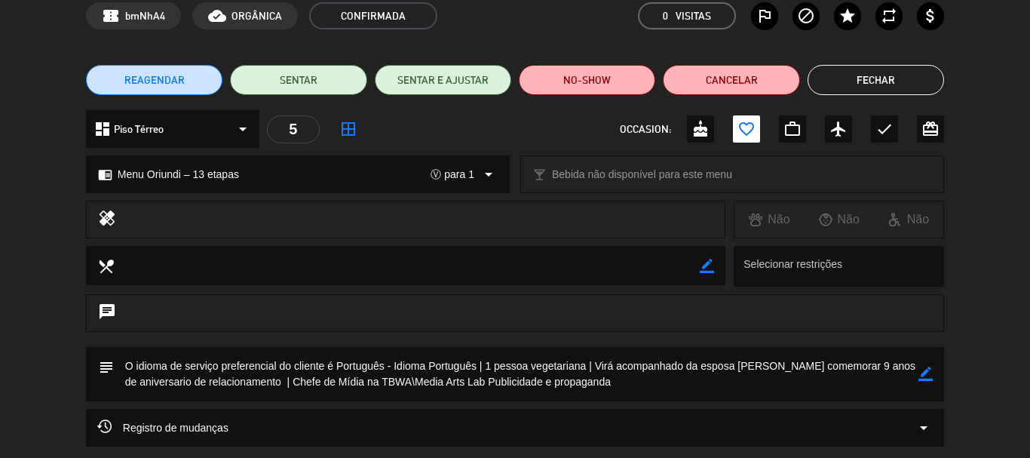
scroll to position [151, 0]
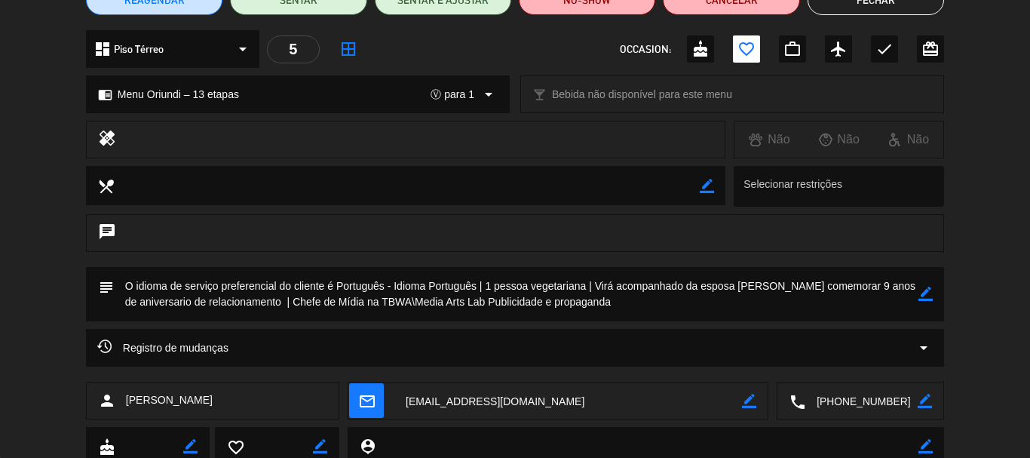
click at [855, 407] on textarea at bounding box center [862, 401] width 112 height 38
click at [462, 386] on textarea at bounding box center [568, 401] width 348 height 38
drag, startPoint x: 392, startPoint y: 283, endPoint x: 619, endPoint y: 322, distance: 230.4
click at [619, 322] on div "subject border_color" at bounding box center [515, 298] width 1030 height 62
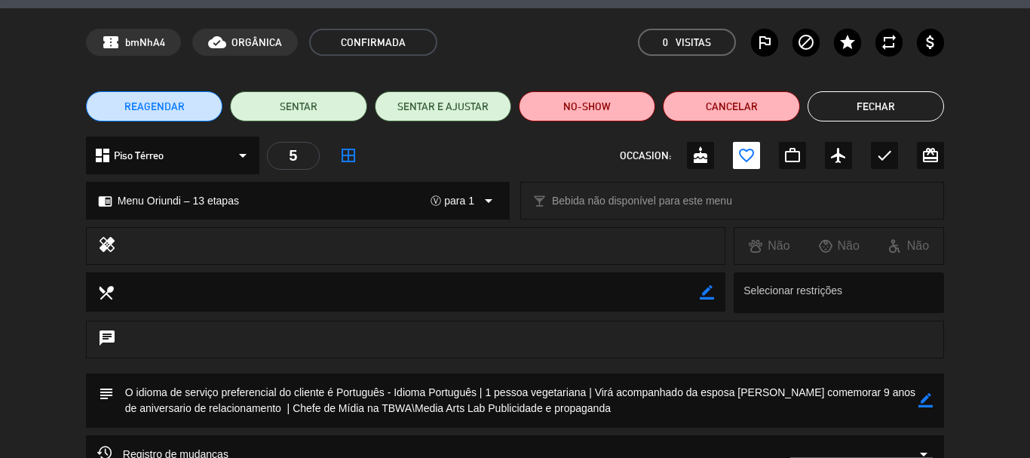
scroll to position [0, 0]
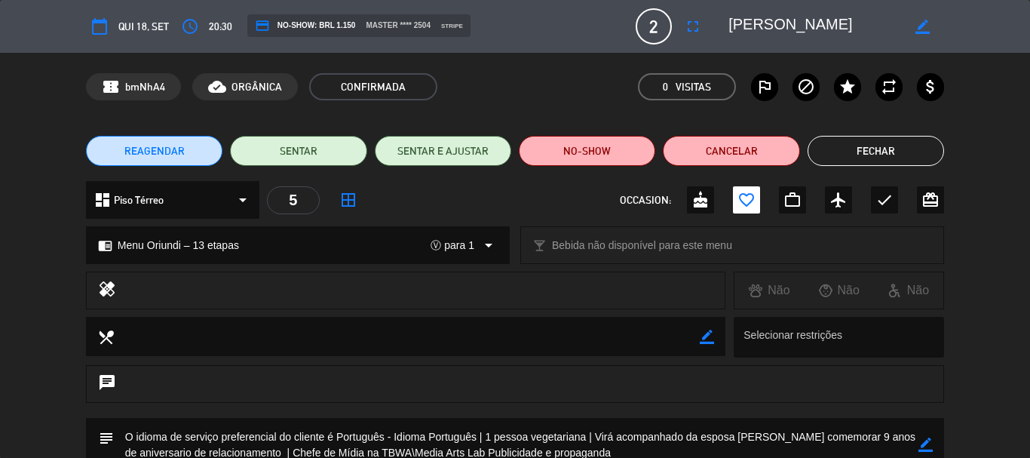
click at [215, 26] on span "20:30" at bounding box center [220, 26] width 23 height 17
copy span "20:30"
click at [913, 151] on button "Fechar" at bounding box center [876, 151] width 137 height 30
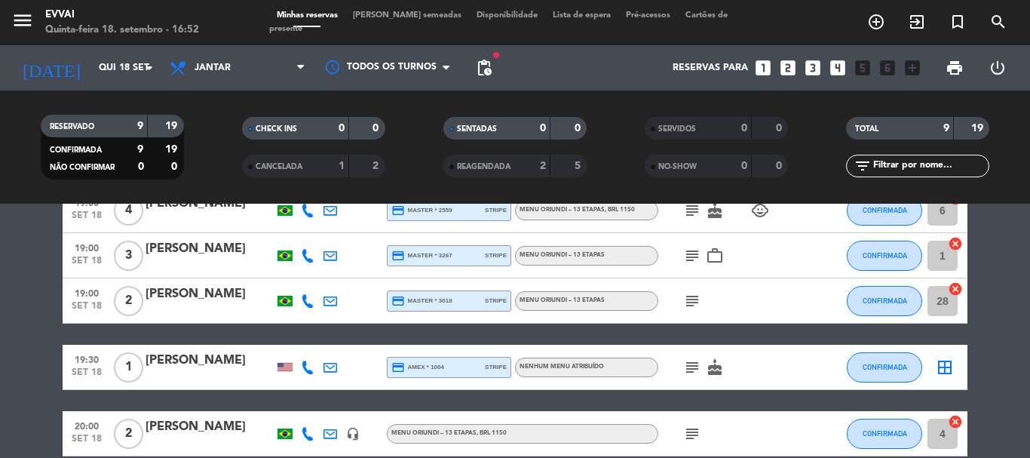
scroll to position [81, 0]
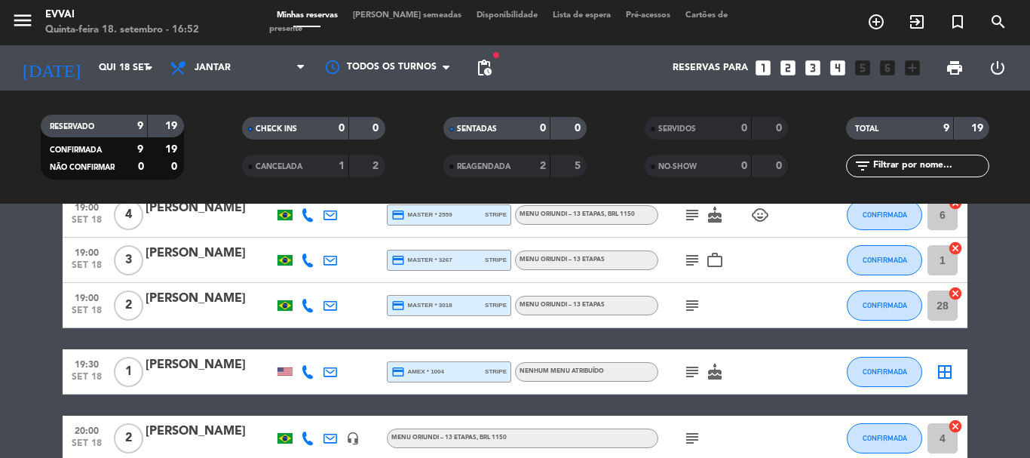
click at [165, 215] on div "[PERSON_NAME]" at bounding box center [210, 208] width 128 height 20
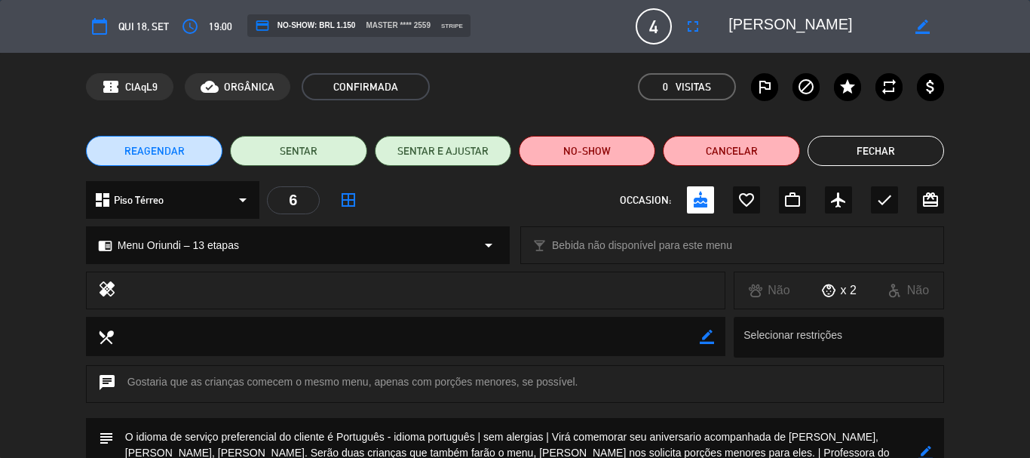
click at [766, 20] on textarea at bounding box center [815, 26] width 173 height 27
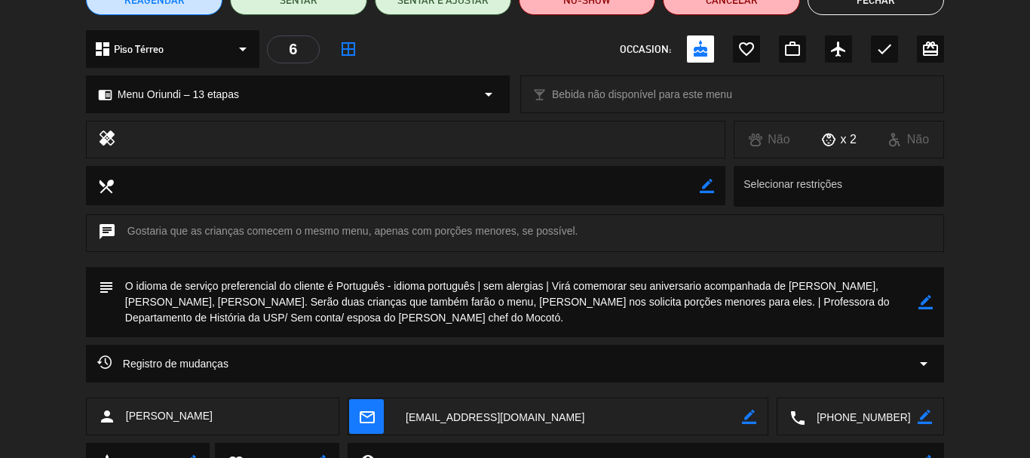
click at [861, 432] on textarea at bounding box center [862, 417] width 112 height 38
click at [453, 418] on textarea at bounding box center [568, 417] width 348 height 38
drag, startPoint x: 393, startPoint y: 285, endPoint x: 434, endPoint y: 323, distance: 55.5
click at [434, 323] on textarea at bounding box center [516, 302] width 805 height 70
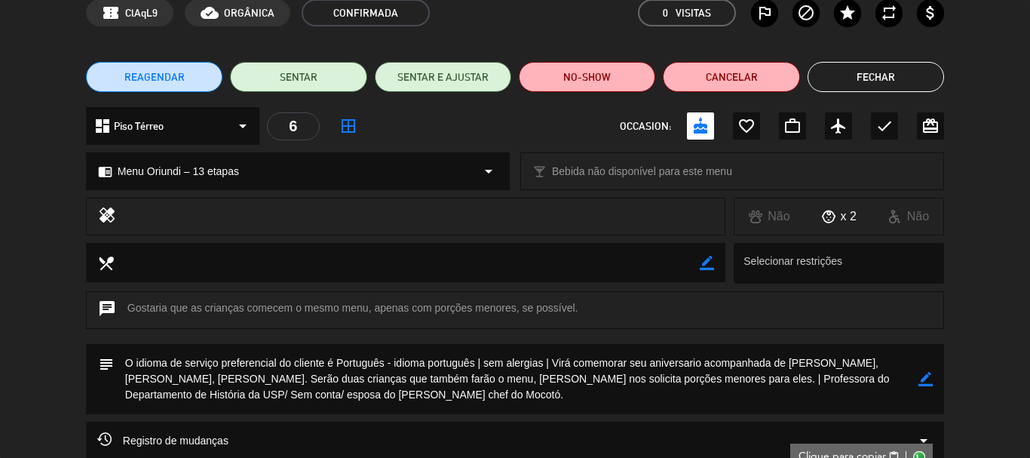
scroll to position [0, 0]
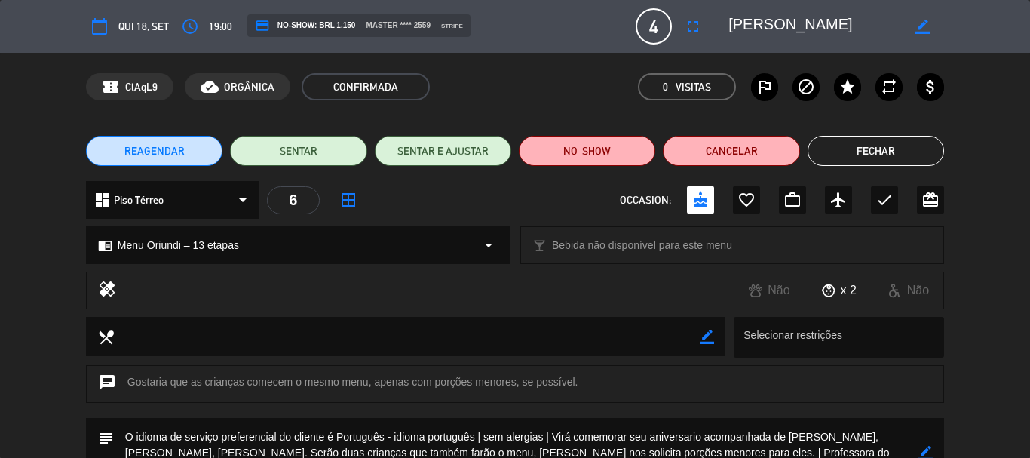
click at [221, 23] on span "19:00" at bounding box center [220, 26] width 23 height 17
copy span "19:00"
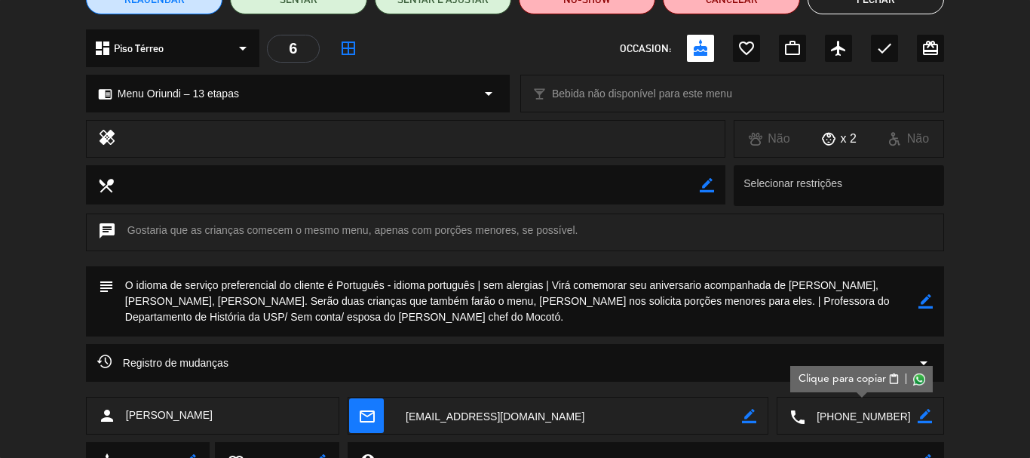
scroll to position [219, 0]
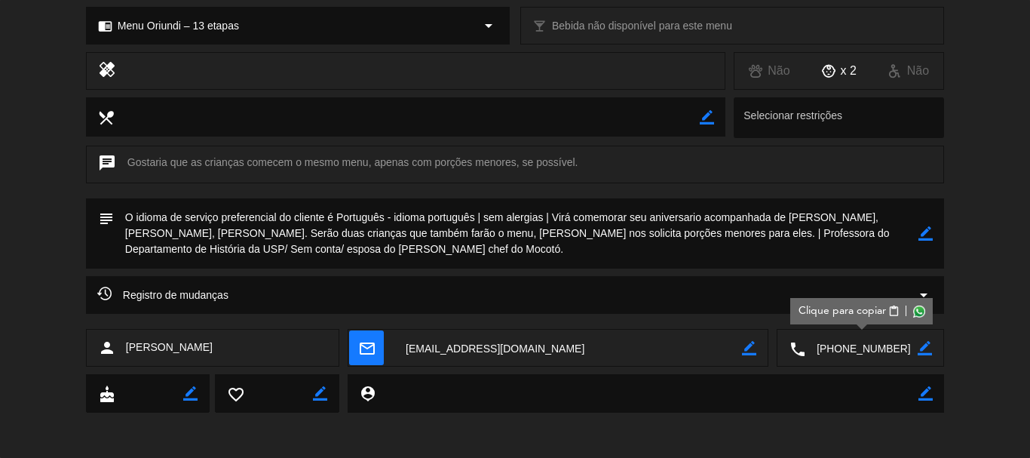
click at [192, 293] on span "Registro de mudanças" at bounding box center [162, 295] width 131 height 18
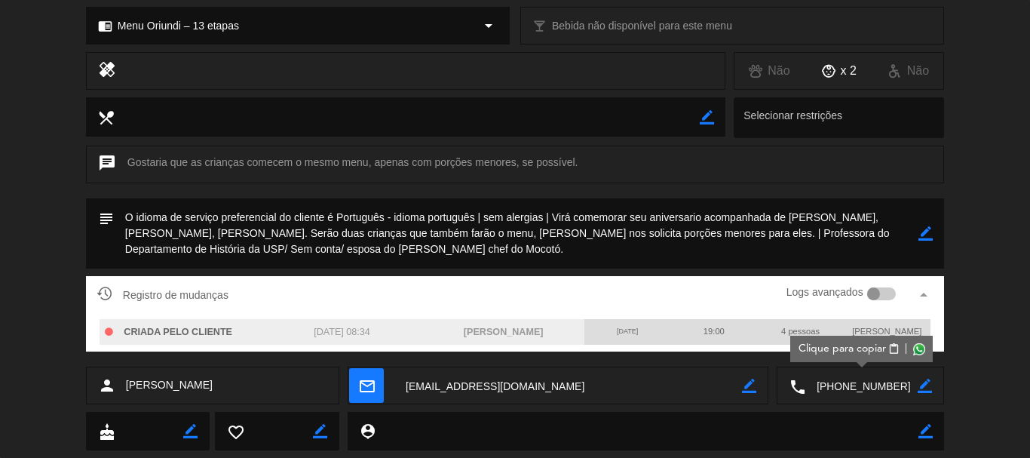
click at [929, 296] on icon "arrow_drop_up" at bounding box center [924, 295] width 18 height 18
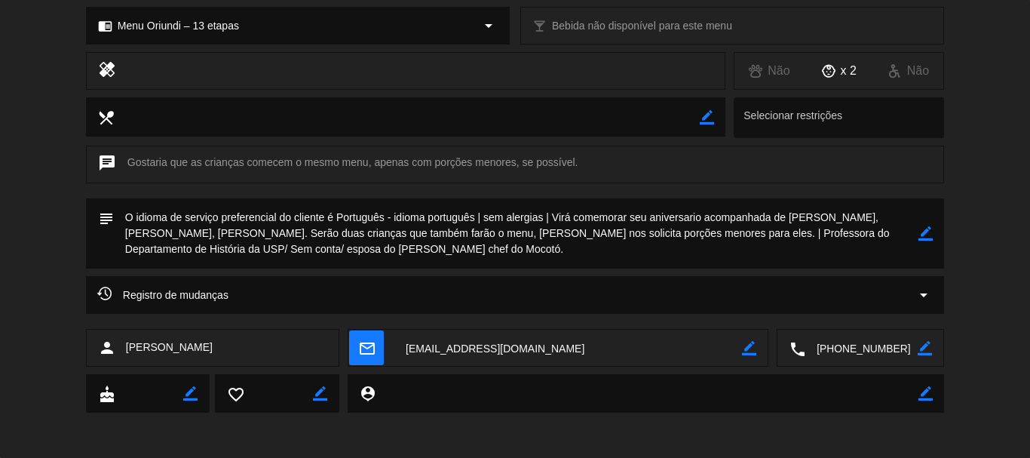
click at [816, 346] on textarea at bounding box center [862, 349] width 112 height 38
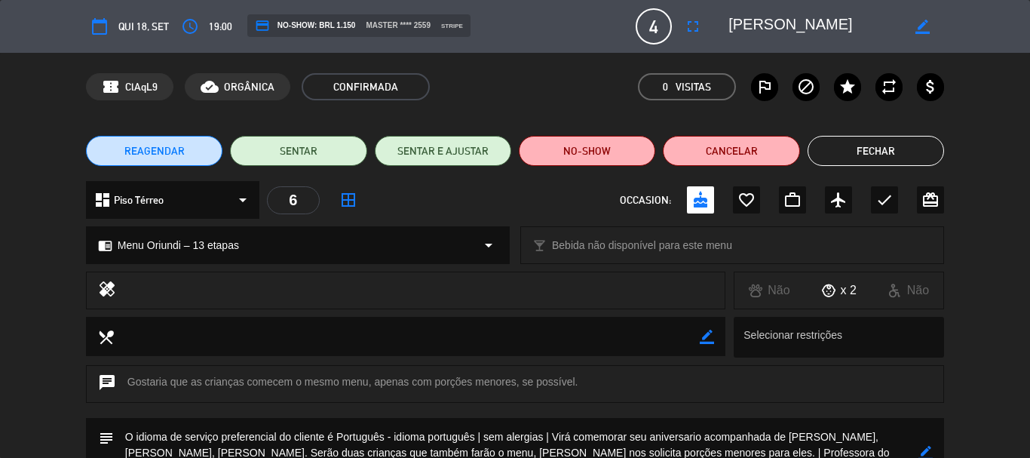
click at [912, 156] on button "Fechar" at bounding box center [876, 151] width 137 height 30
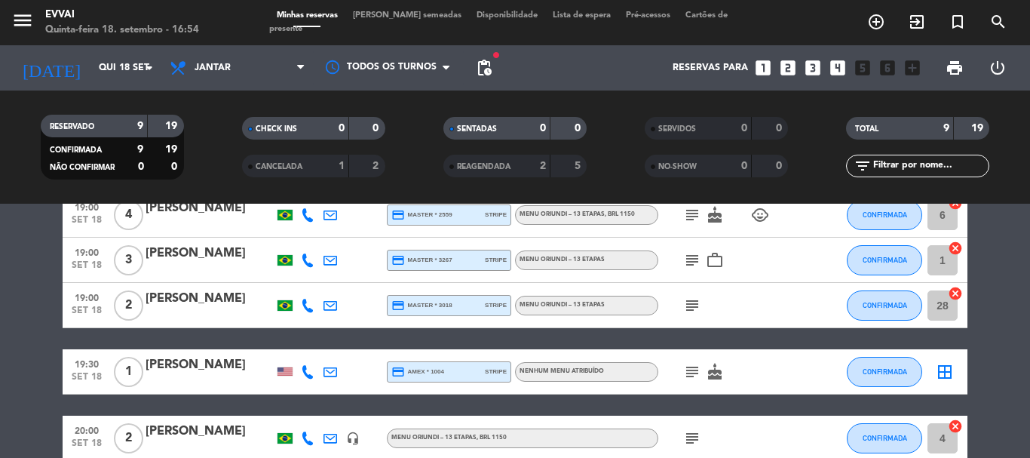
click at [499, 130] on div "SENTADAS" at bounding box center [481, 128] width 69 height 17
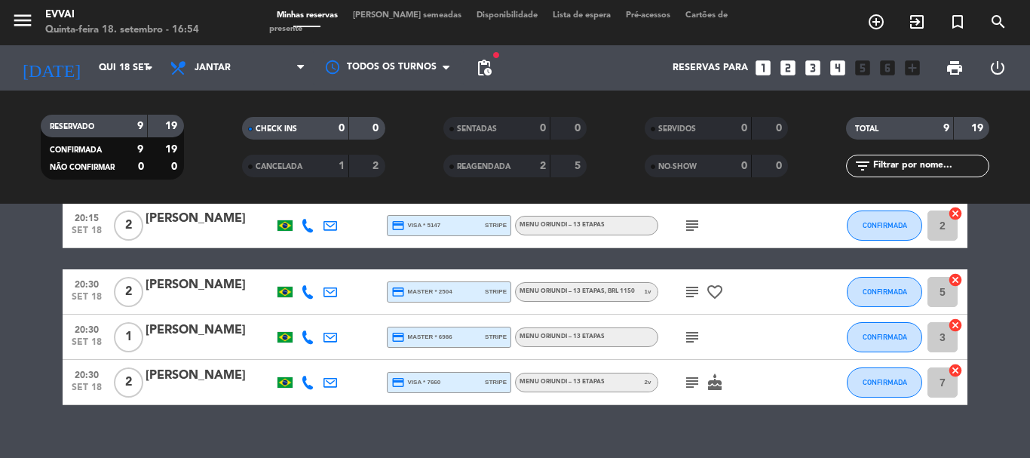
scroll to position [382, 0]
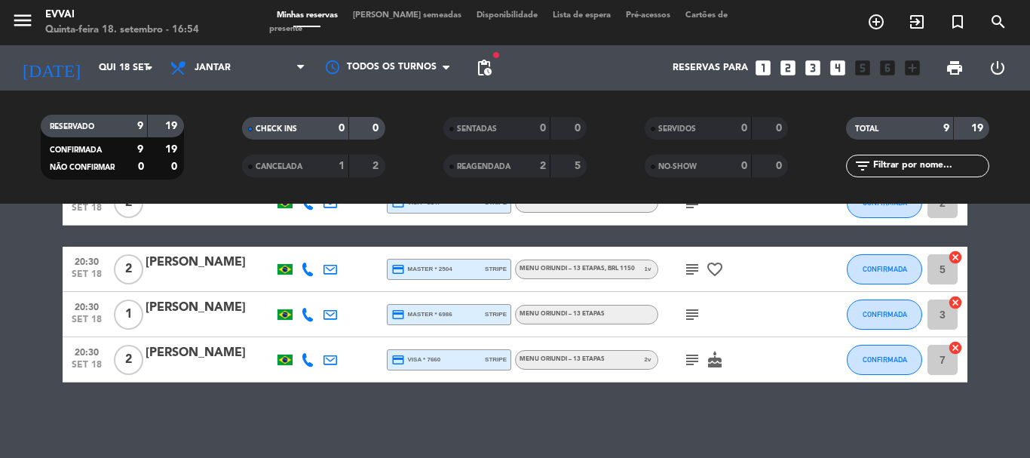
click at [205, 358] on div "[PERSON_NAME]" at bounding box center [210, 353] width 128 height 20
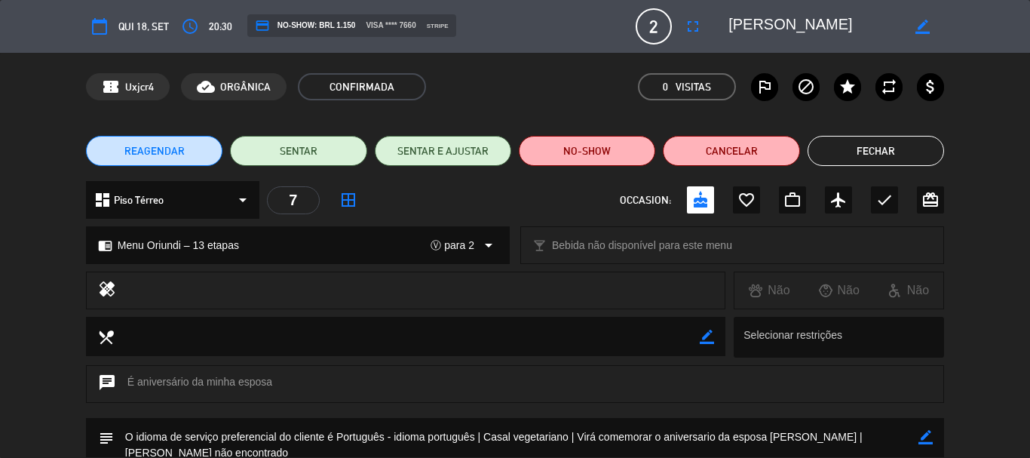
click at [761, 34] on textarea at bounding box center [815, 26] width 173 height 27
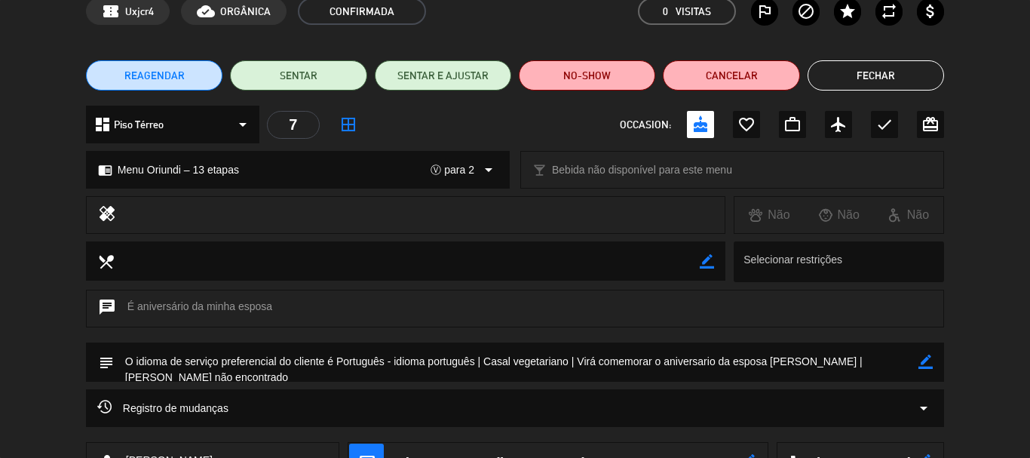
scroll to position [189, 0]
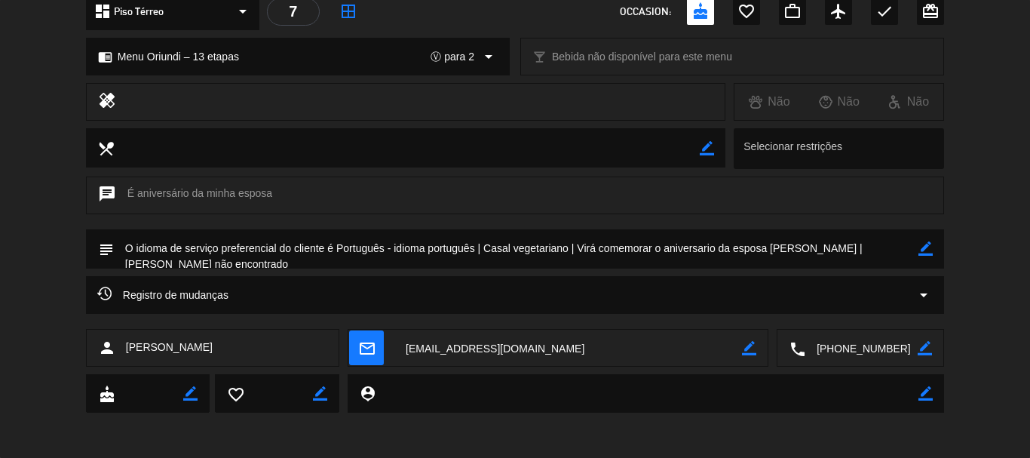
click at [841, 349] on textarea at bounding box center [862, 349] width 112 height 38
click at [460, 353] on textarea at bounding box center [568, 349] width 348 height 38
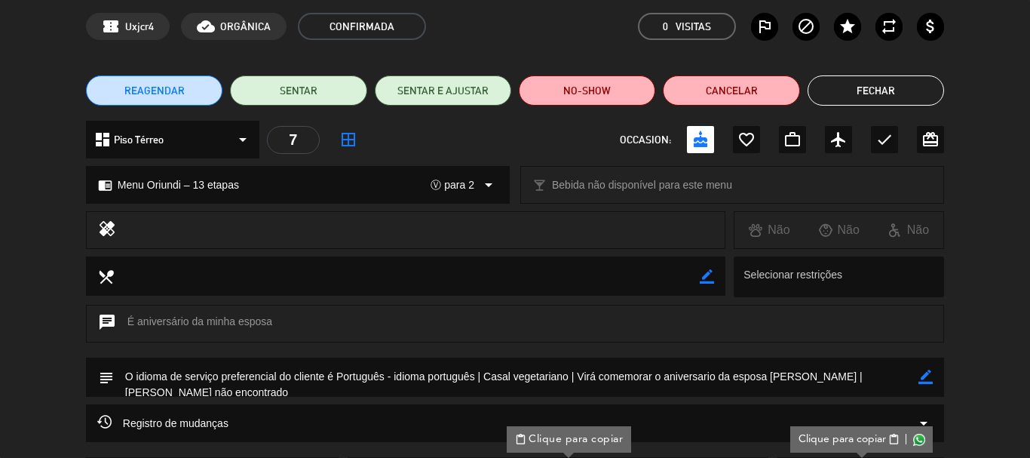
scroll to position [75, 0]
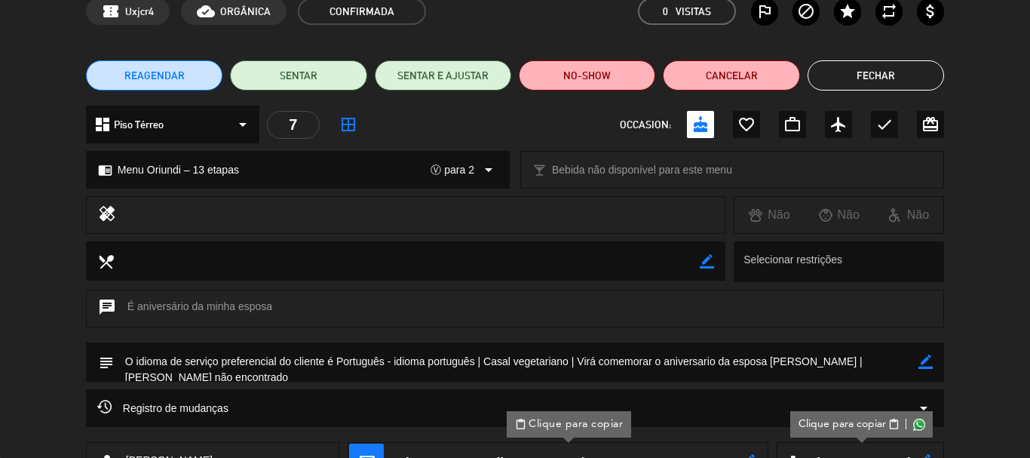
drag, startPoint x: 395, startPoint y: 365, endPoint x: 493, endPoint y: 364, distance: 97.3
click at [493, 364] on textarea at bounding box center [516, 361] width 805 height 38
click at [418, 351] on textarea at bounding box center [516, 361] width 805 height 38
drag, startPoint x: 394, startPoint y: 364, endPoint x: 933, endPoint y: 371, distance: 538.6
click at [933, 371] on div "subject border_color" at bounding box center [515, 361] width 858 height 39
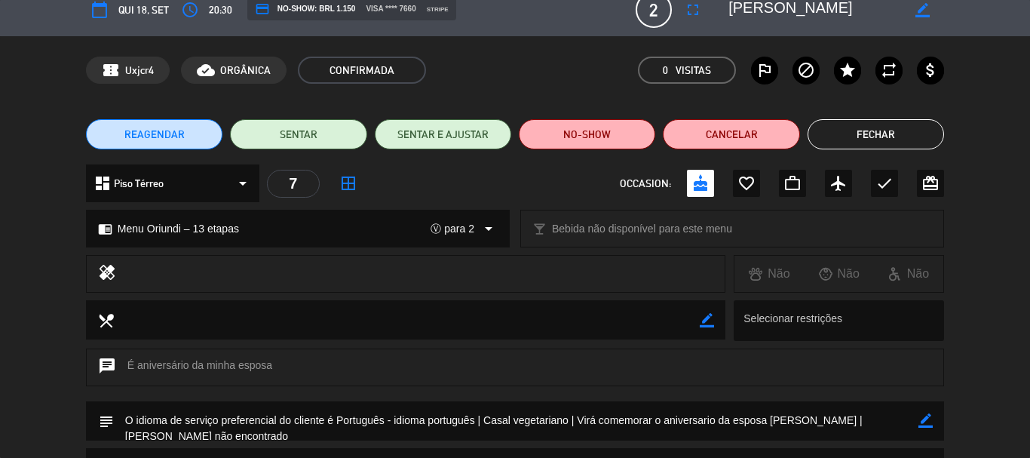
scroll to position [0, 0]
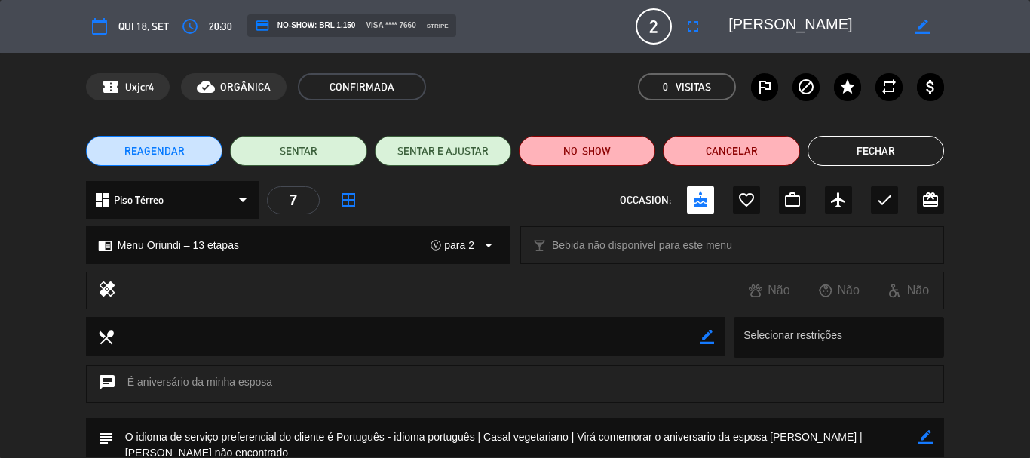
click at [224, 24] on span "20:30" at bounding box center [220, 26] width 23 height 17
copy span "20:30"
click at [842, 145] on button "Fechar" at bounding box center [876, 151] width 137 height 30
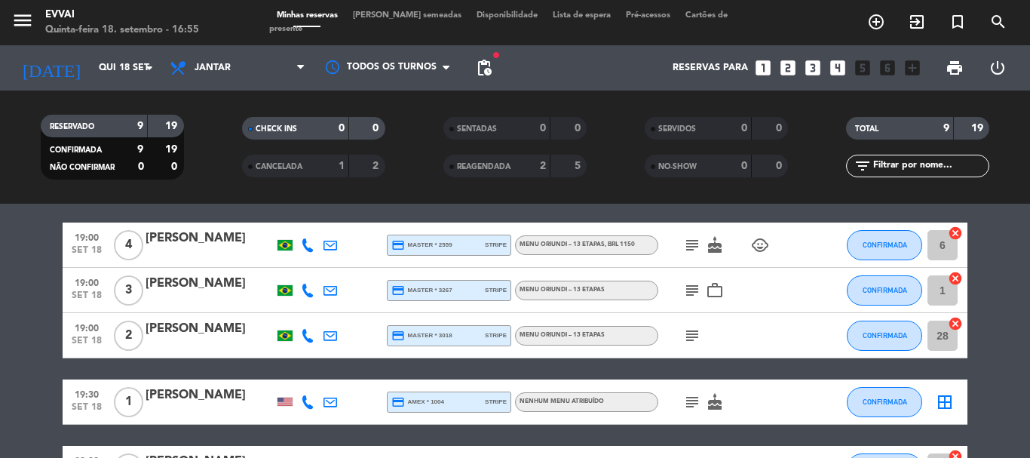
scroll to position [5, 0]
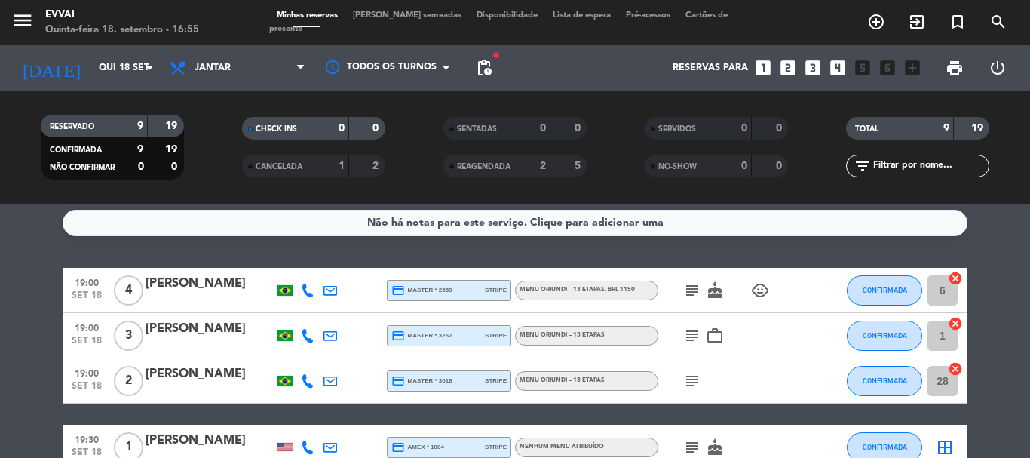
click at [184, 379] on div "[PERSON_NAME]" at bounding box center [210, 374] width 128 height 20
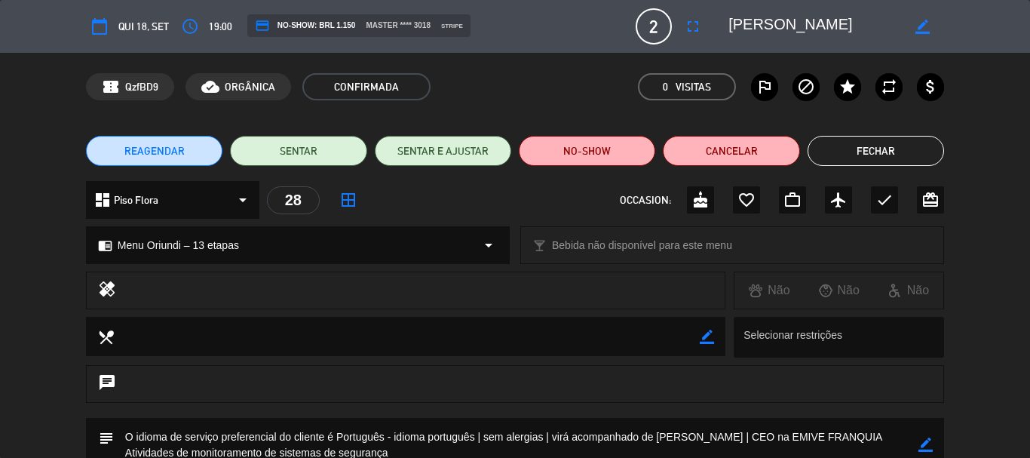
click at [750, 27] on textarea at bounding box center [815, 26] width 173 height 27
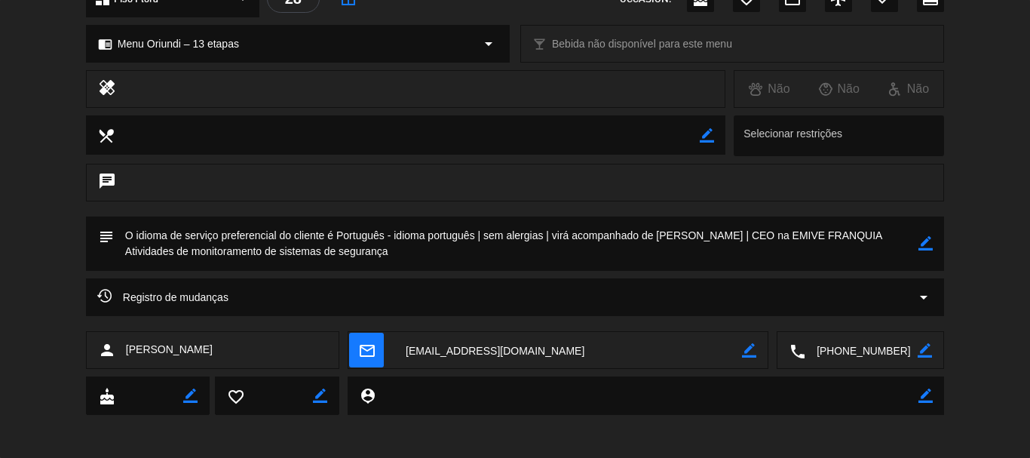
scroll to position [204, 0]
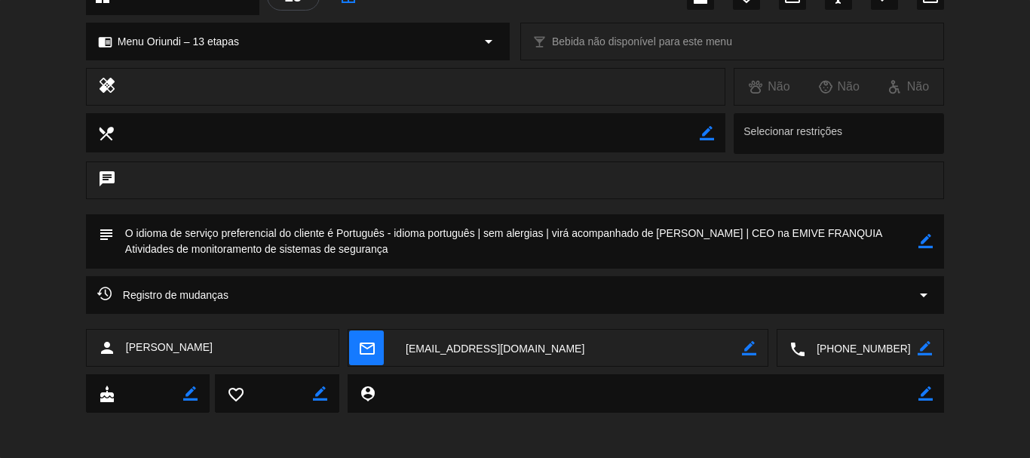
click at [858, 358] on textarea at bounding box center [862, 349] width 112 height 38
click at [447, 348] on textarea at bounding box center [568, 349] width 348 height 38
drag, startPoint x: 393, startPoint y: 233, endPoint x: 416, endPoint y: 257, distance: 33.6
click at [416, 257] on textarea at bounding box center [516, 241] width 805 height 54
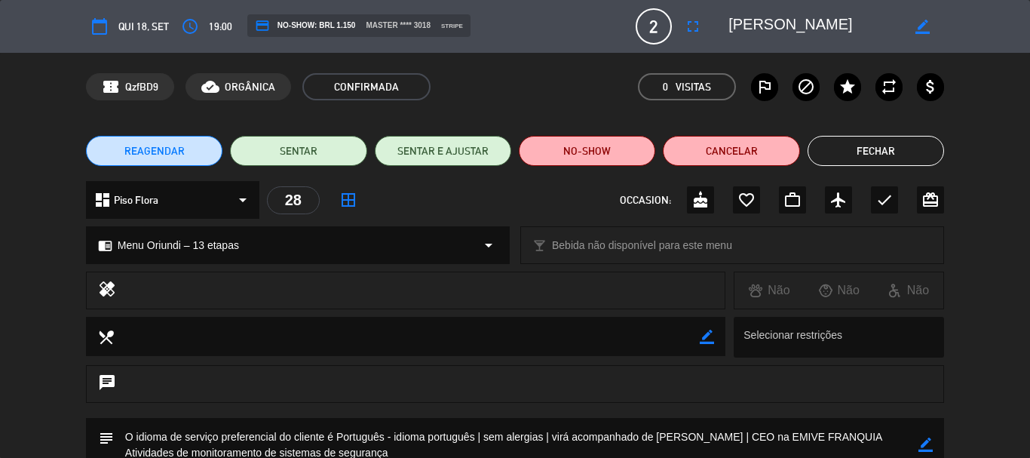
click at [216, 28] on span "19:00" at bounding box center [220, 26] width 23 height 17
copy span "19:00"
click at [833, 155] on button "Fechar" at bounding box center [876, 151] width 137 height 30
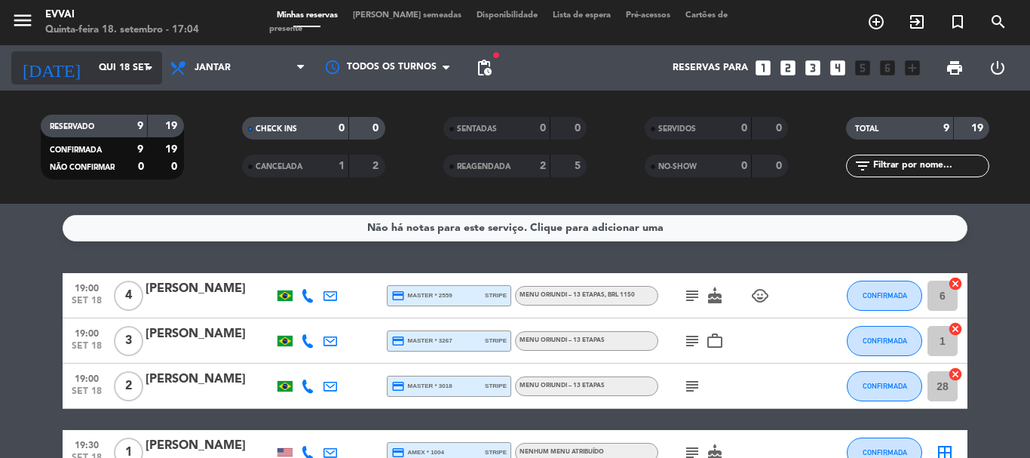
click at [113, 69] on input "Qui 18 set" at bounding box center [154, 68] width 127 height 26
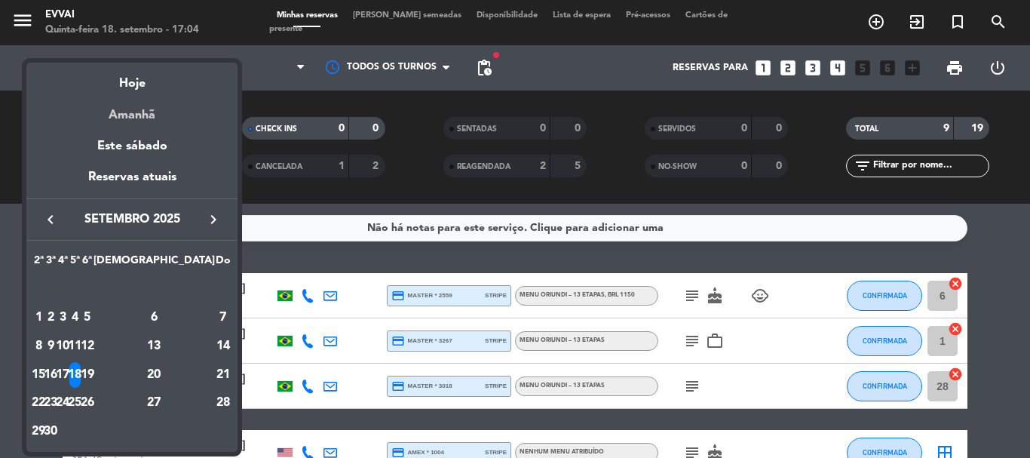
click at [123, 116] on div "Amanhã" at bounding box center [131, 109] width 211 height 31
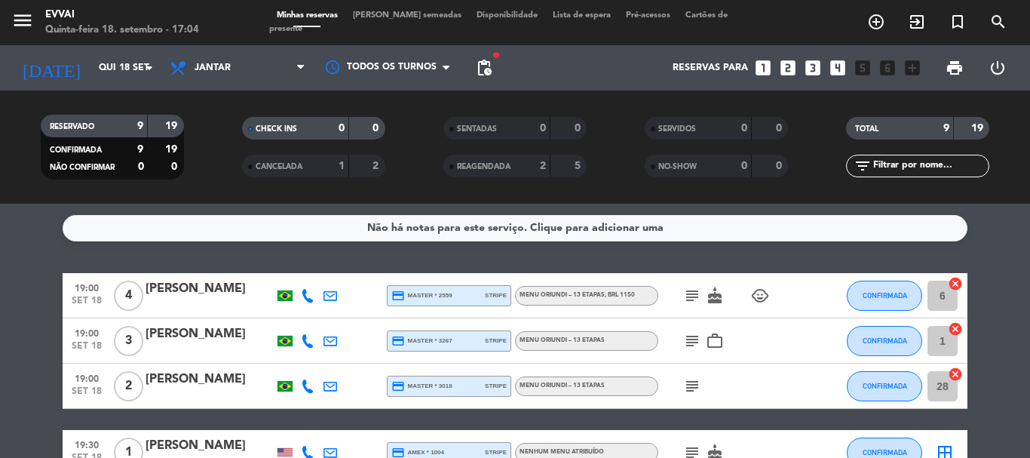
type input "Sex 19 set"
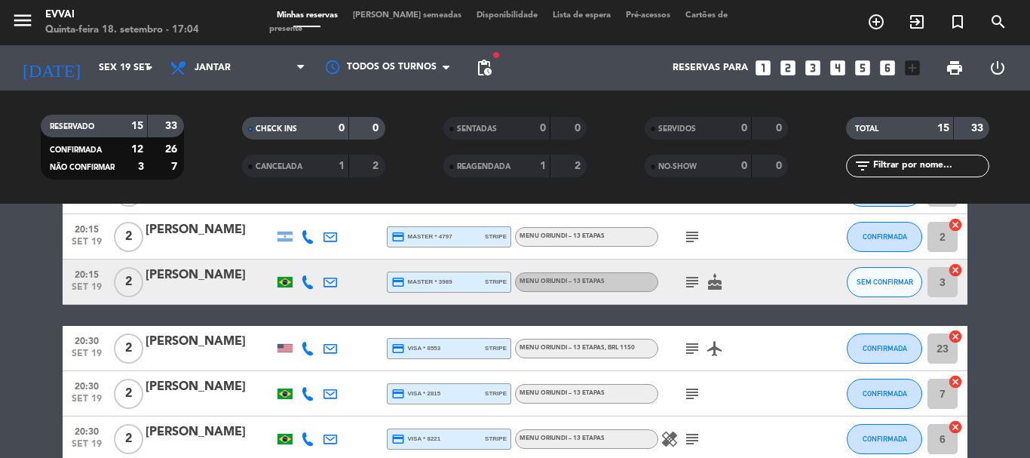
scroll to position [696, 0]
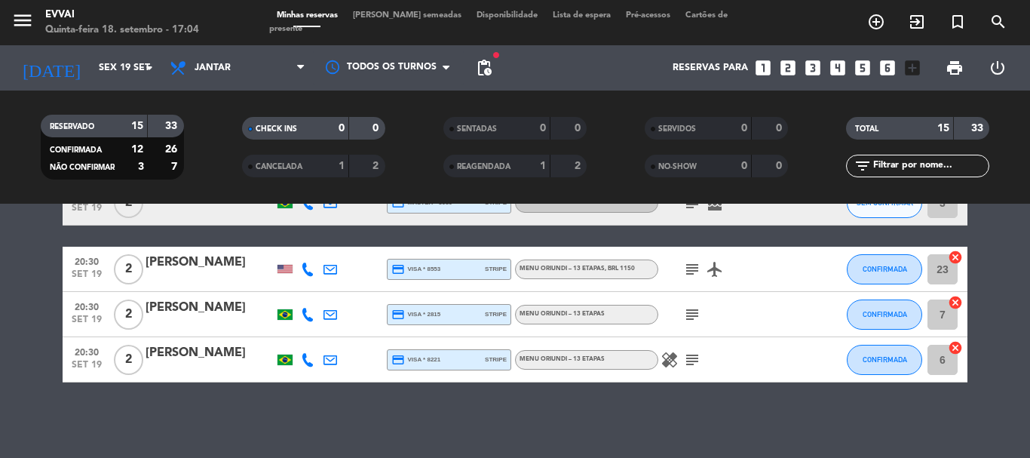
click at [193, 263] on div "[PERSON_NAME]" at bounding box center [210, 263] width 128 height 20
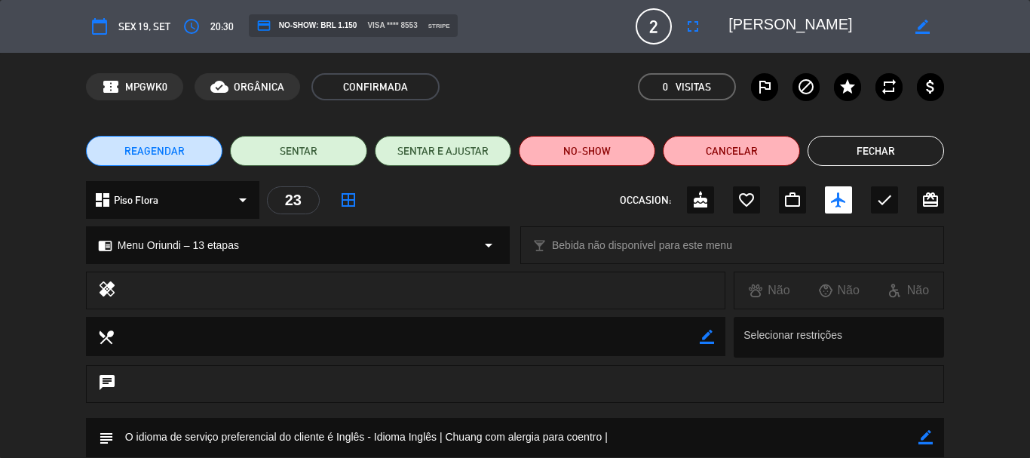
scroll to position [189, 0]
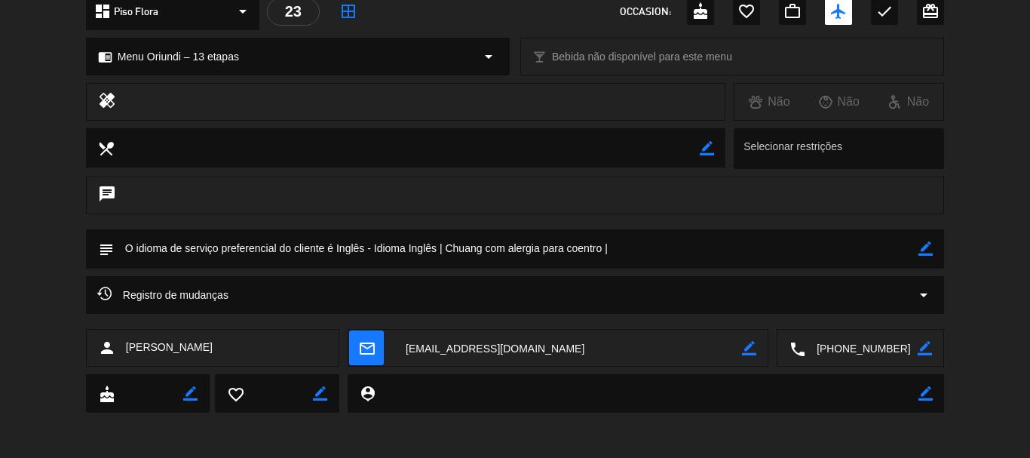
click at [931, 254] on icon "border_color" at bounding box center [926, 248] width 14 height 14
paste textarea "[PERSON_NAME]"
type textarea "Idioma Inglês | Chuang com alergia para coentro | Vem com [PERSON_NAME] |"
click at [928, 250] on icon at bounding box center [926, 248] width 14 height 14
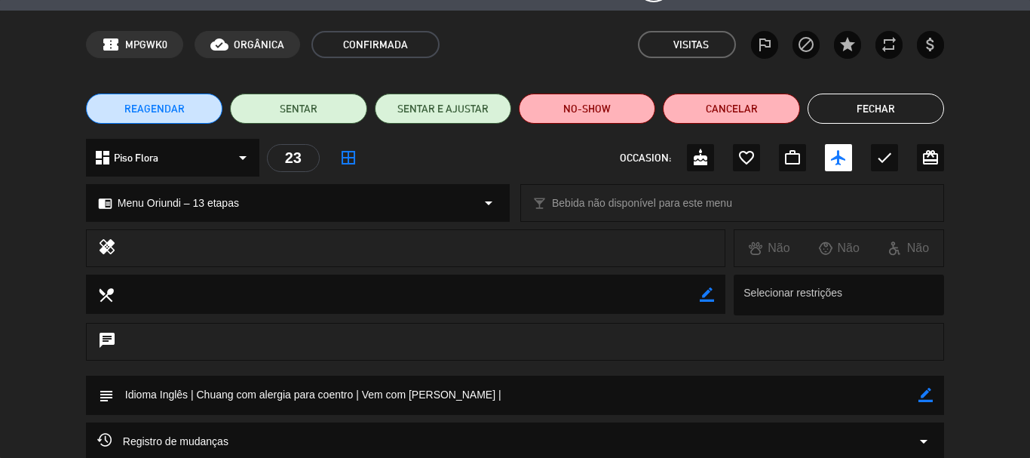
scroll to position [0, 0]
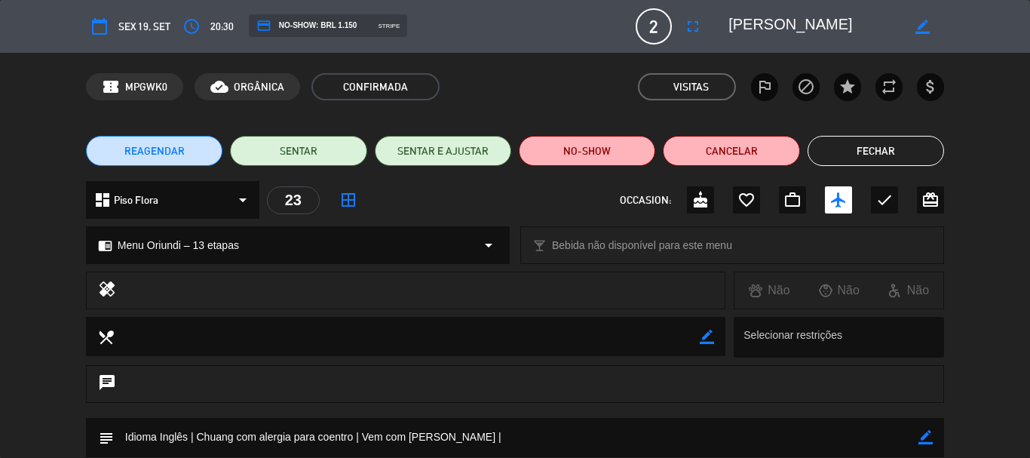
click at [867, 151] on button "Fechar" at bounding box center [876, 151] width 137 height 30
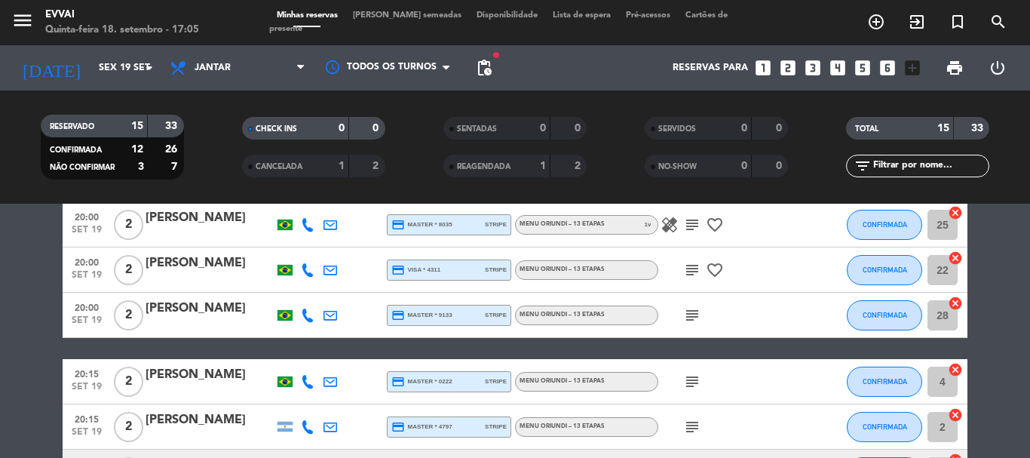
scroll to position [319, 0]
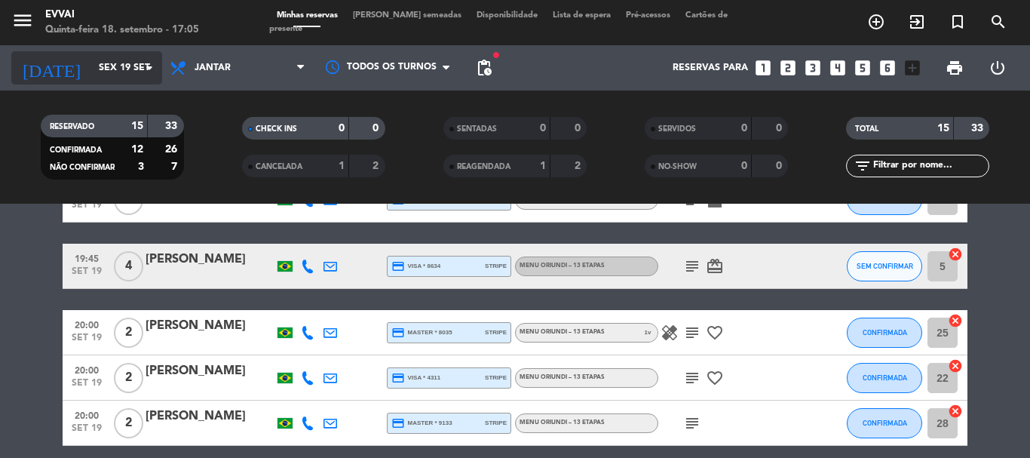
click at [91, 55] on input "Sex 19 set" at bounding box center [154, 68] width 127 height 26
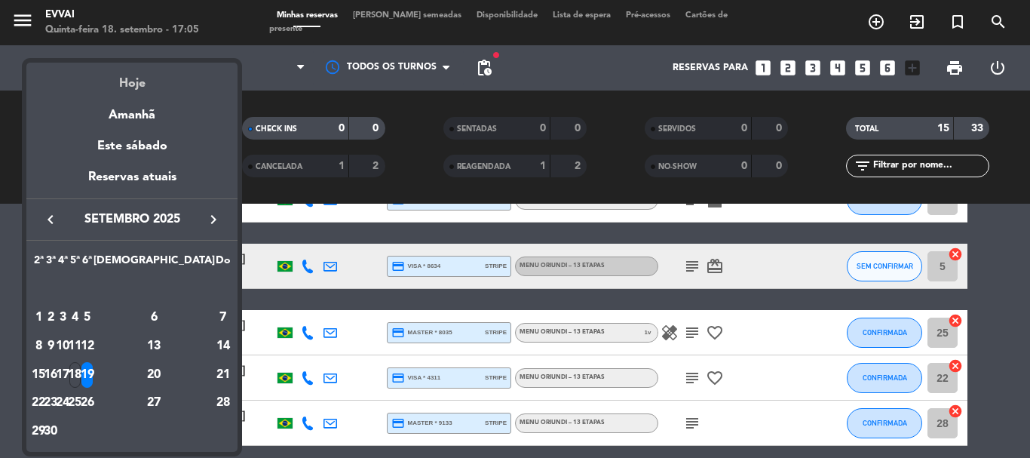
click at [141, 81] on div "Hoje" at bounding box center [131, 78] width 211 height 31
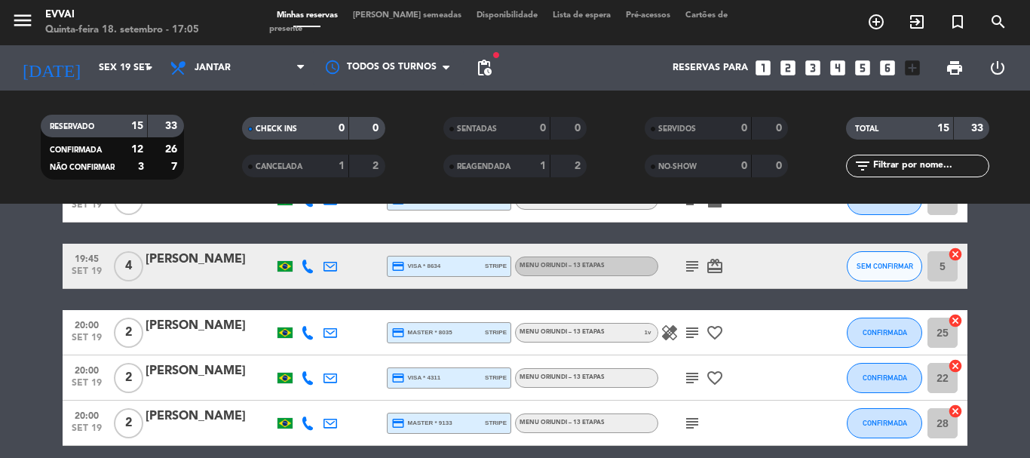
type input "Qui 18 set"
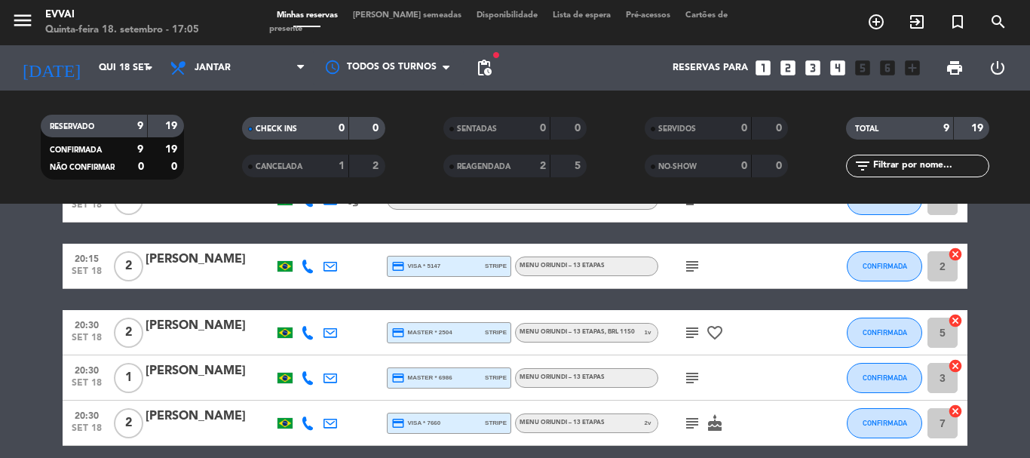
scroll to position [0, 0]
